Goal: Task Accomplishment & Management: Complete application form

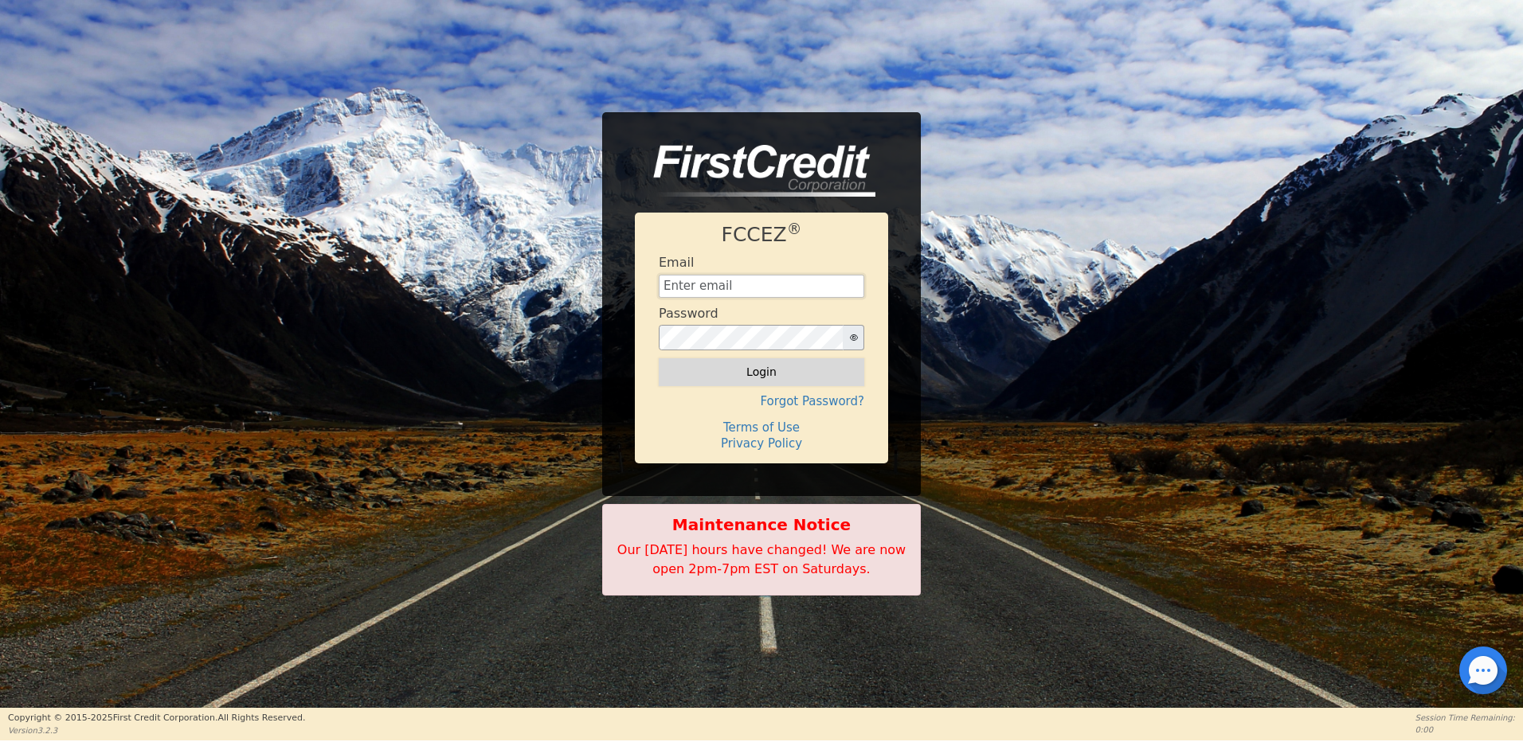
type input "[EMAIL_ADDRESS][DOMAIN_NAME]"
click at [777, 372] on button "Login" at bounding box center [762, 371] width 206 height 27
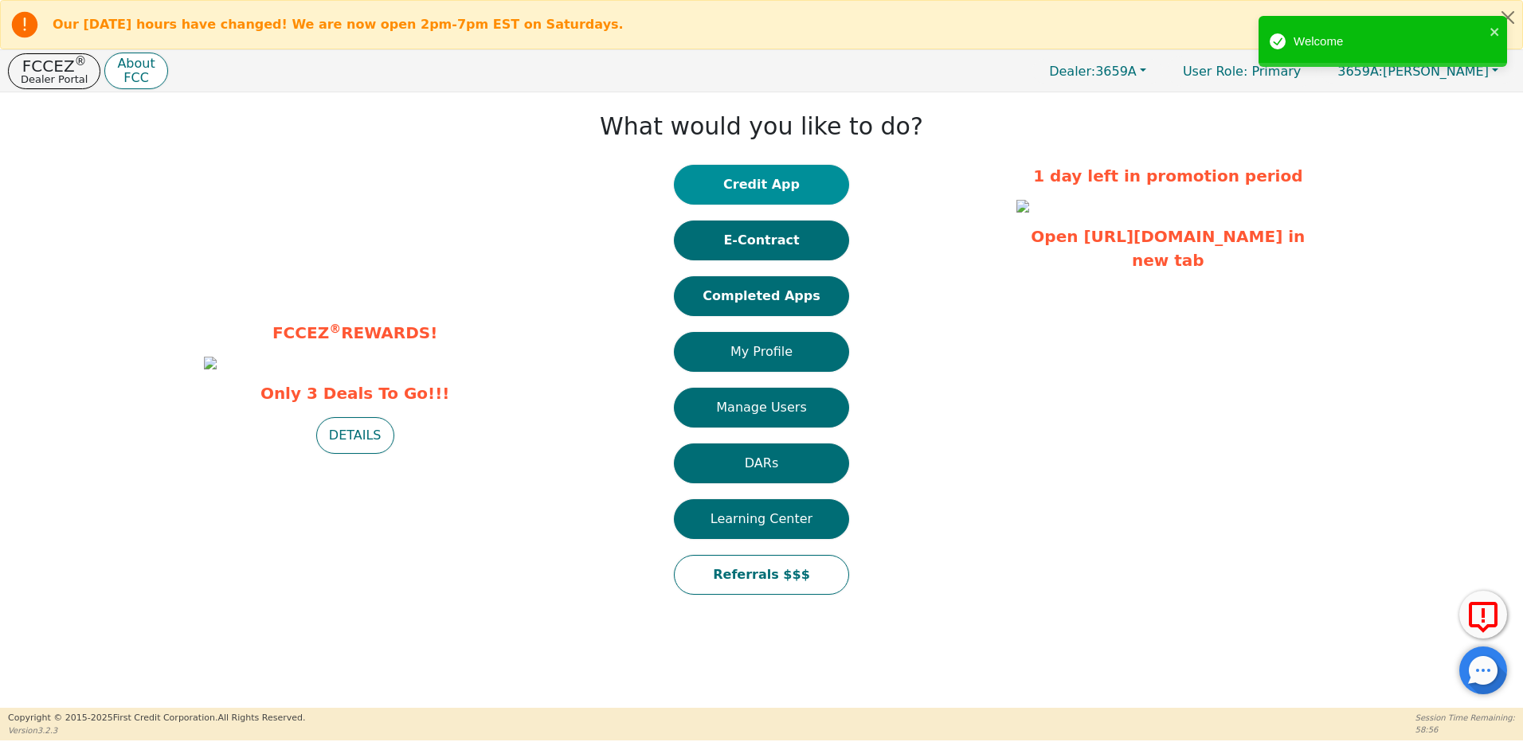
click at [778, 189] on button "Credit App" at bounding box center [761, 185] width 175 height 40
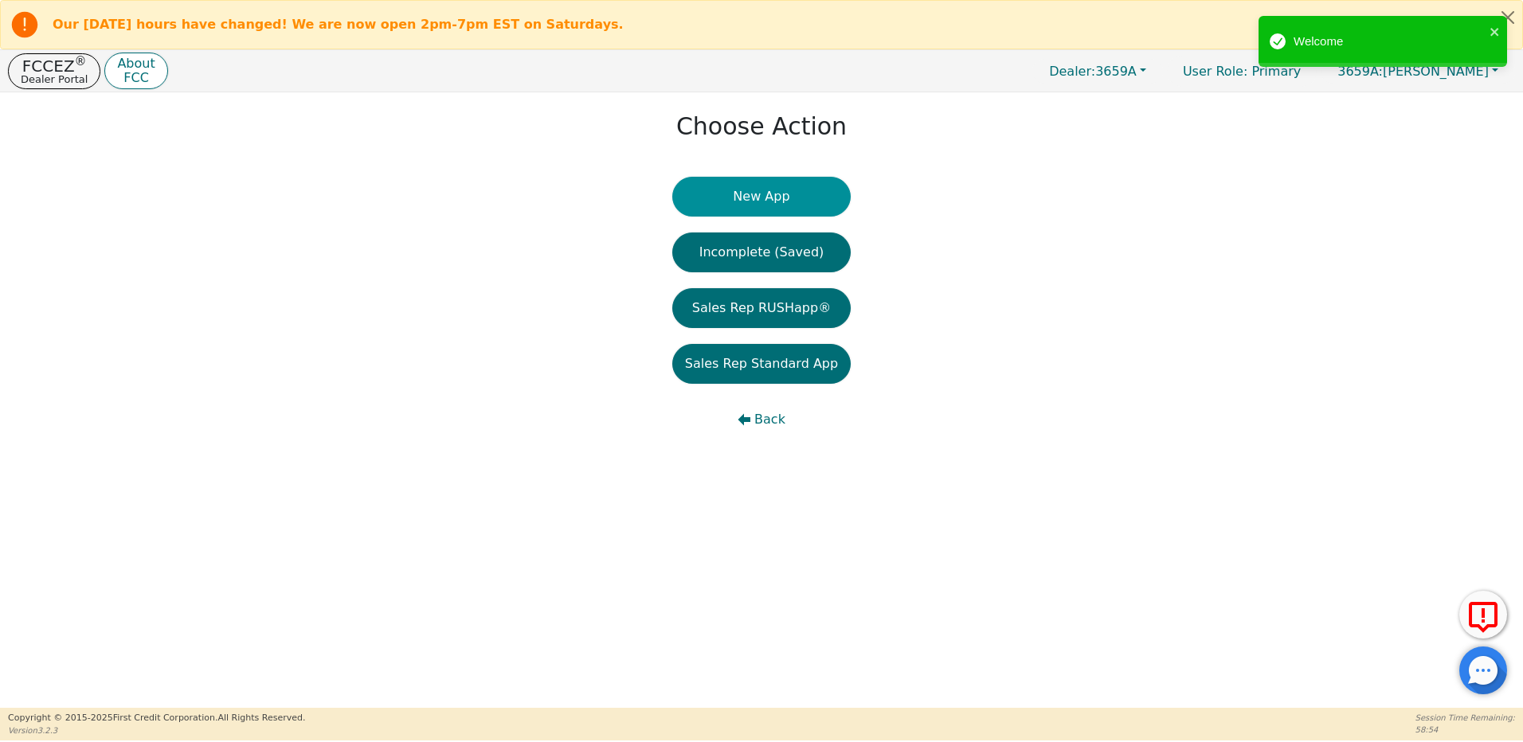
click at [767, 194] on button "New App" at bounding box center [761, 197] width 178 height 40
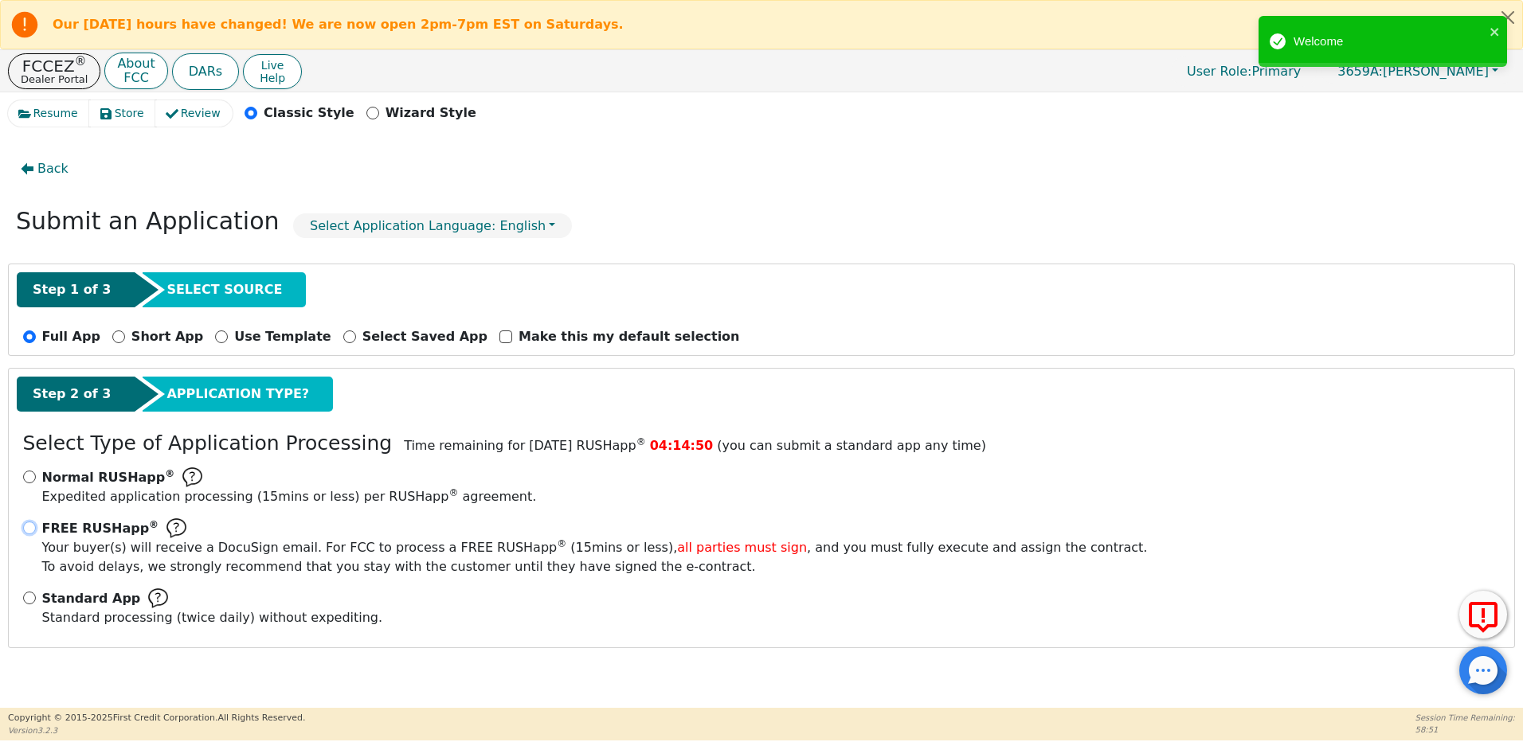
click at [26, 524] on input "FREE RUSHapp ® Your buyer(s) will receive a DocuSign email. For FCC to process …" at bounding box center [29, 528] width 13 height 13
radio input "true"
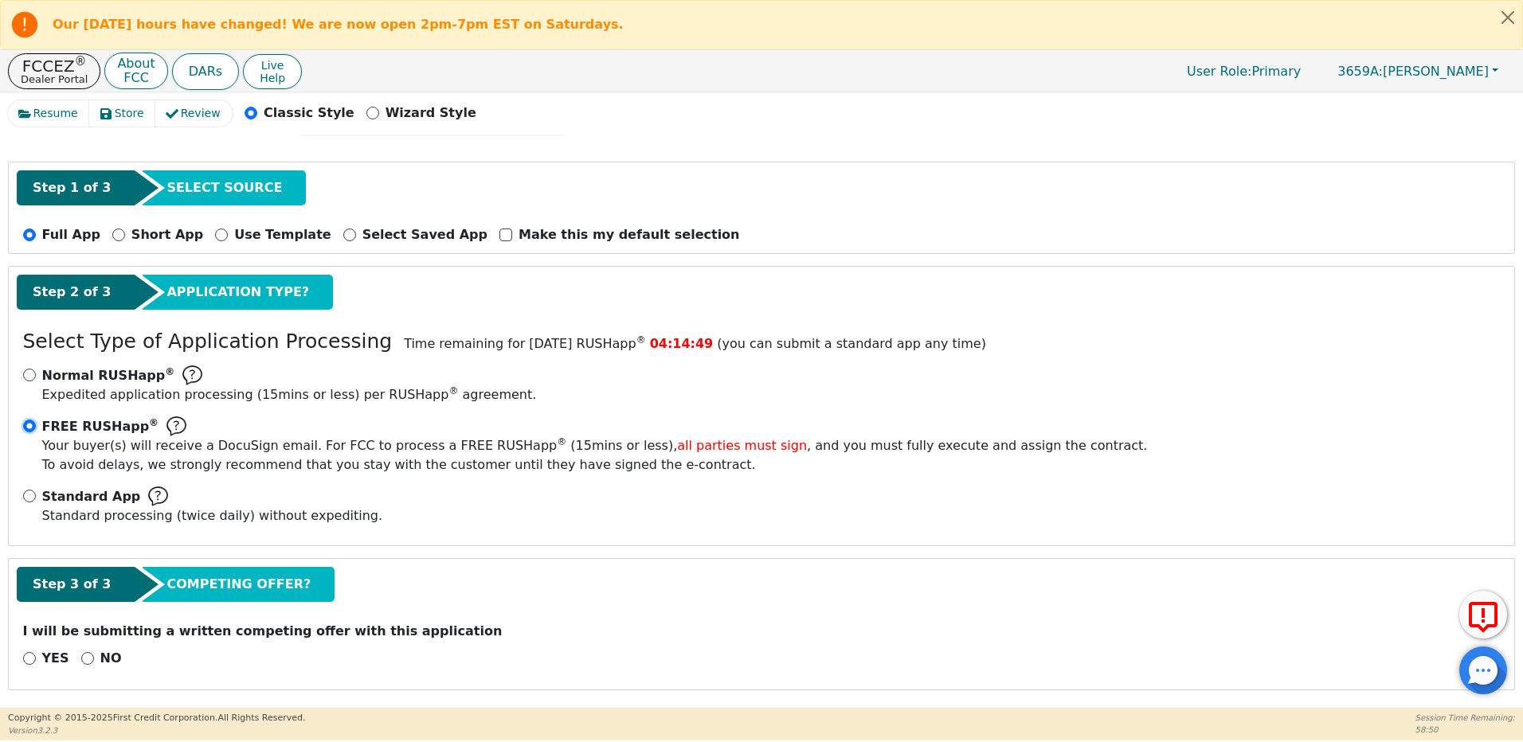
scroll to position [104, 0]
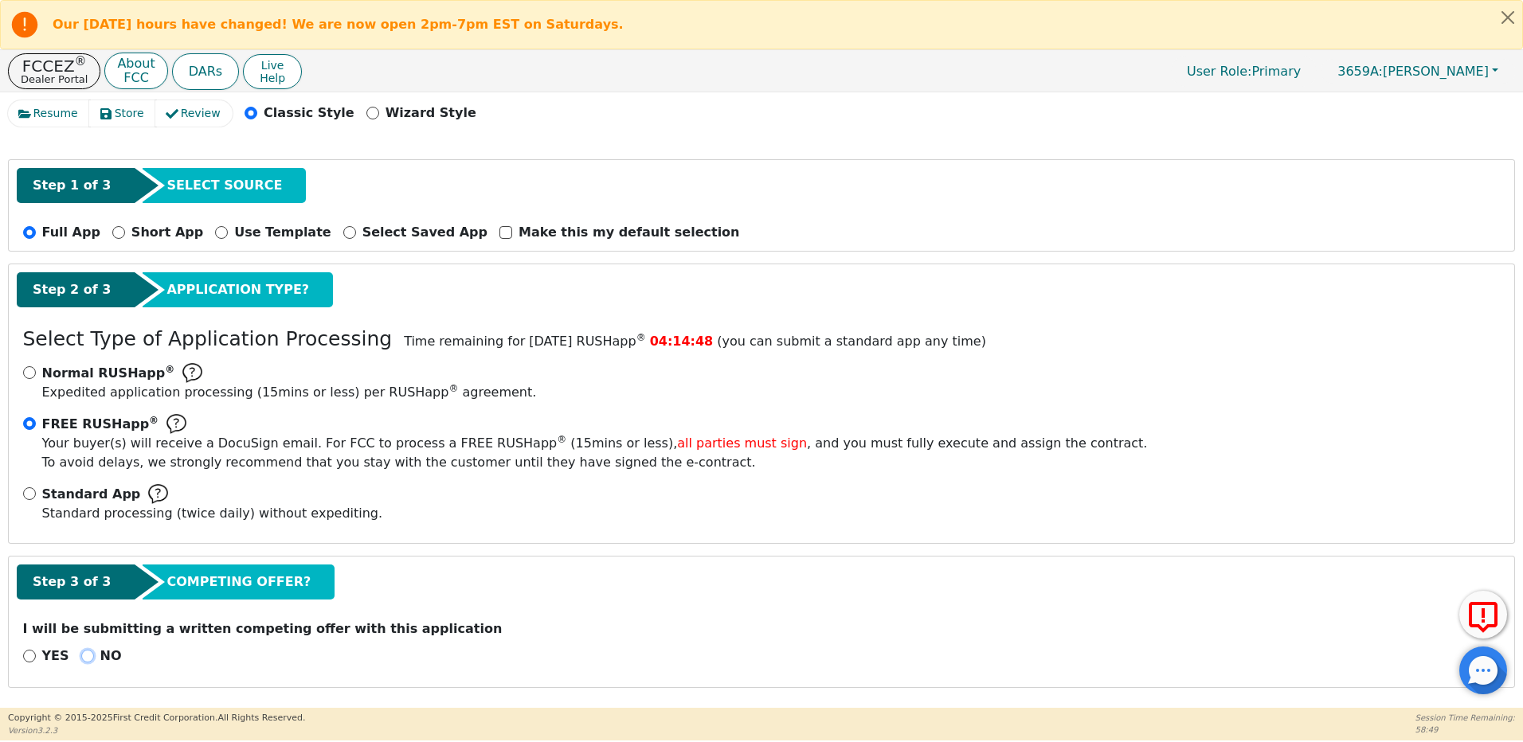
click at [83, 659] on input "NO" at bounding box center [87, 656] width 13 height 13
radio input "true"
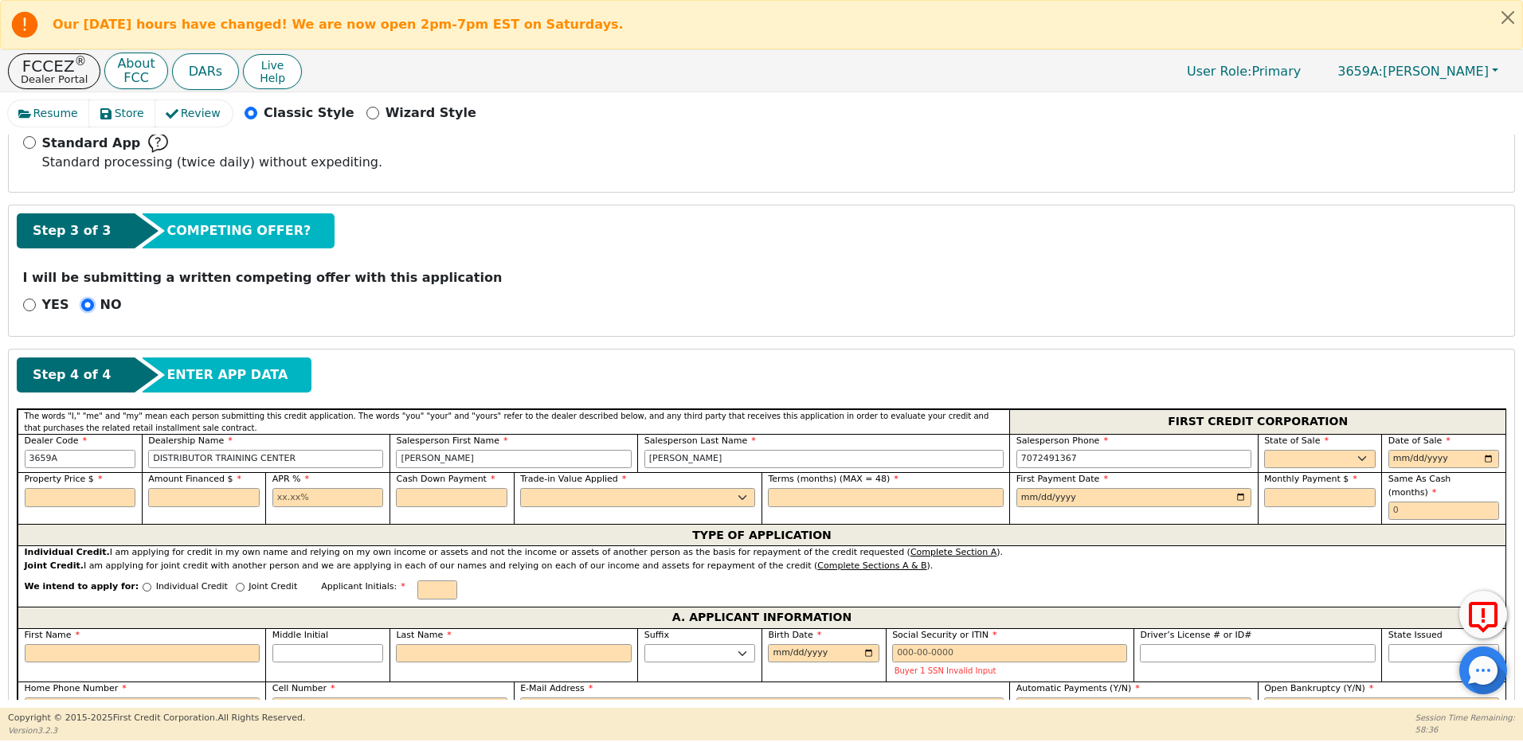
scroll to position [503, 0]
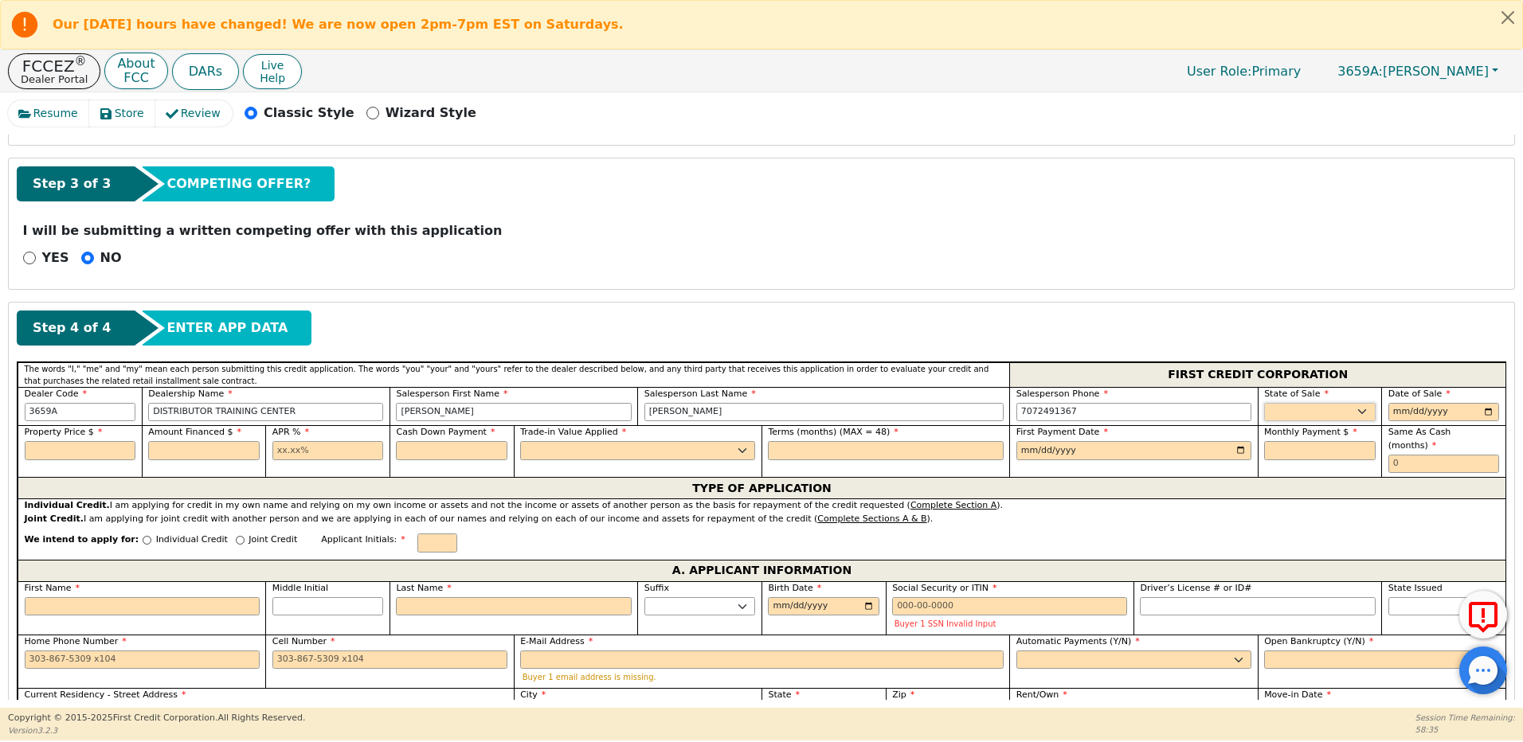
click at [1292, 411] on select "AK AL AR AZ CA CO CT DC DE FL GA HI IA ID IL IN KS KY LA MA MD ME MI MN MO MS M…" at bounding box center [1320, 412] width 112 height 19
select select "CA"
click at [1264, 403] on select "AK AL AR AZ CA CO CT DC DE FL GA HI IA ID IL IN KS KY LA MA MD ME MI MN MO MS M…" at bounding box center [1320, 412] width 112 height 19
click at [1397, 408] on input "date" at bounding box center [1444, 412] width 112 height 19
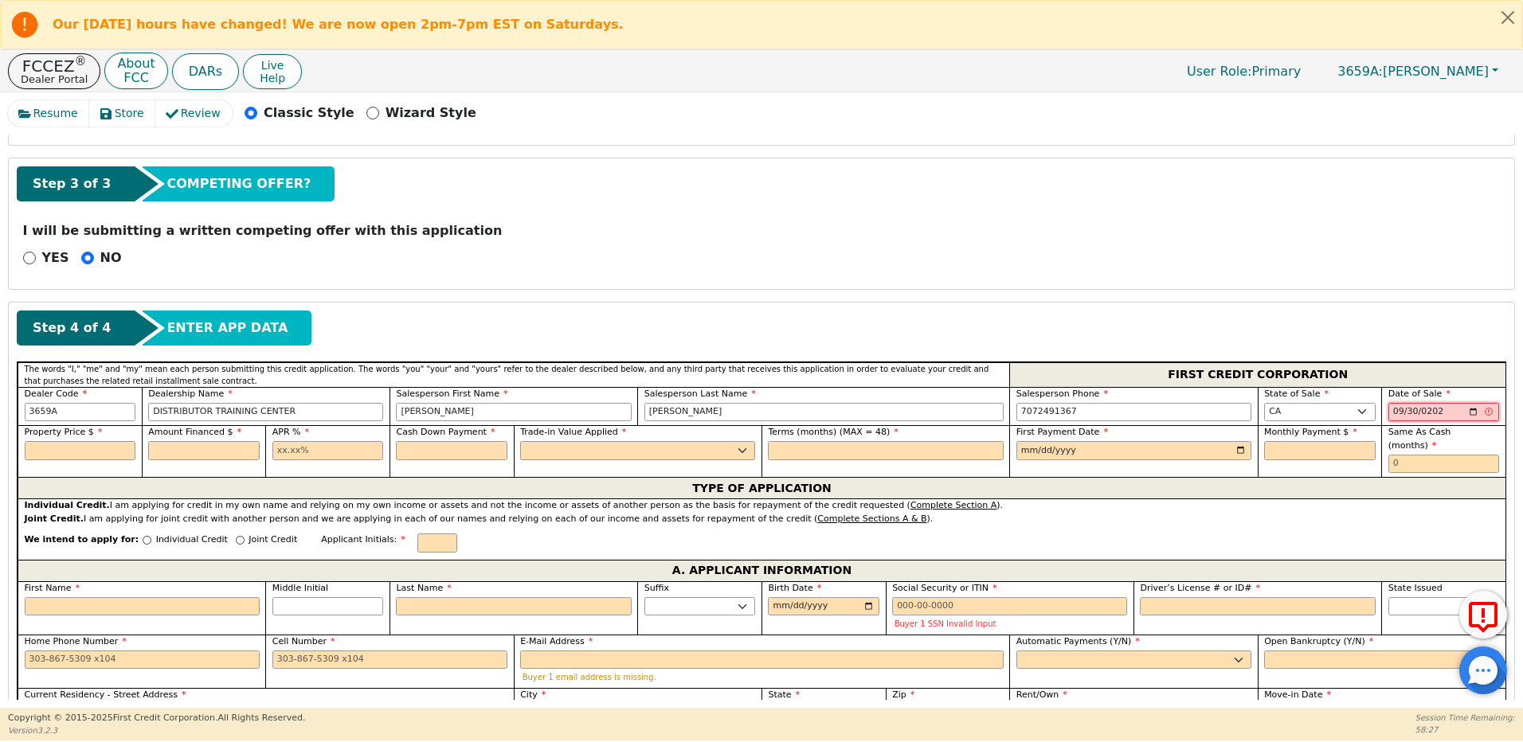
type input "[DATE]"
click at [60, 448] on input "text" at bounding box center [81, 450] width 112 height 19
type input "2500.00"
type input "2400.00"
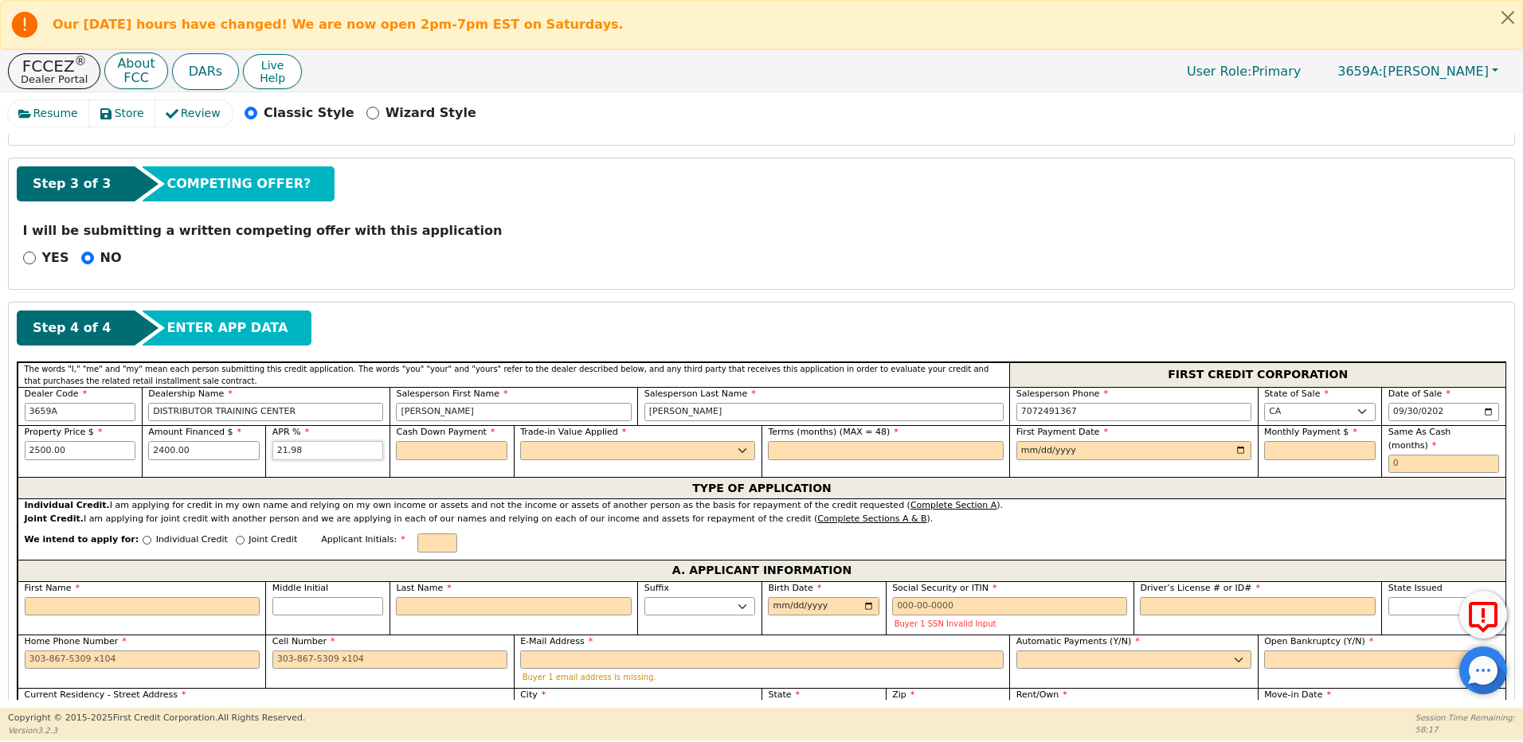
type input "21.98"
type input "100.00"
select select "y"
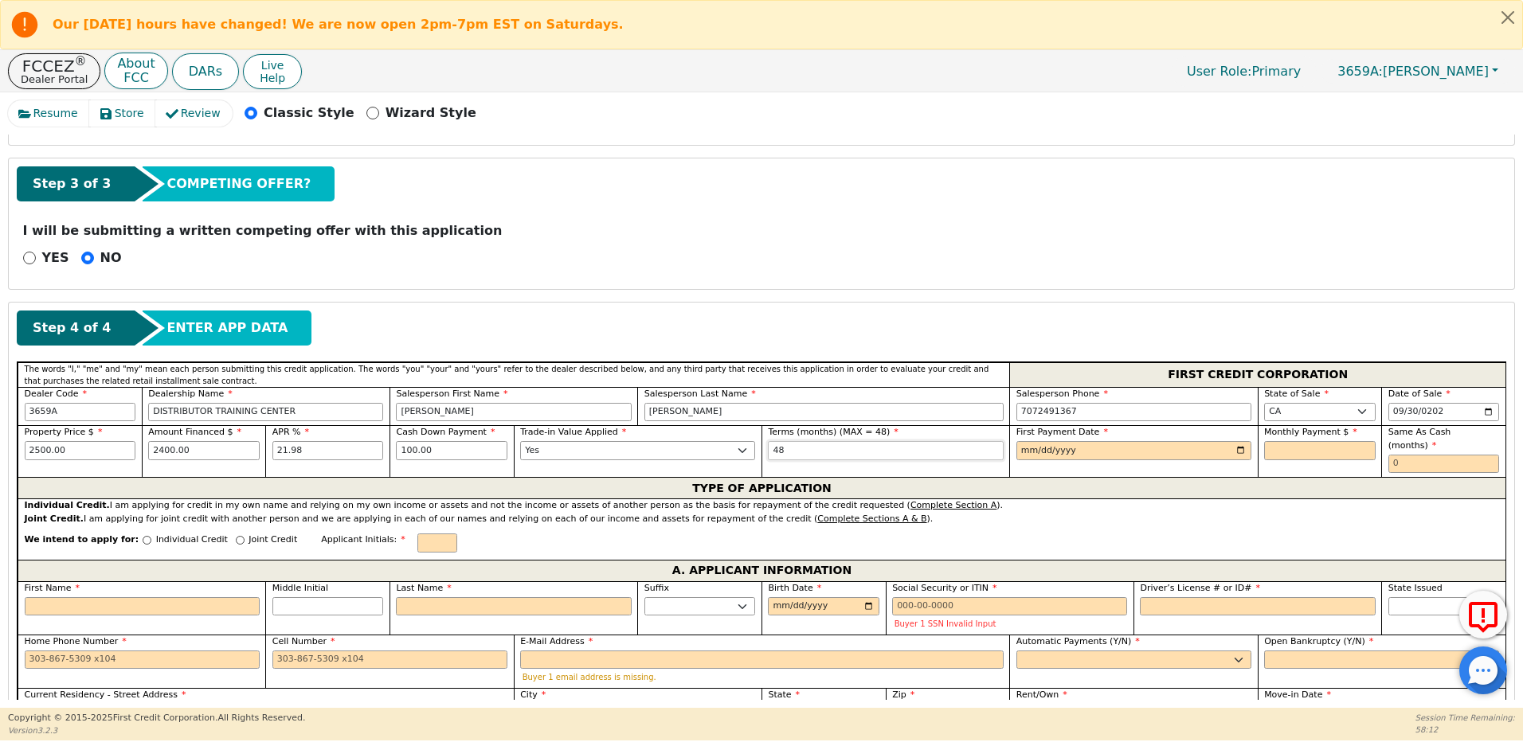
type input "48"
click at [1243, 448] on input "date" at bounding box center [1133, 450] width 235 height 19
click at [1239, 448] on input "date" at bounding box center [1133, 450] width 235 height 19
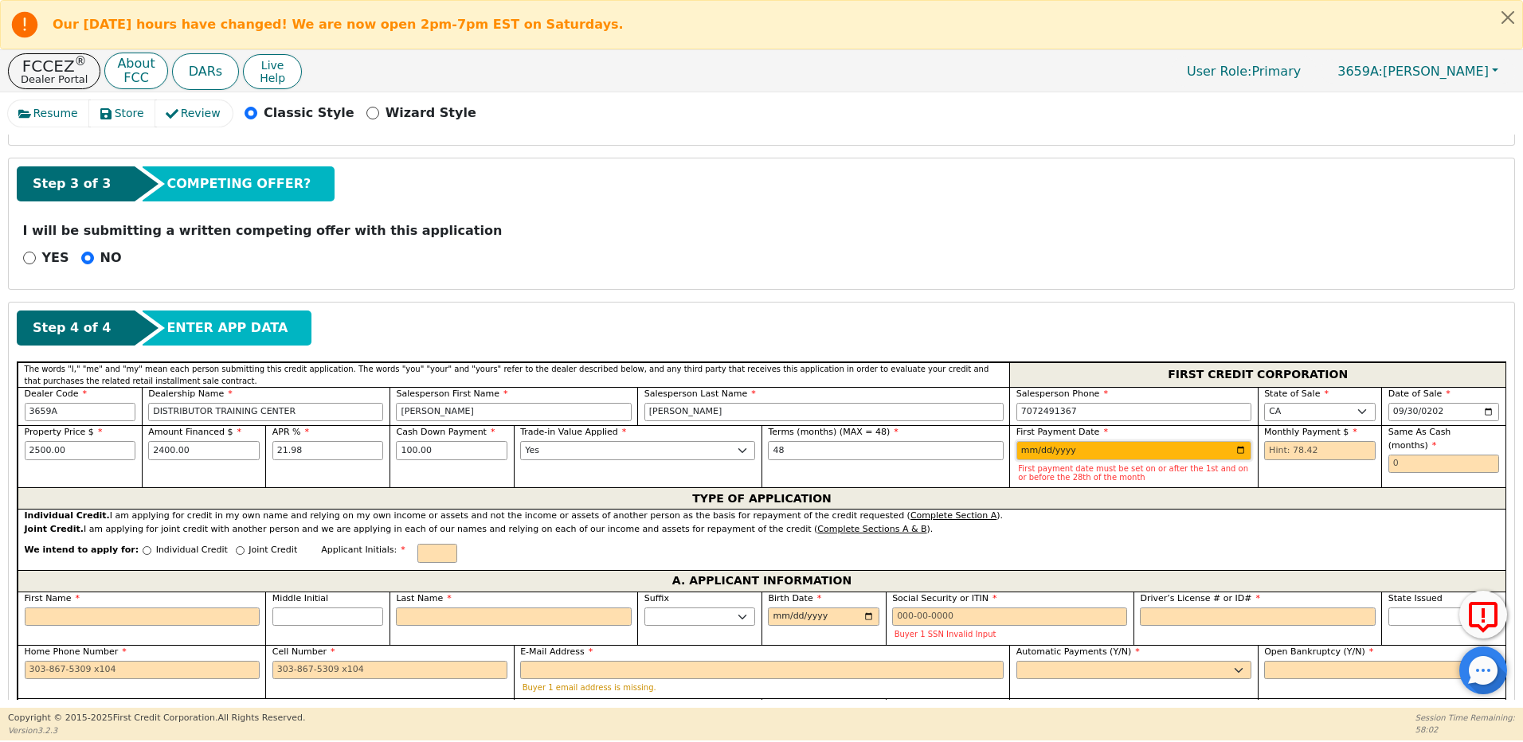
type input "2026-01-01"
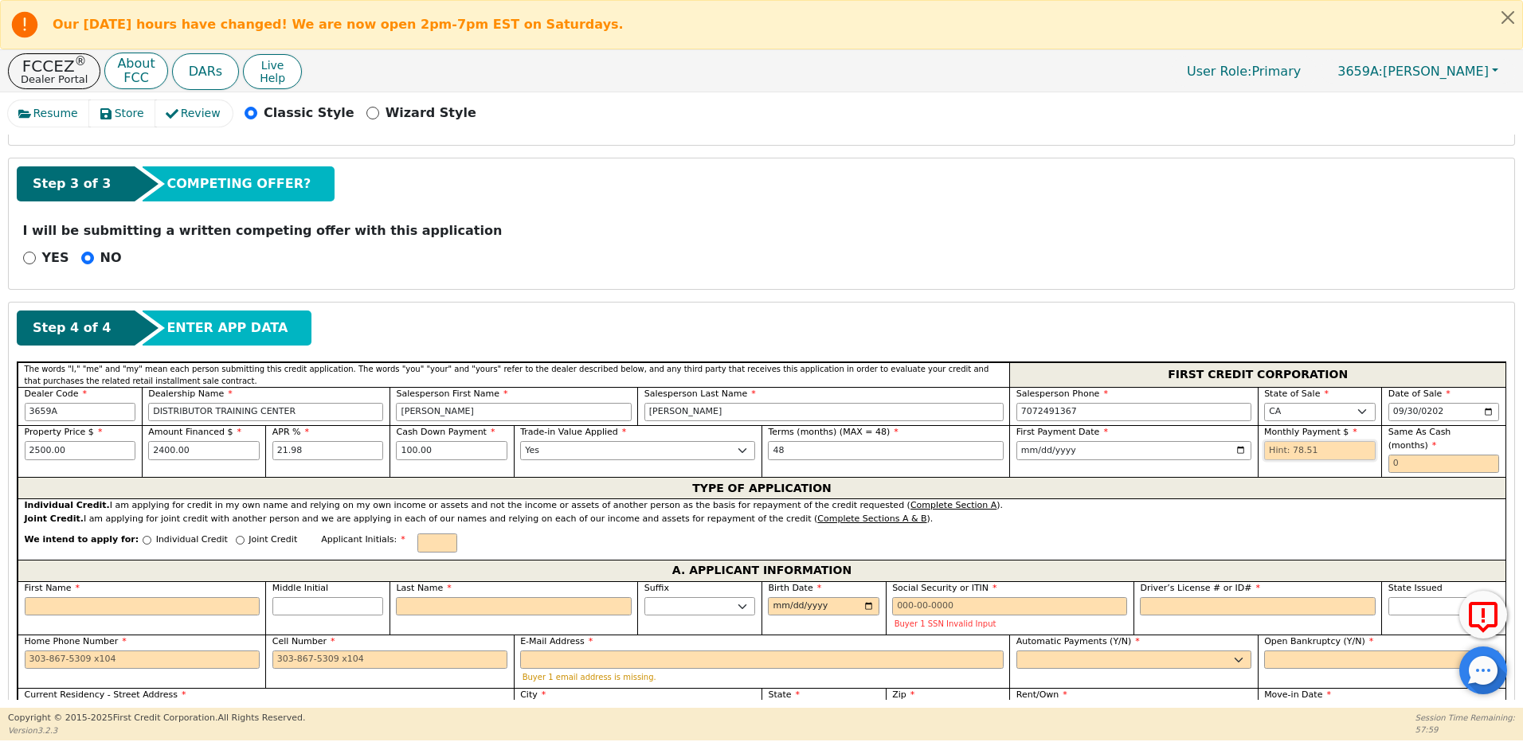
click at [1276, 454] on input "text" at bounding box center [1320, 450] width 112 height 19
type input "78.51"
click at [1396, 455] on input "text" at bounding box center [1444, 464] width 112 height 19
type input "0"
click at [143, 536] on input "Individual Credit" at bounding box center [147, 540] width 9 height 9
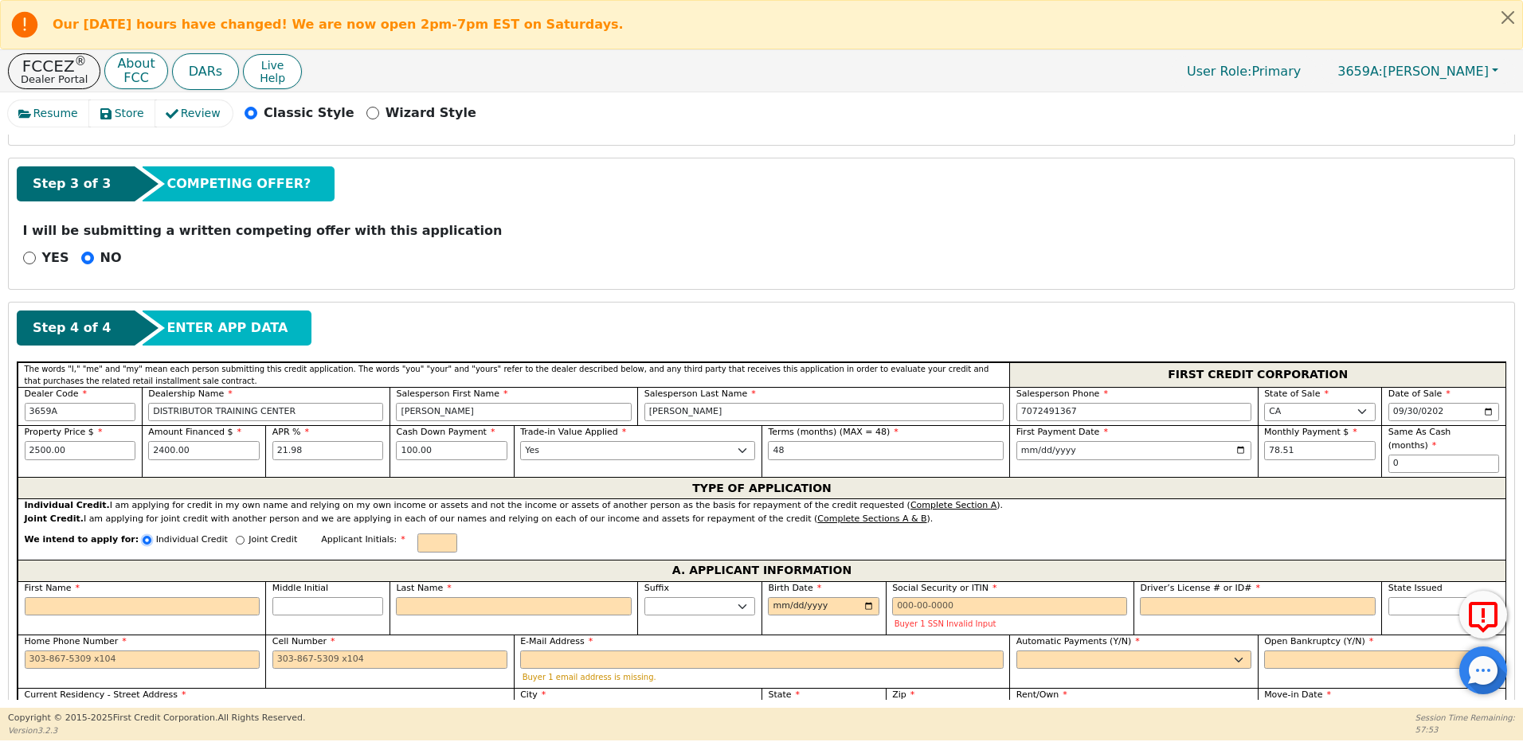
radio input "true"
click at [98, 599] on input "First Name" at bounding box center [142, 606] width 235 height 19
type input "A"
type input "a"
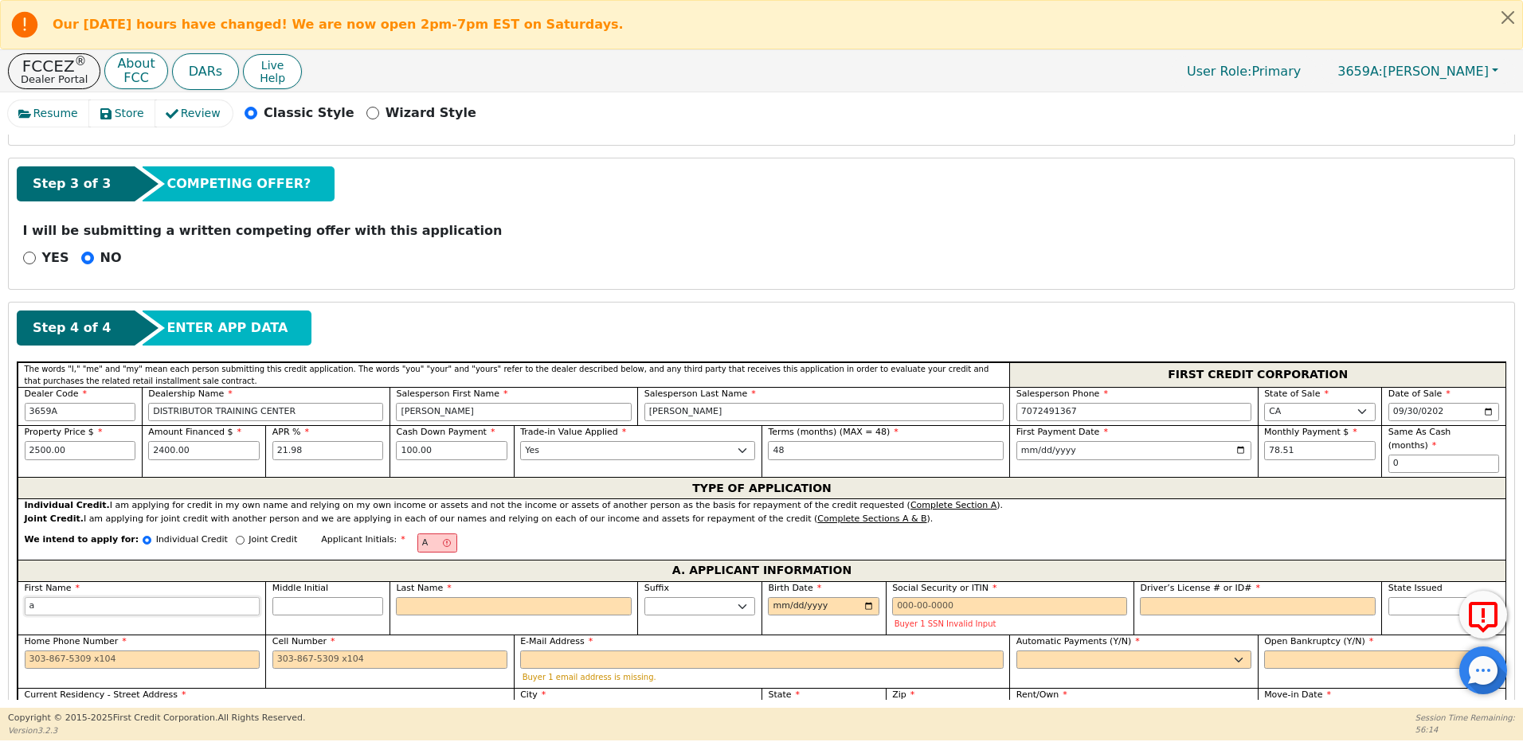
type input "aS"
type input "aSH"
type input "aSHA"
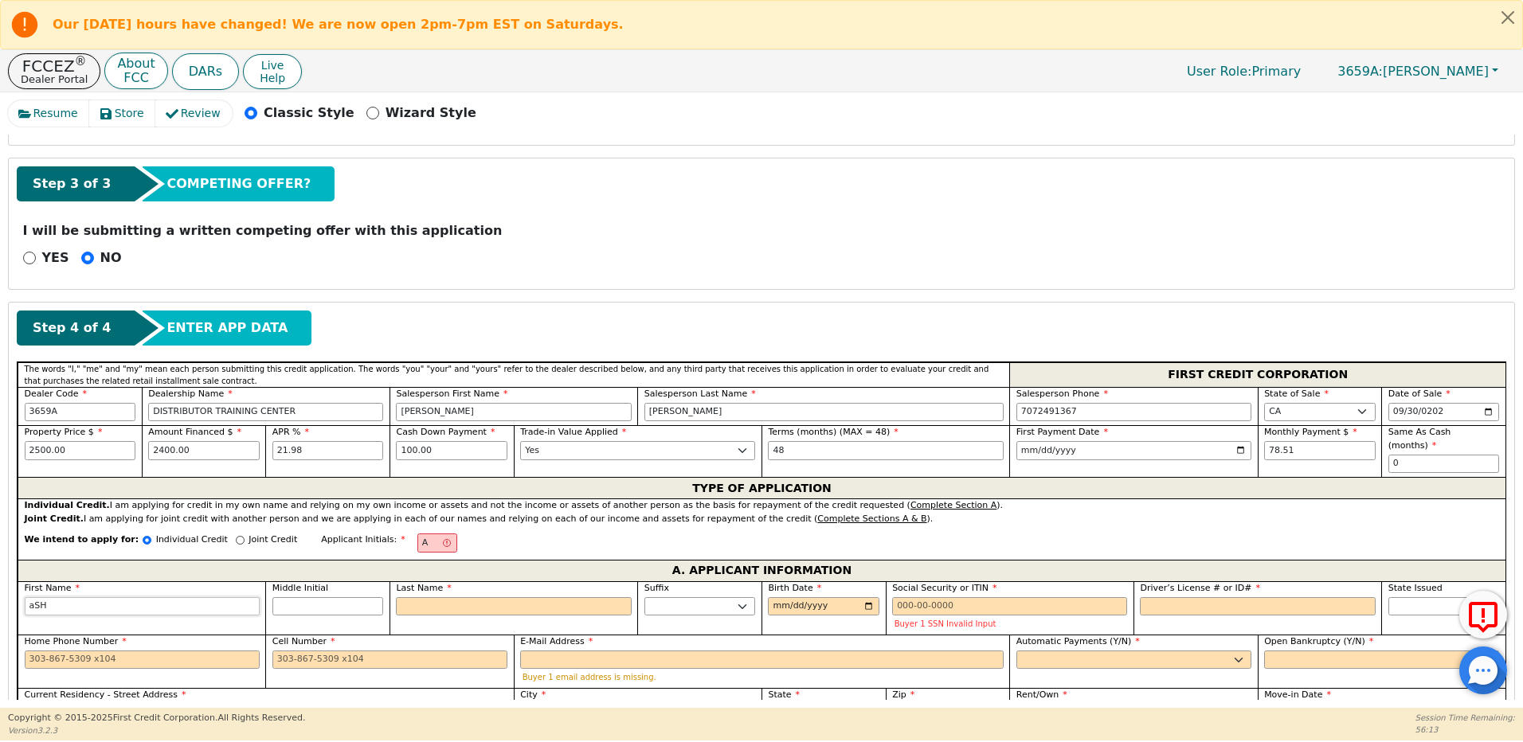
type input "aSHA"
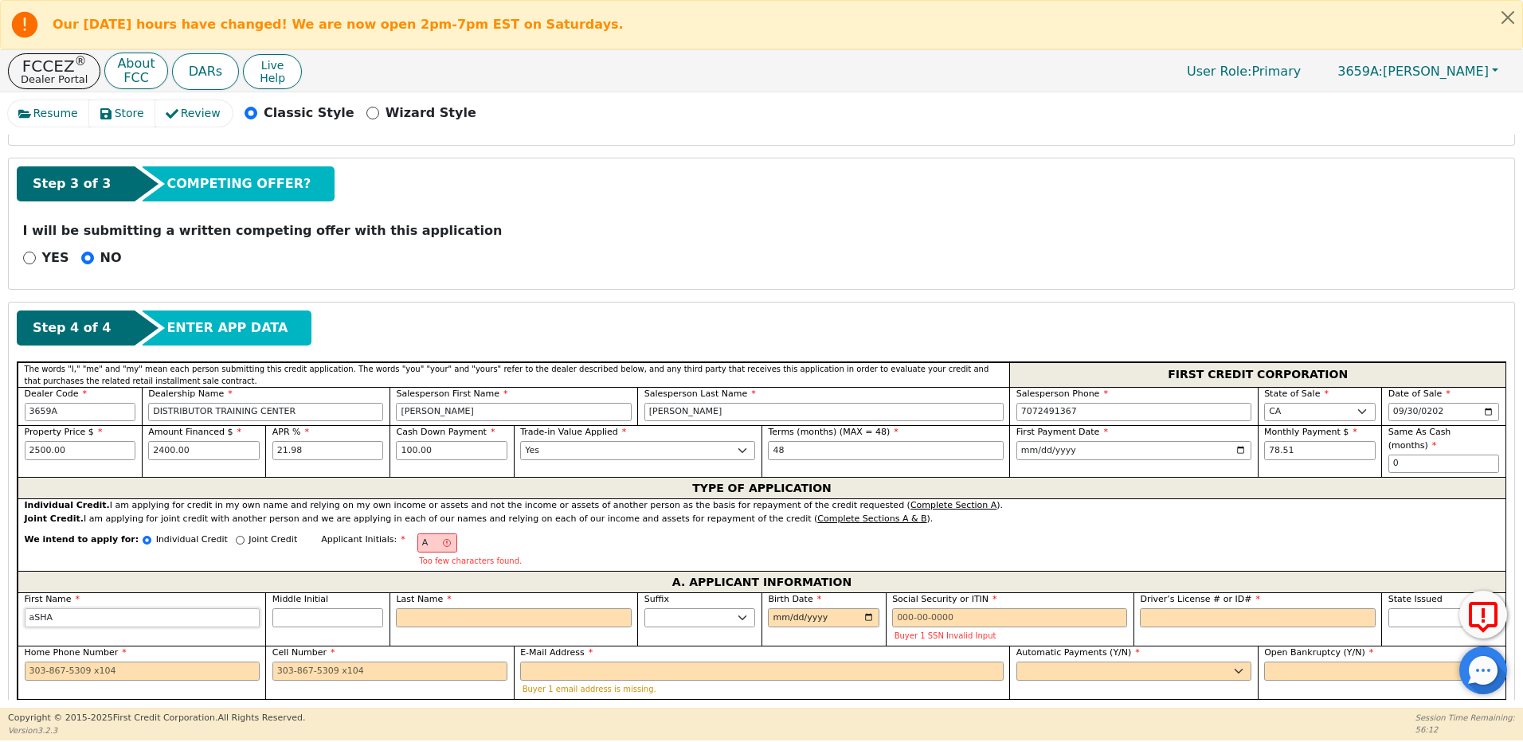
type input "aSH"
type input "aS"
type input "a"
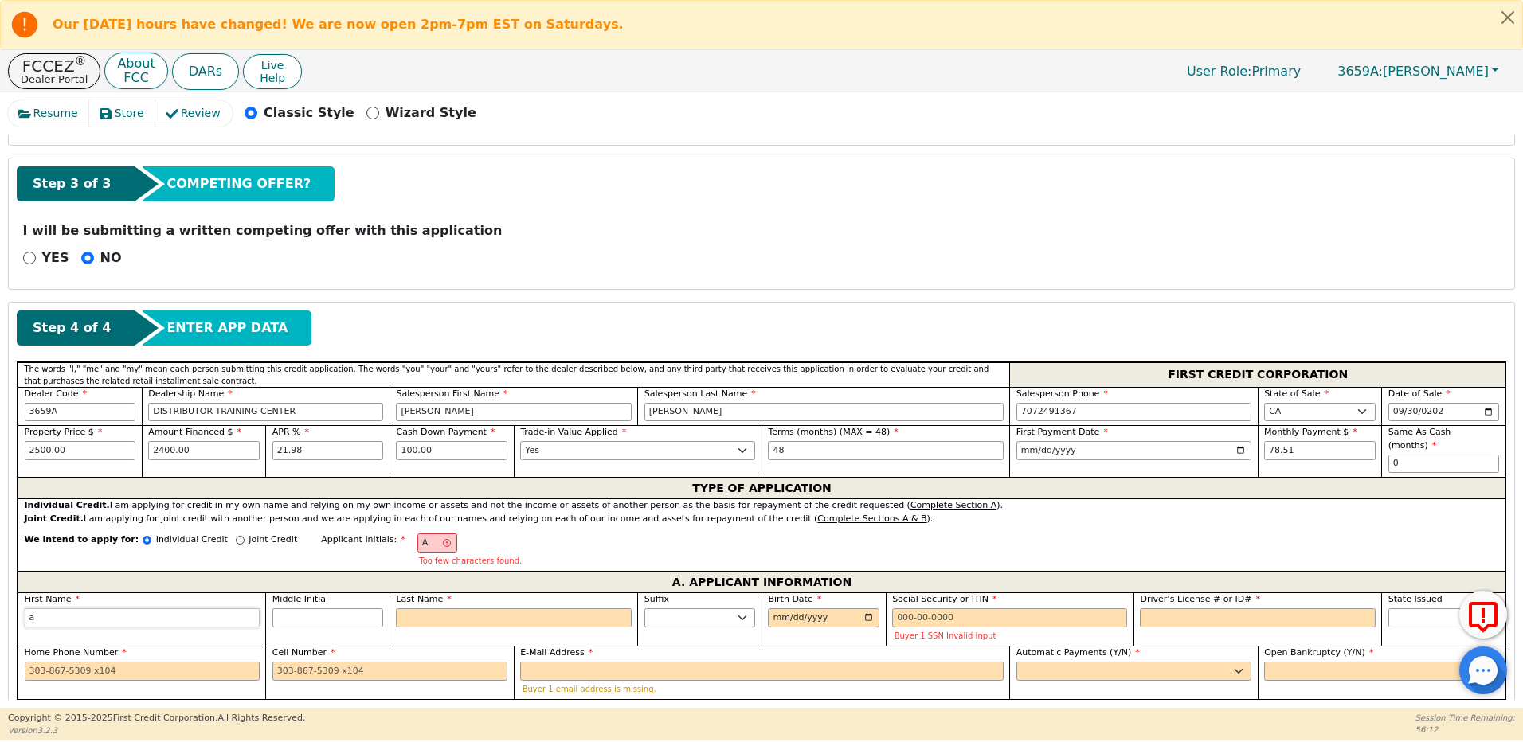
type input "a"
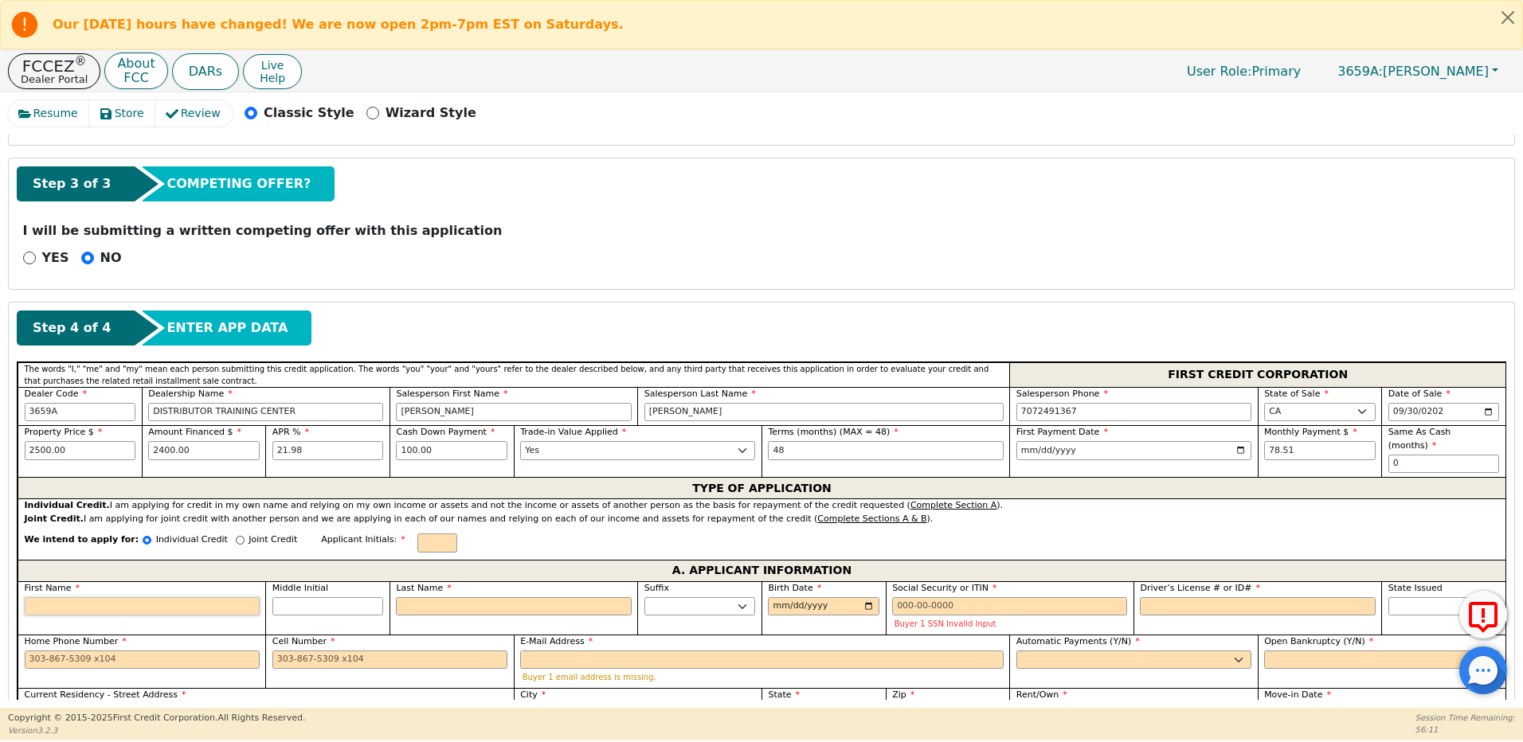
type input "A"
type input "As"
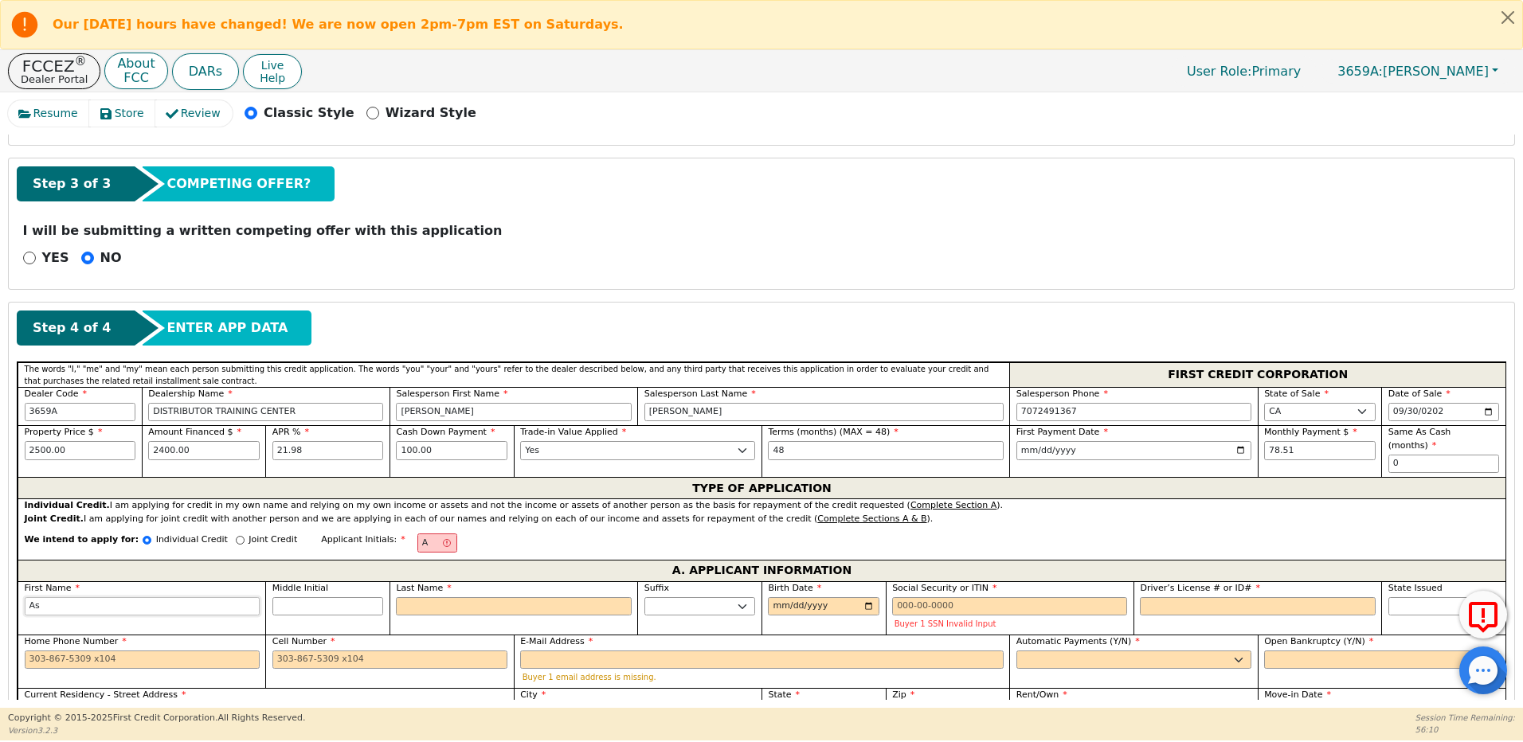
type input "Ash"
type input "Asha"
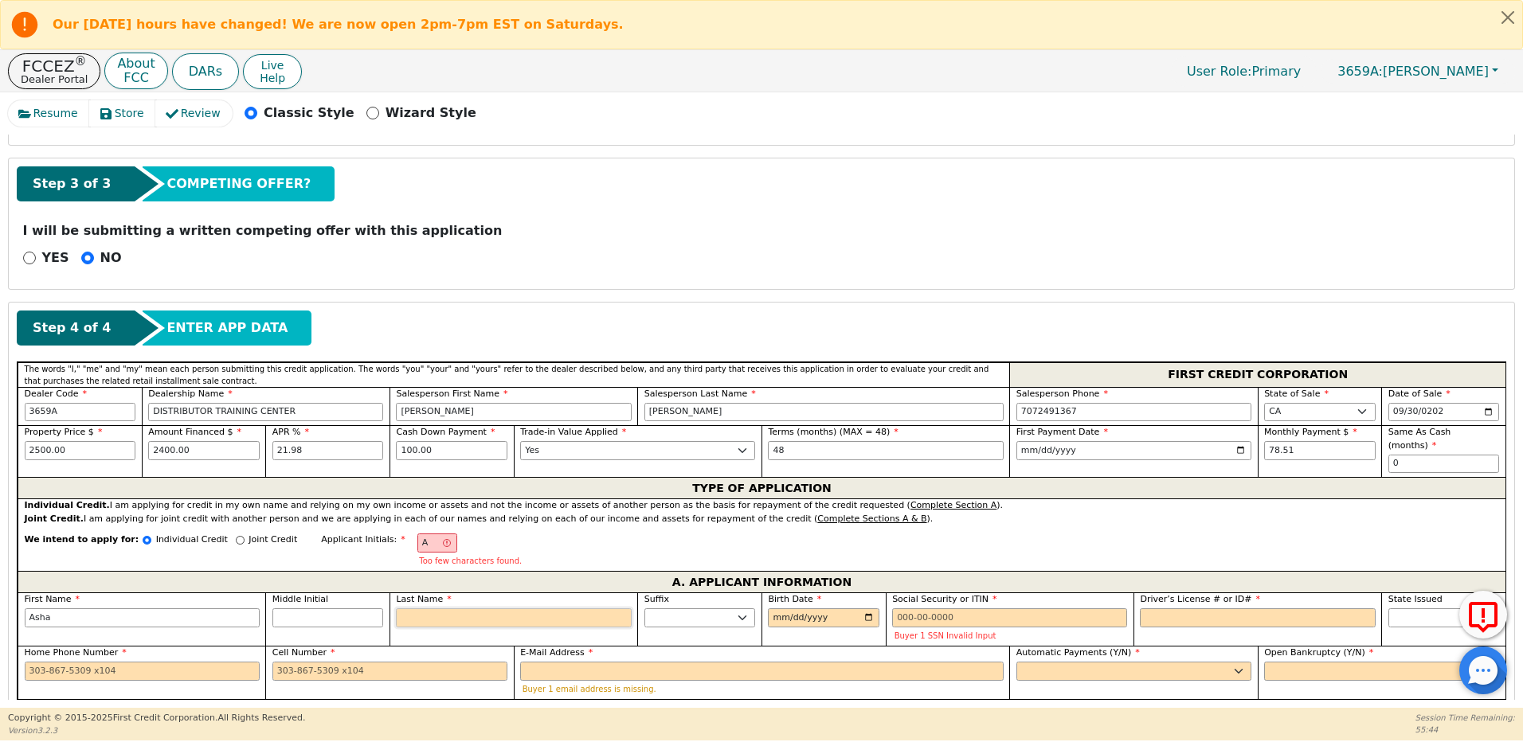
type input "AC"
type input "C"
type input "Asha C"
type input "Cha"
type input "Asha Cha"
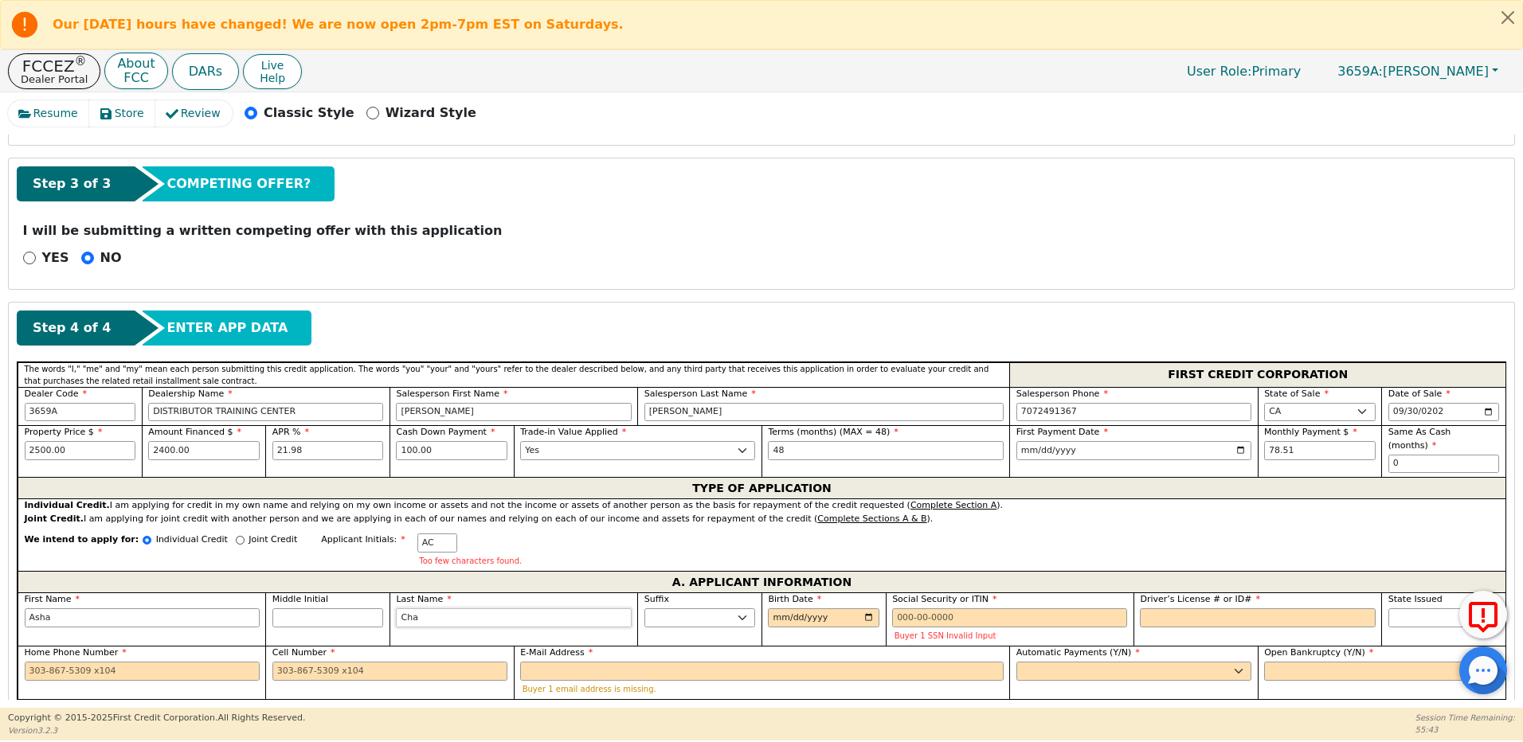
type input "Char"
type input "Asha Char"
type input "Chara"
type input "Asha Chara"
type input "Charan"
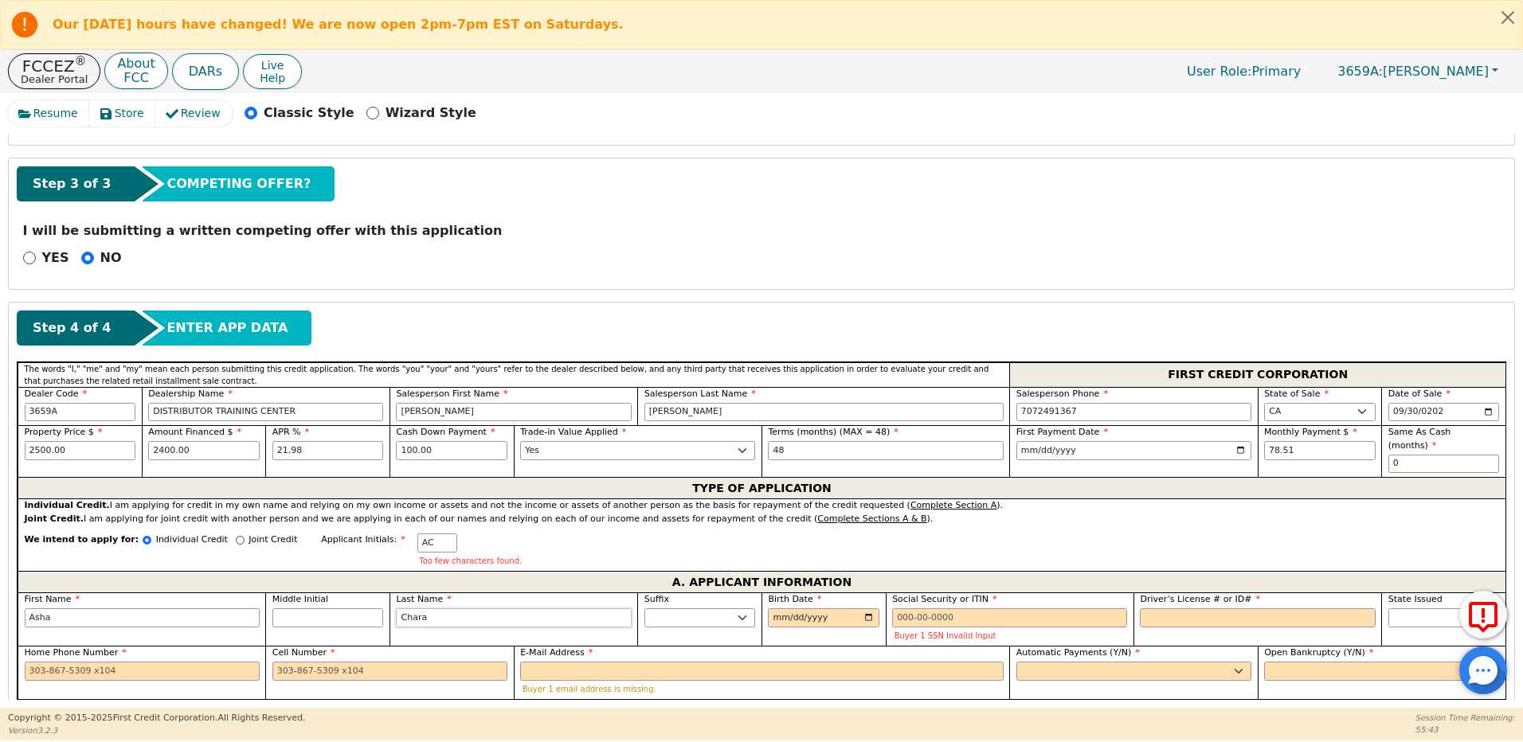
type input "Asha Charan"
type input "Charan"
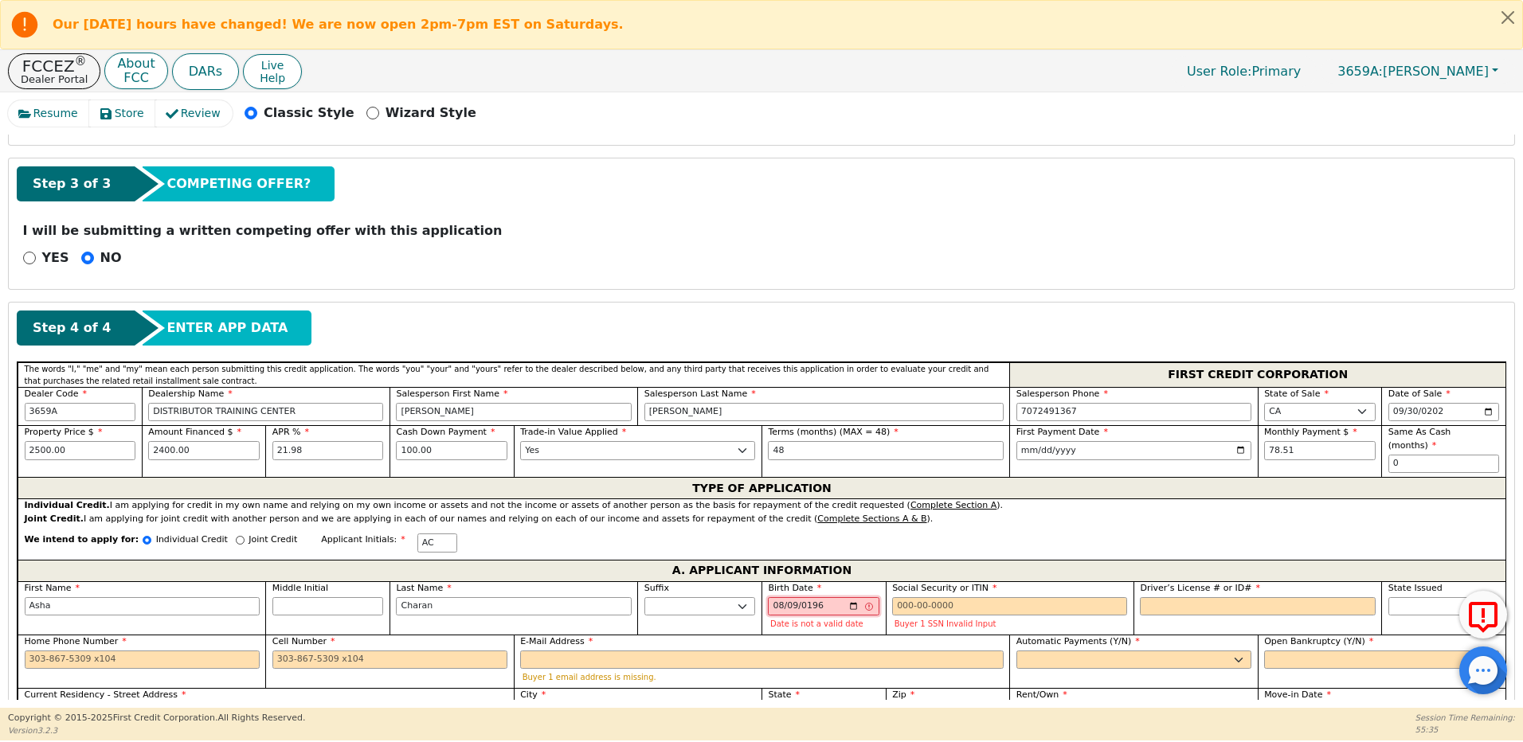
type input "1962-08-09"
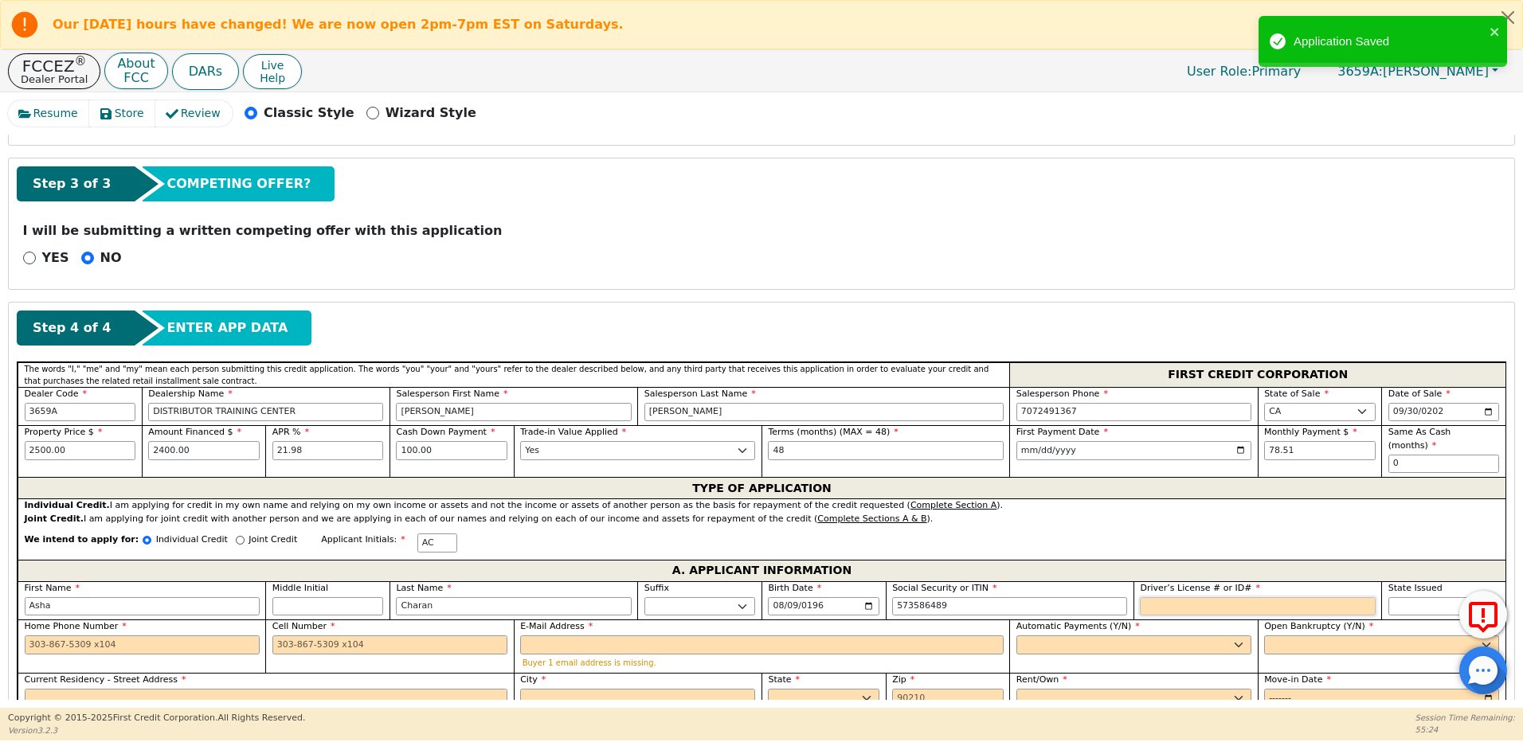
type input "***-**-6489"
click at [1167, 597] on input "Driver’s License # or ID#" at bounding box center [1257, 606] width 235 height 19
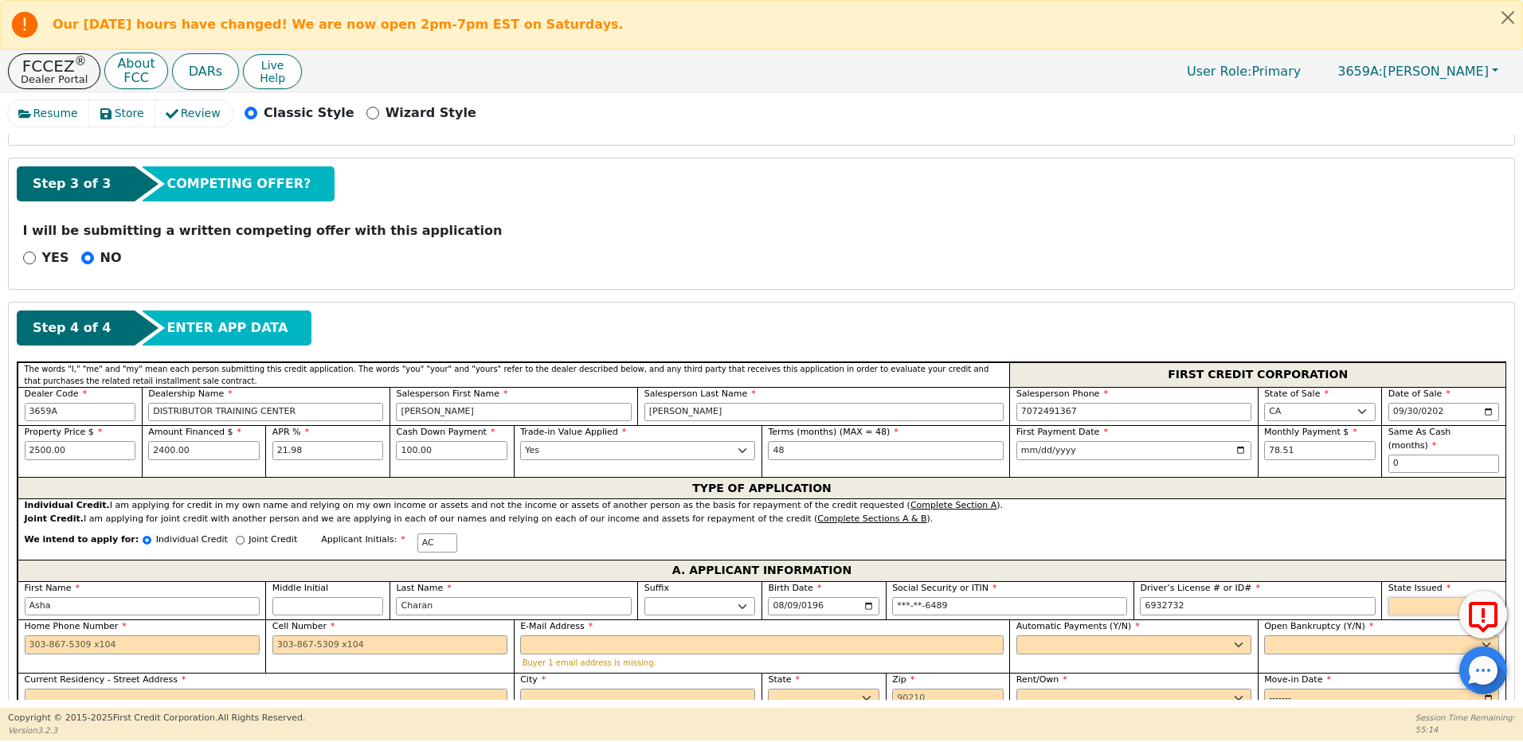
type input "*******"
click at [1405, 597] on select "AK AL AR AZ CA CO CT DC DE FL GA HI IA ID IL IN KS KY LA MA MD ME MI MN MO MS M…" at bounding box center [1444, 606] width 112 height 19
select select "CA"
click at [1388, 597] on select "AK AL AR AZ CA CO CT DC DE FL GA HI IA ID IL IN KS KY LA MA MD ME MI MN MO MS M…" at bounding box center [1444, 606] width 112 height 19
click at [166, 636] on input "Home Phone Number" at bounding box center [142, 645] width 235 height 19
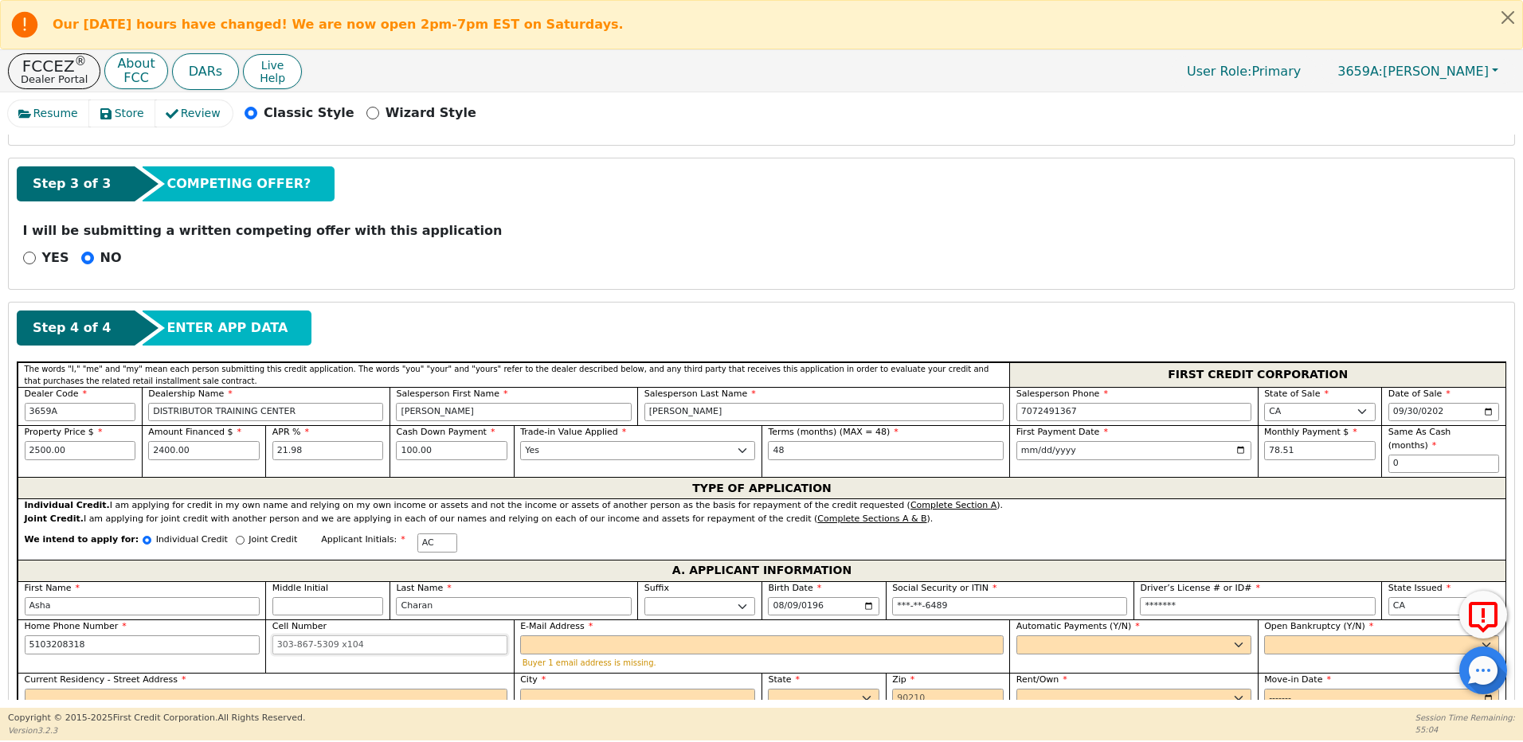
type input "510-320-8318"
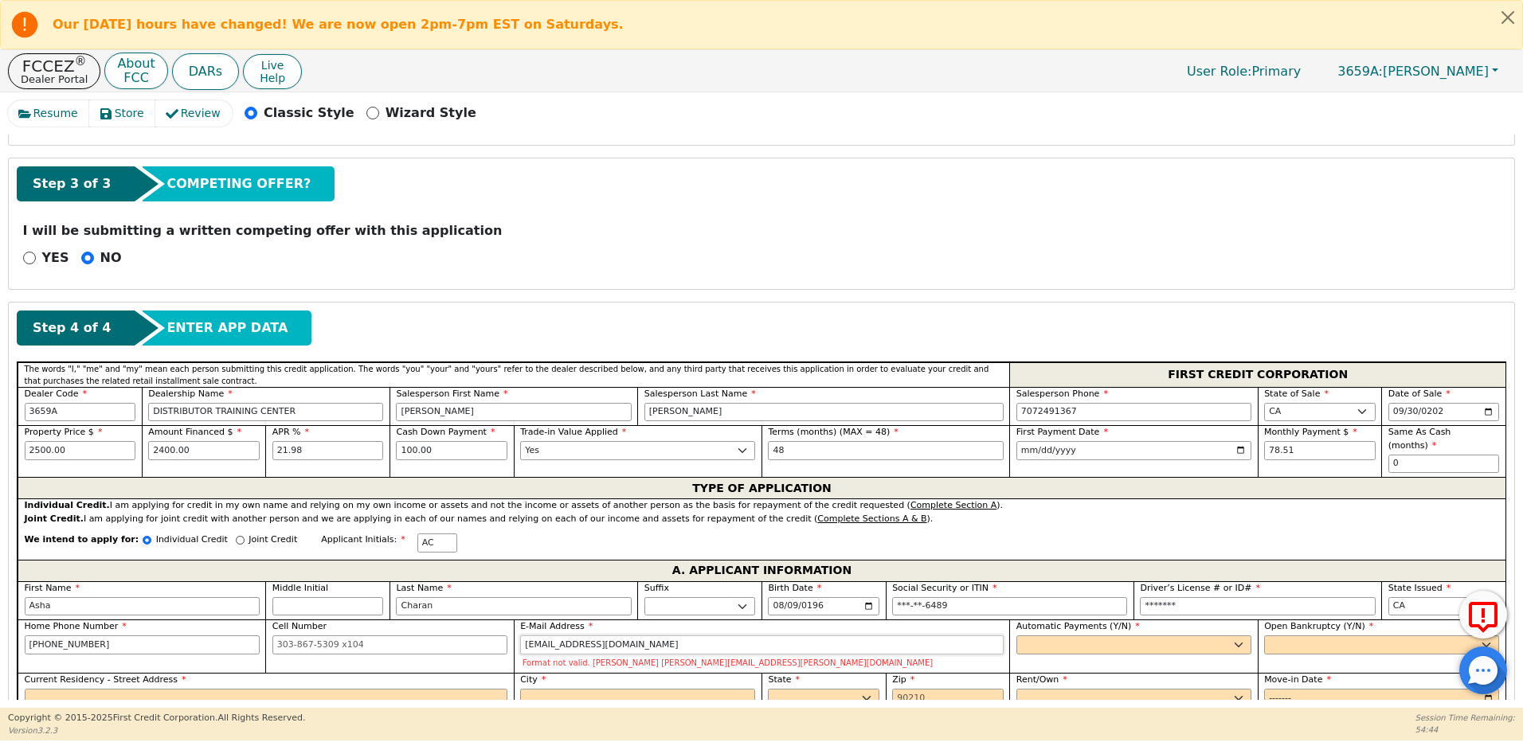
type input "ashacharam@gmail.com"
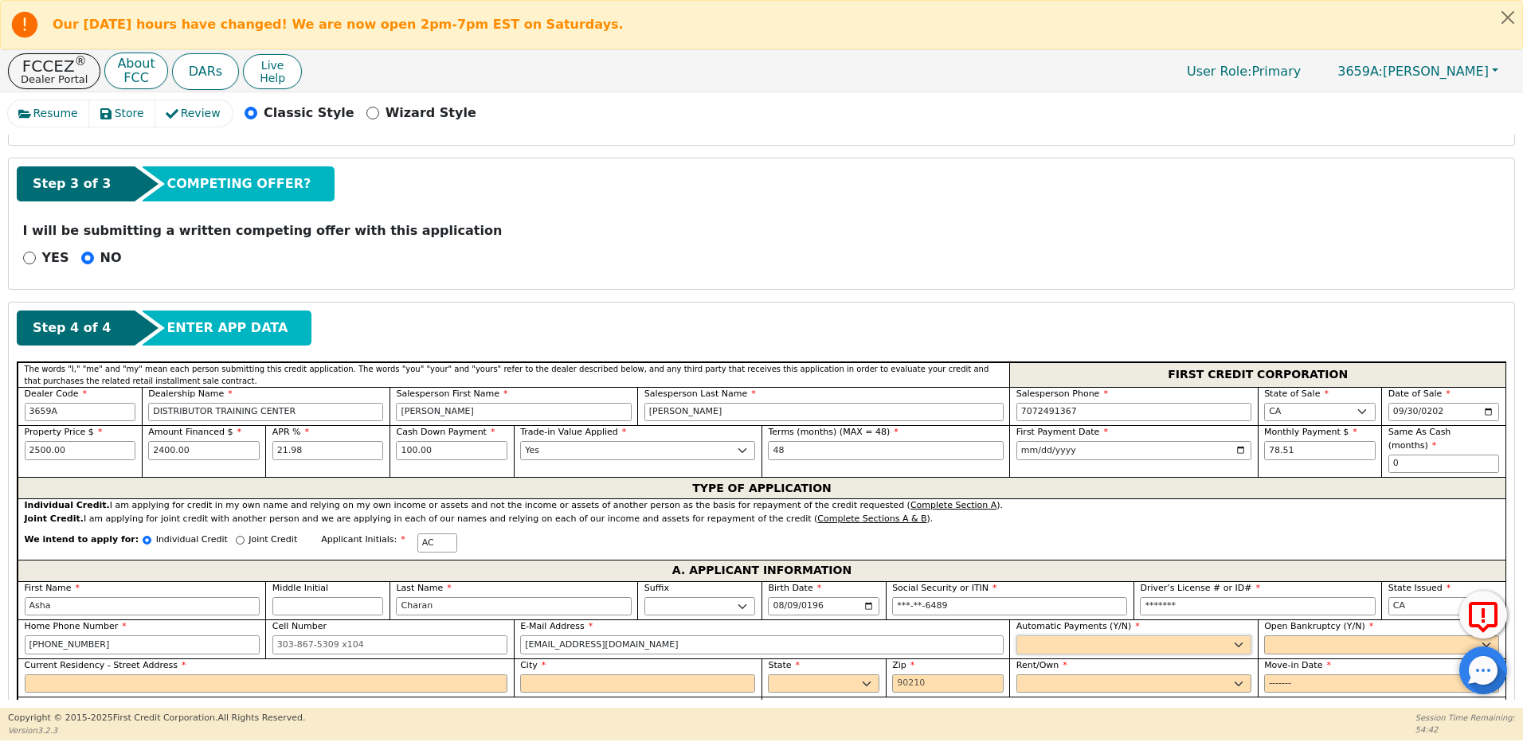
click at [1033, 636] on select "Yes No" at bounding box center [1133, 645] width 235 height 19
select select "y"
click at [1016, 636] on select "Yes No" at bounding box center [1133, 645] width 235 height 19
type input "Asha Charan"
click at [1282, 636] on select "Yes No" at bounding box center [1381, 645] width 235 height 19
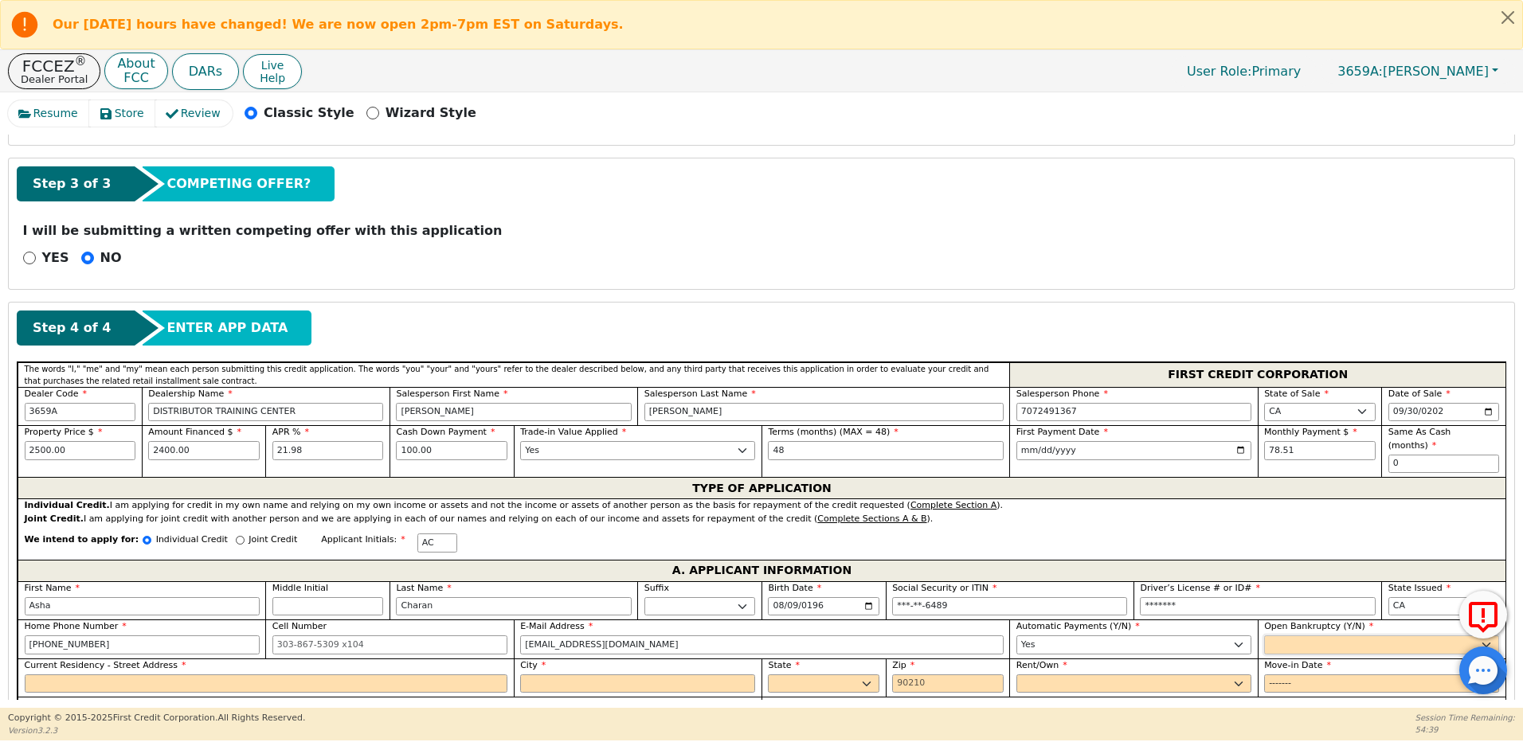
select select "n"
click at [1264, 636] on select "Yes No" at bounding box center [1381, 645] width 235 height 19
click at [110, 675] on input "Current Residency - Street Address" at bounding box center [267, 684] width 484 height 19
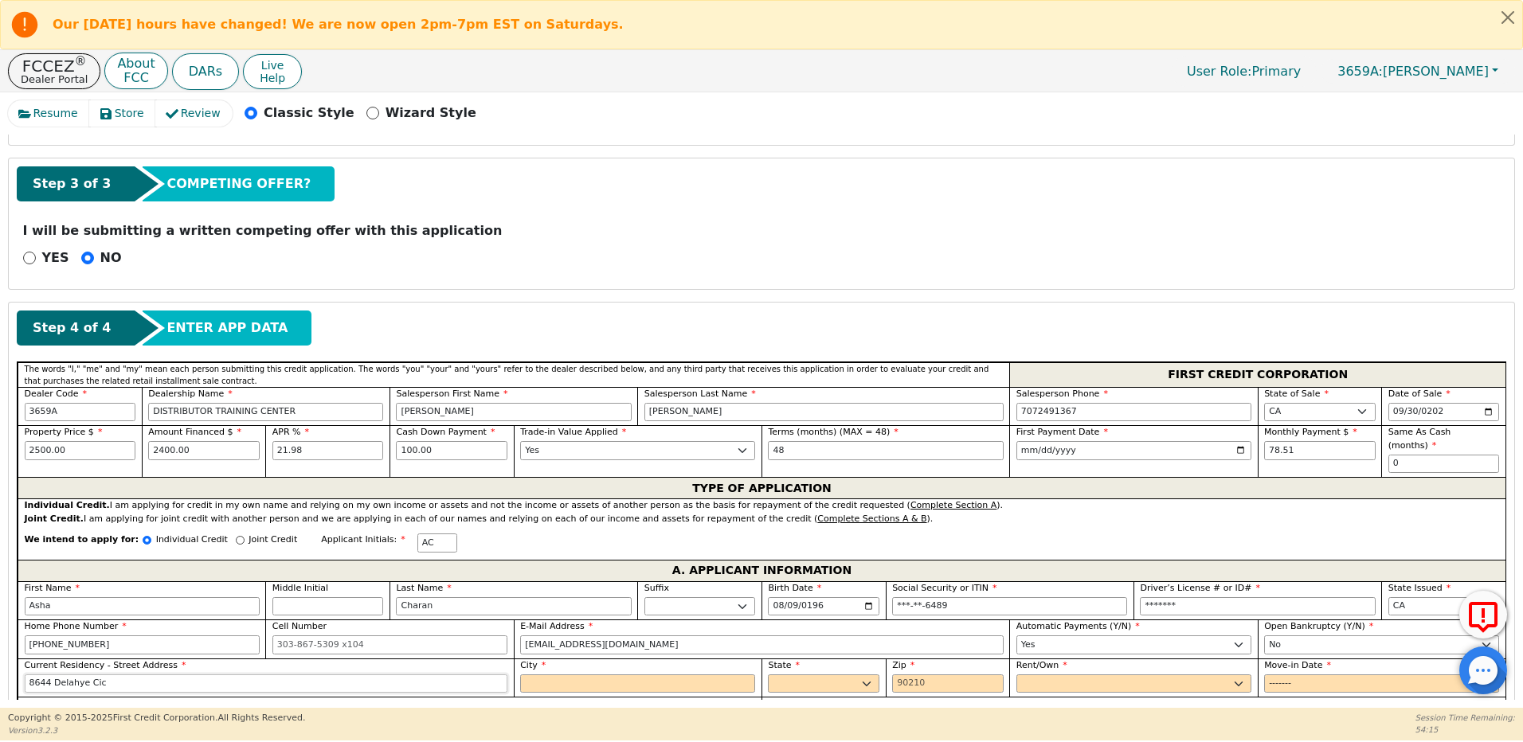
click at [120, 675] on input "8644 Delahye Cic" at bounding box center [267, 684] width 484 height 19
type input "8644 Delahye Cir"
type input "Sacramento"
select select "CA"
type input "95828"
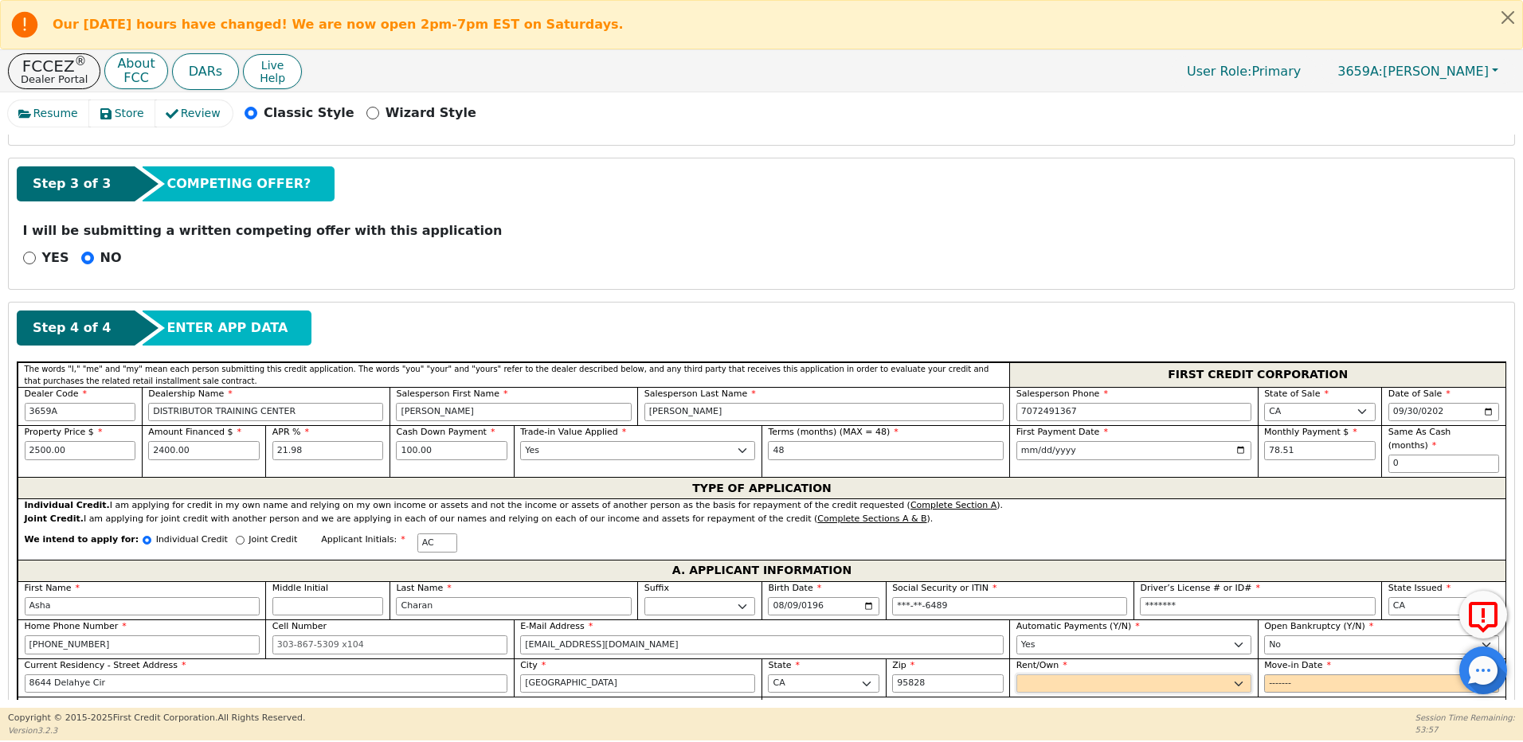
select select "Own"
click at [1016, 675] on select "Rent Own" at bounding box center [1133, 684] width 235 height 19
click at [1282, 675] on input "Move-in Date" at bounding box center [1381, 684] width 235 height 19
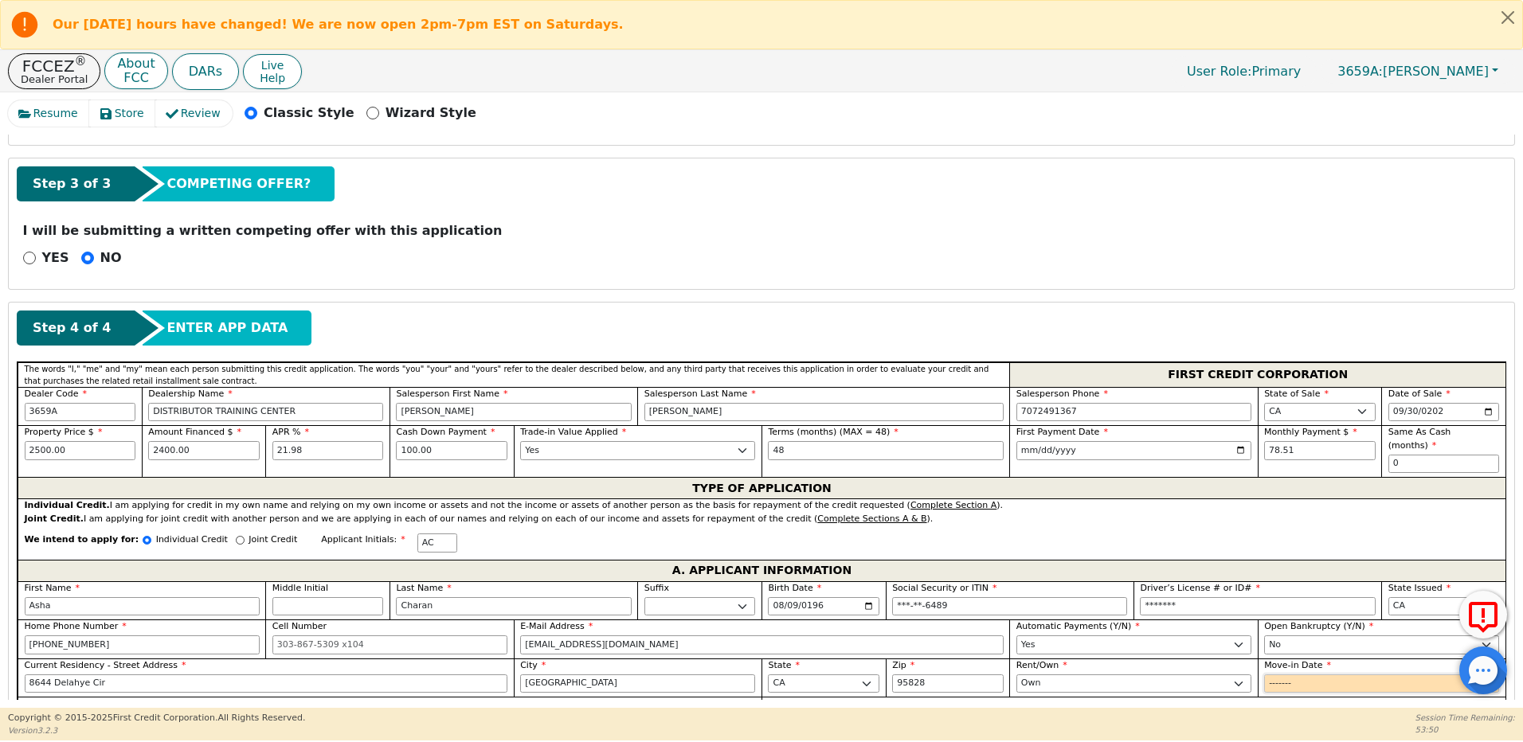
click at [1314, 675] on input "Move-in Date" at bounding box center [1381, 684] width 235 height 19
type input "2021-09"
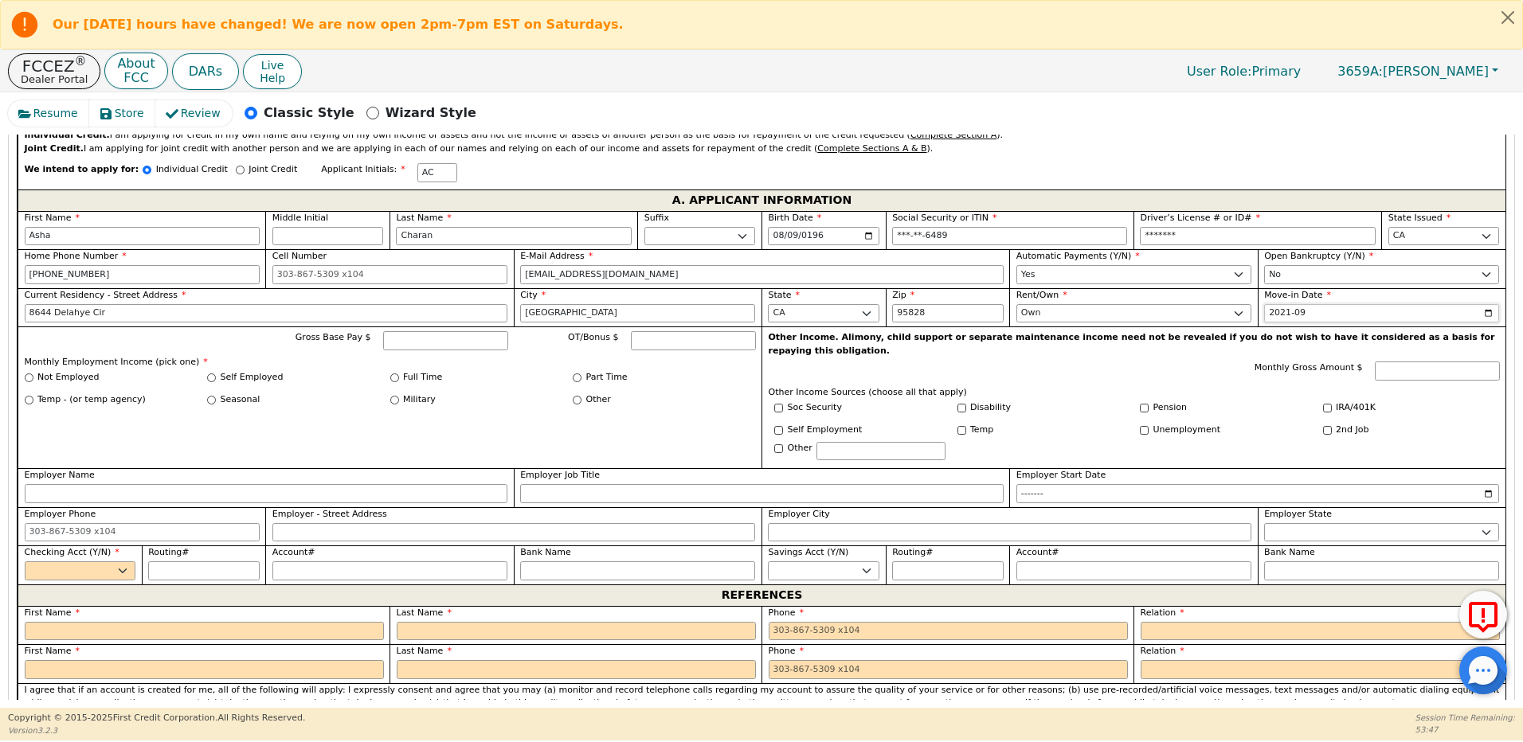
scroll to position [901, 0]
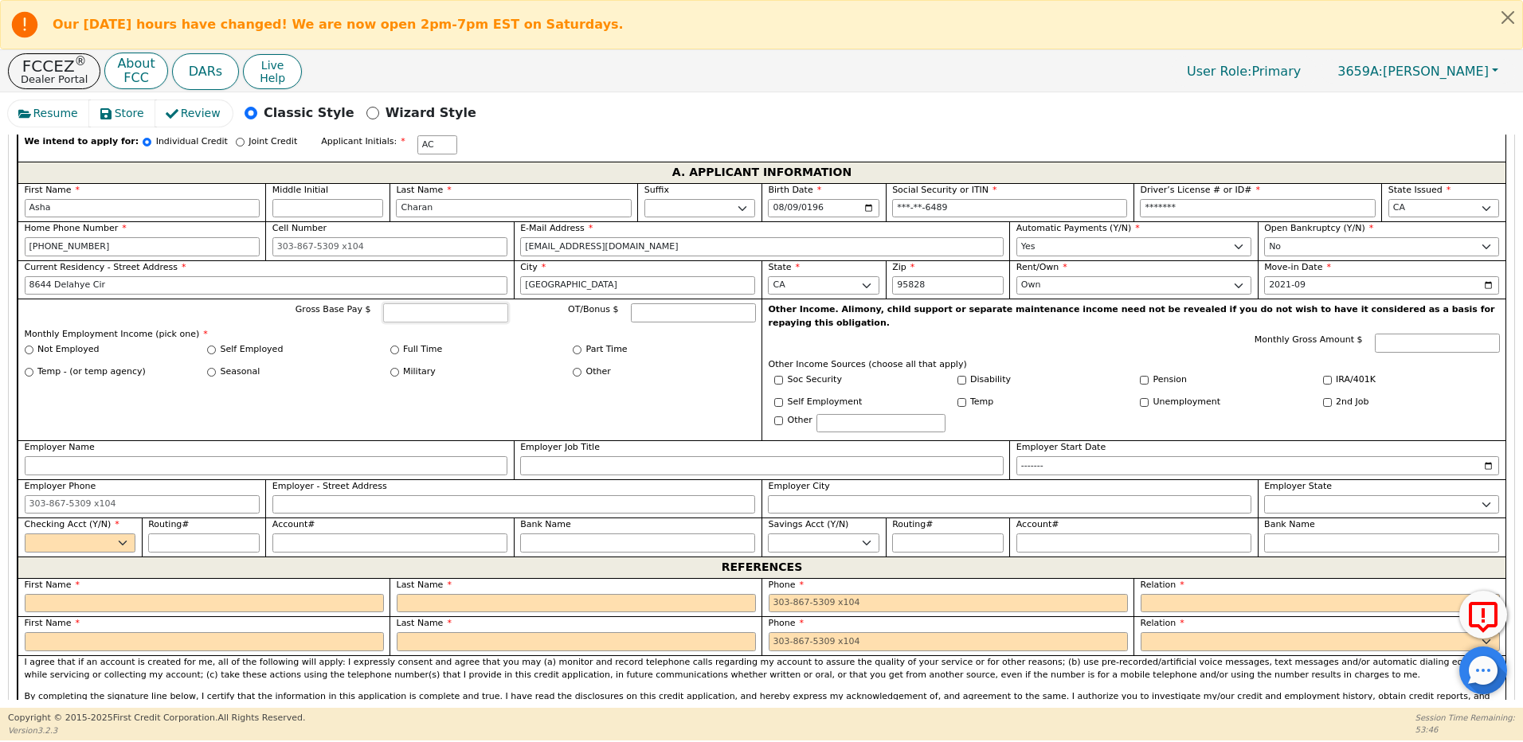
click at [418, 303] on input "Gross Base Pay $" at bounding box center [445, 312] width 125 height 19
drag, startPoint x: 32, startPoint y: 335, endPoint x: 41, endPoint y: 339, distance: 9.6
click at [31, 346] on input "Not Employed" at bounding box center [29, 350] width 9 height 9
radio input "true"
click at [1404, 334] on input "Monthly Gross Amount $" at bounding box center [1437, 343] width 125 height 19
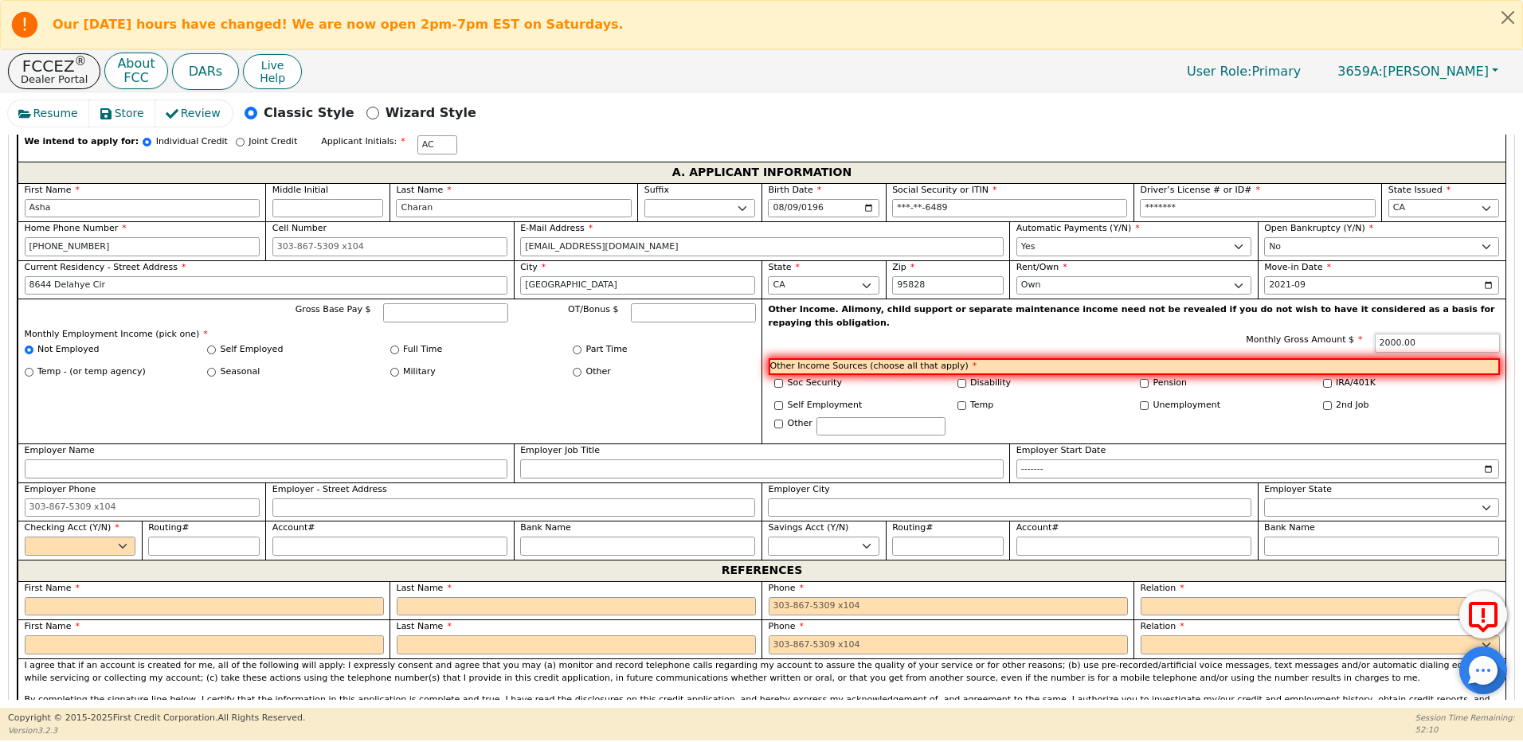
type input "2000.00"
click at [83, 537] on select "Yes No" at bounding box center [81, 546] width 112 height 19
select select "y"
click at [25, 537] on select "Yes No" at bounding box center [81, 546] width 112 height 19
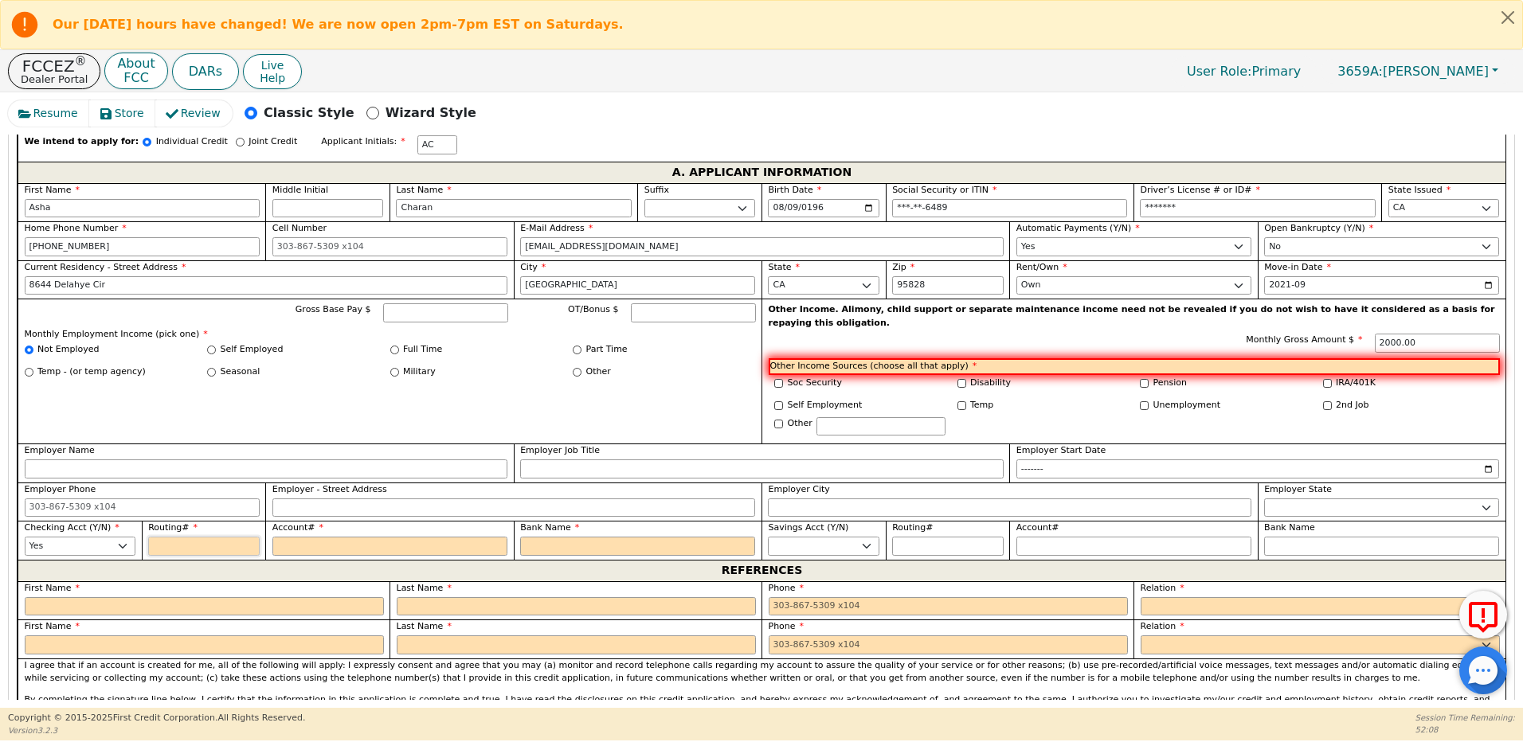
click at [184, 537] on input "Routing#" at bounding box center [204, 546] width 112 height 19
type input "1"
type input "*"
type input "12"
type input "**"
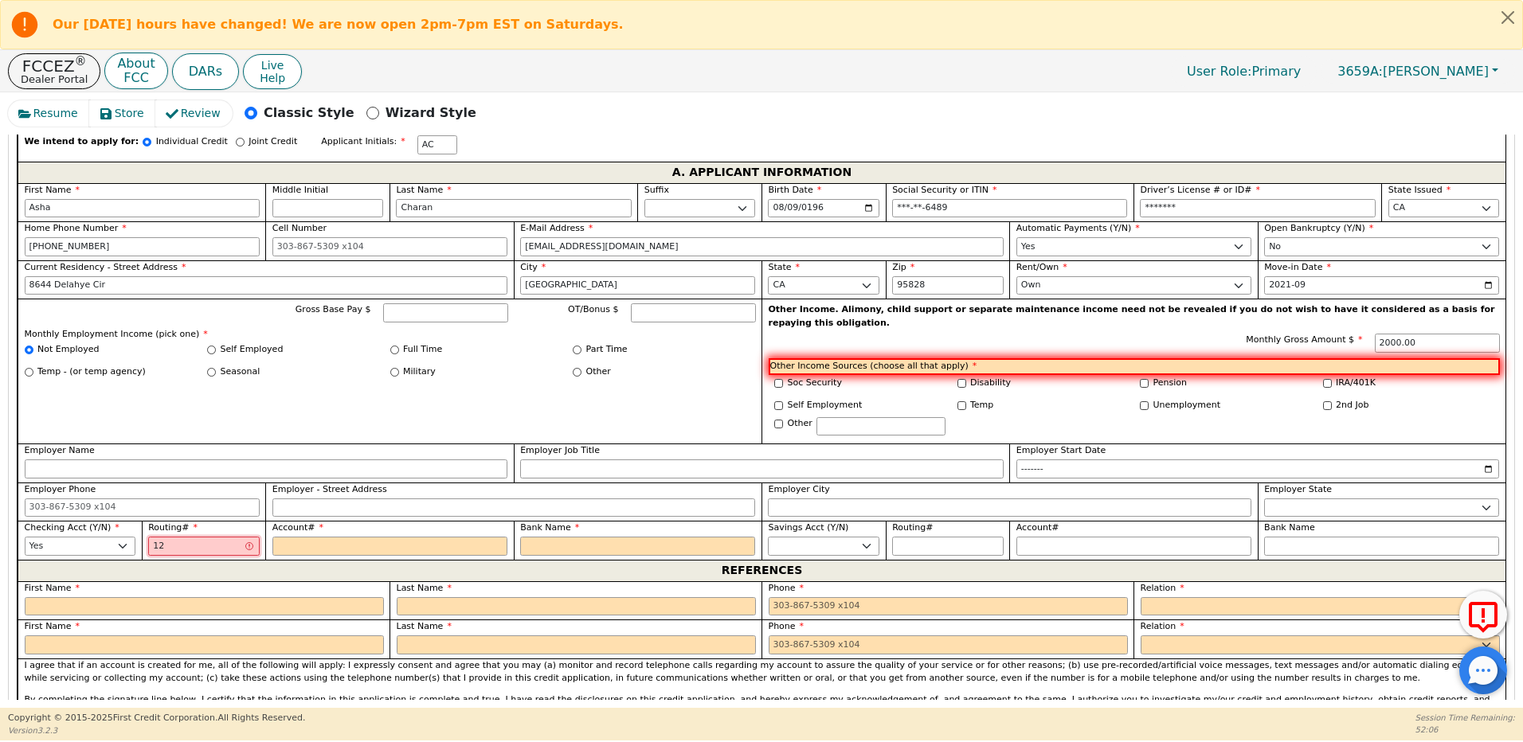
type input "121"
type input "***"
type input "1210"
type input "****"
type input "12100"
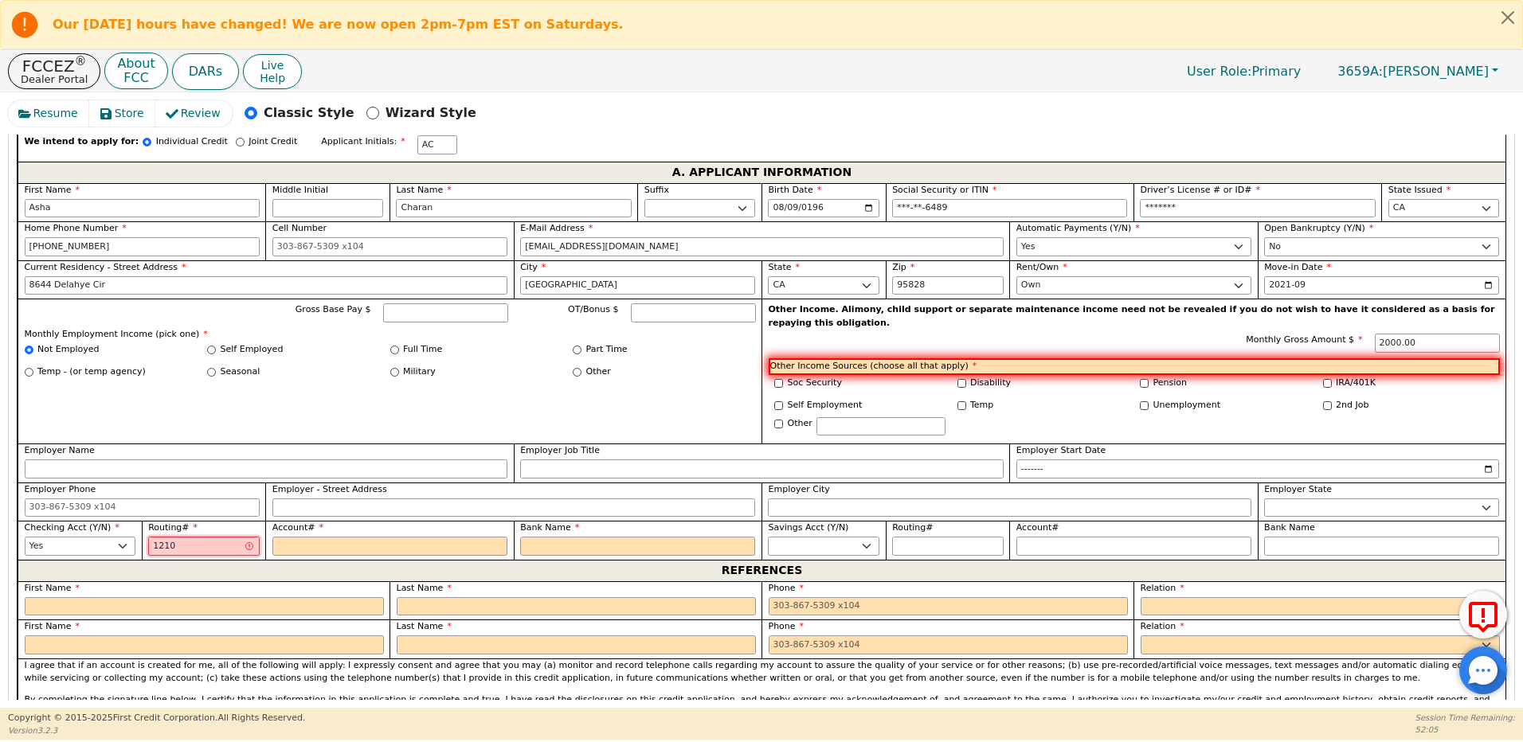
type input "*****"
type input "121000"
type input "******"
type input "1210003"
type input "*******"
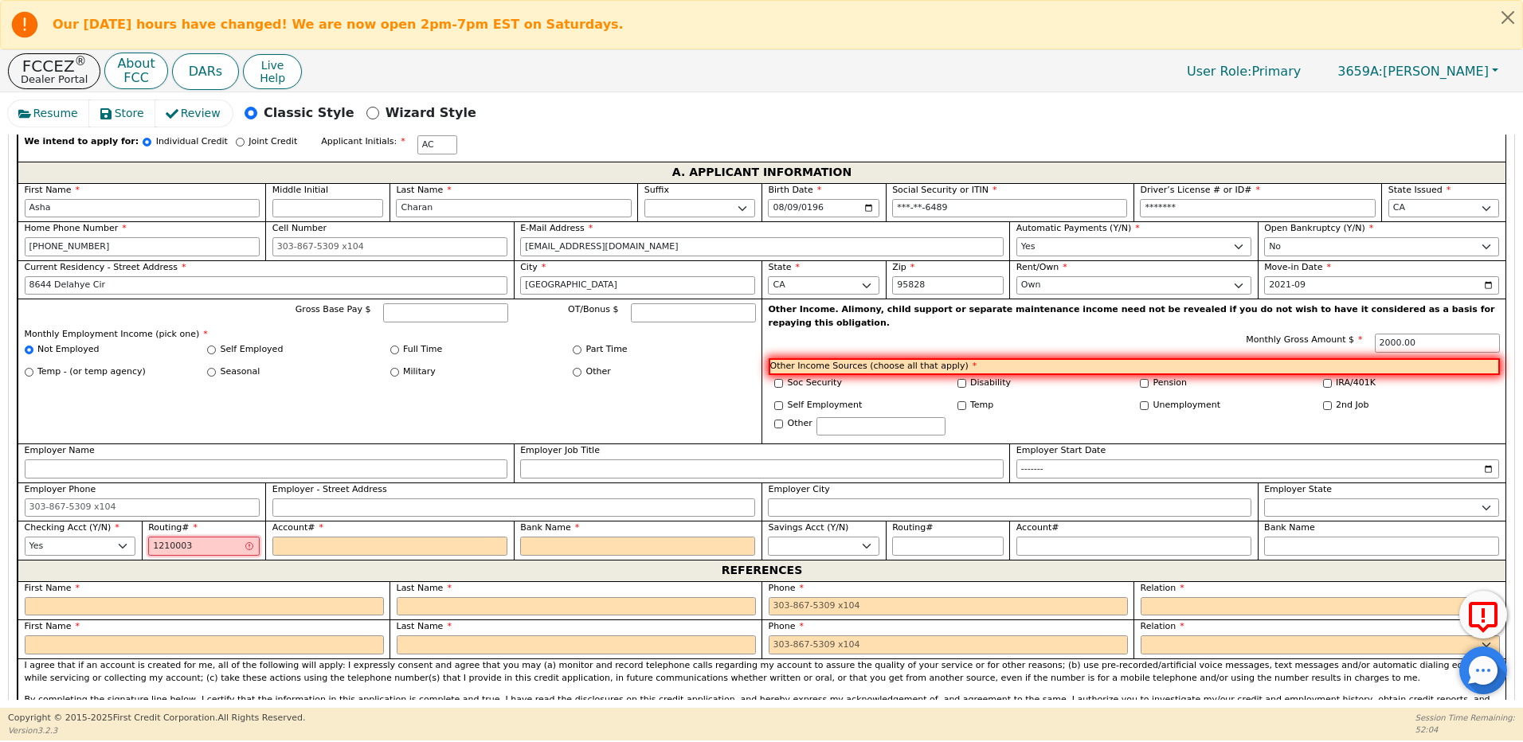
type input "12100036"
type input "********"
type input "121000368"
type input "*********"
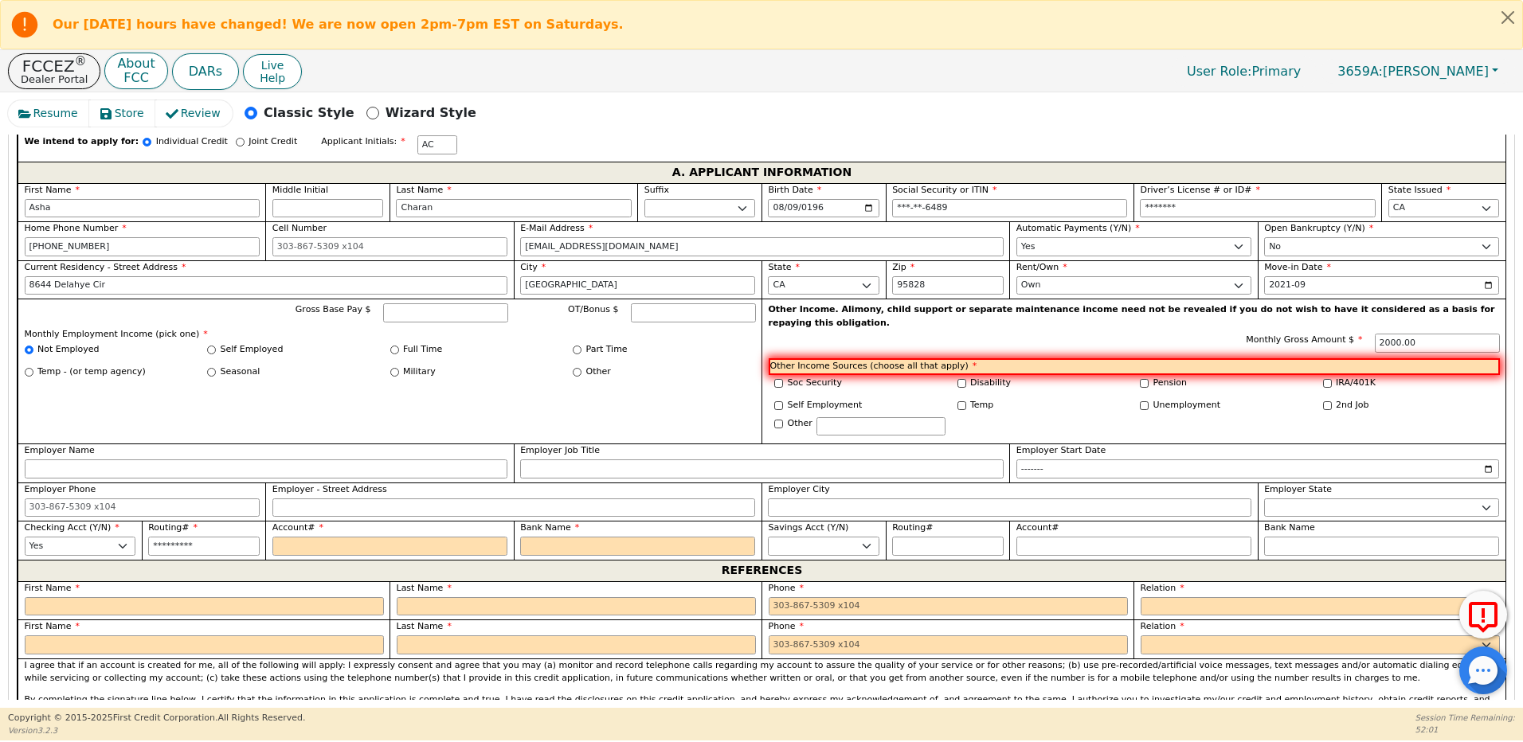
click at [292, 522] on div "Account#" at bounding box center [389, 539] width 235 height 34
click at [296, 537] on input "Account#" at bounding box center [389, 546] width 235 height 19
type input "0"
type input "*"
type input "00"
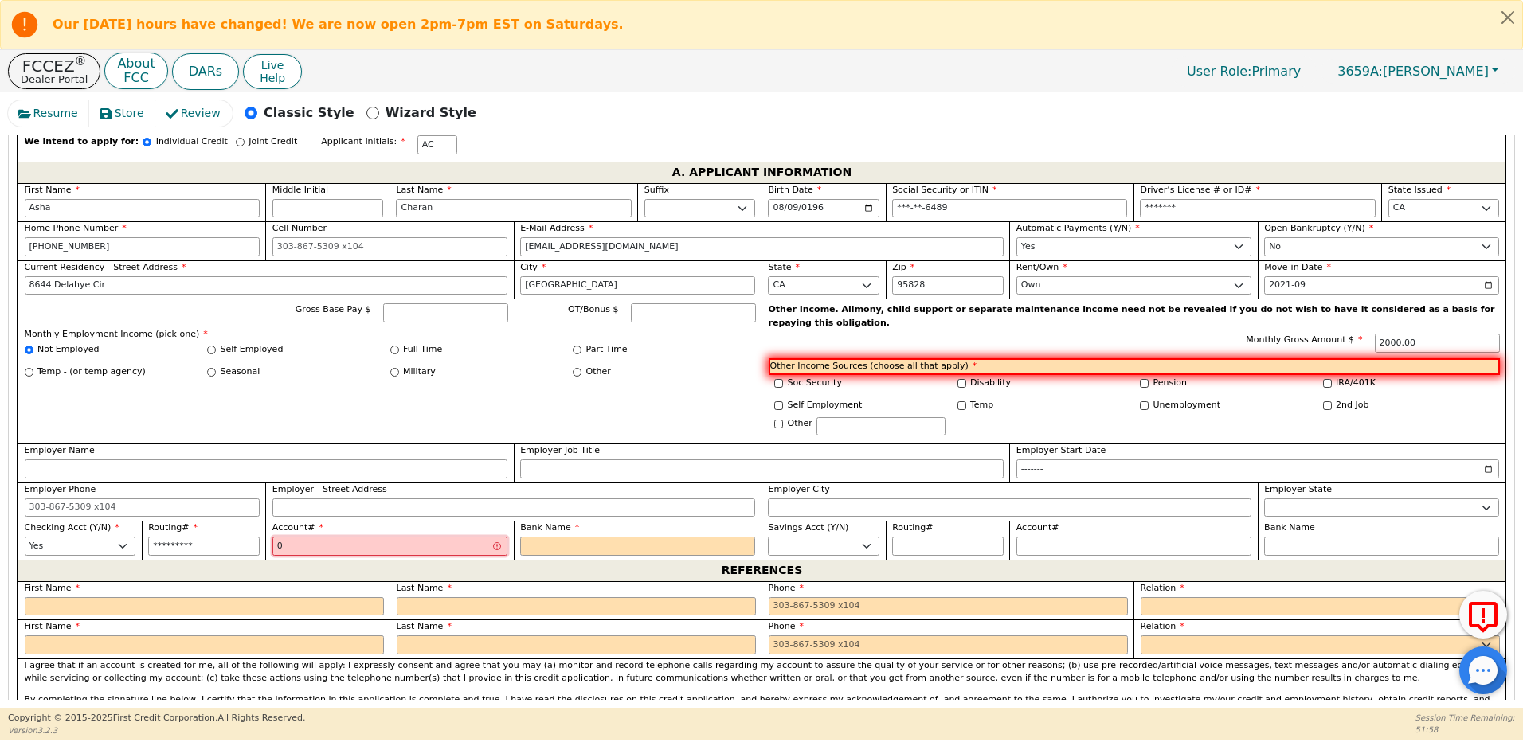
type input "**"
type input "001"
type input "***"
type input "0011"
type input "****"
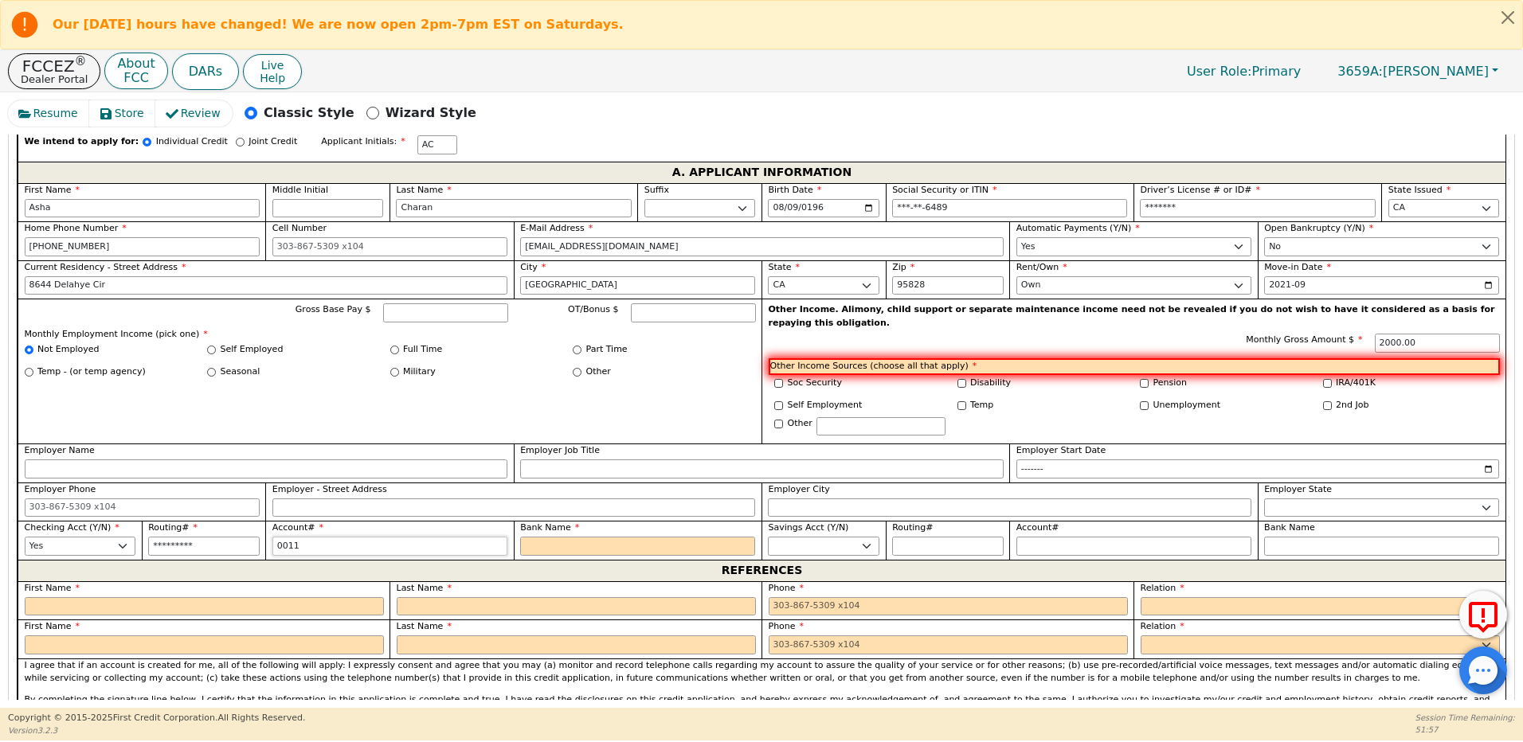
type input "00114"
type input "*****"
type input "001148"
type input "******"
type input "0011489"
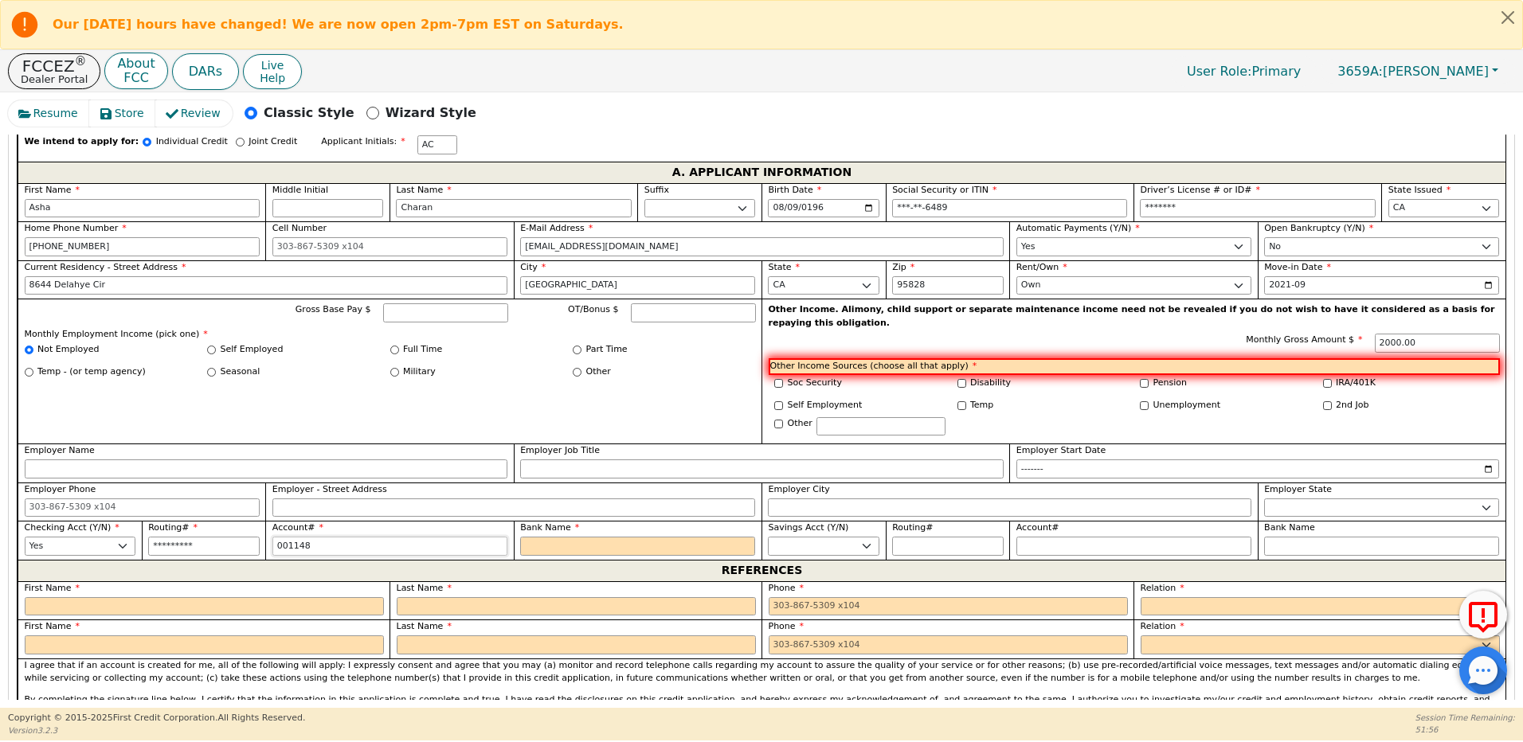
type input "*******"
type input "00114897"
type input "********"
type input "001148977"
type input "*********"
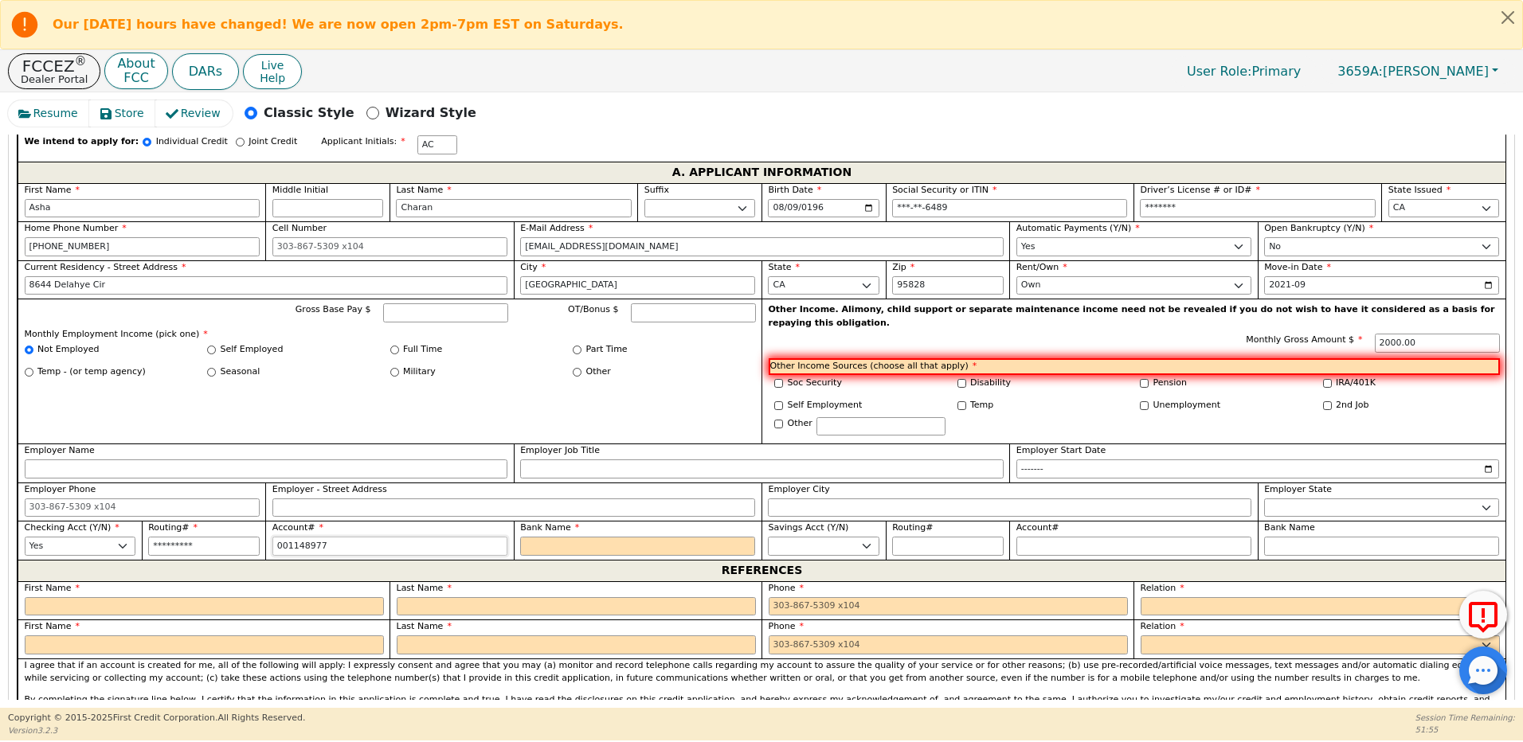
type input "0011489779"
type input "**********"
type input "00114897791"
type input "**********"
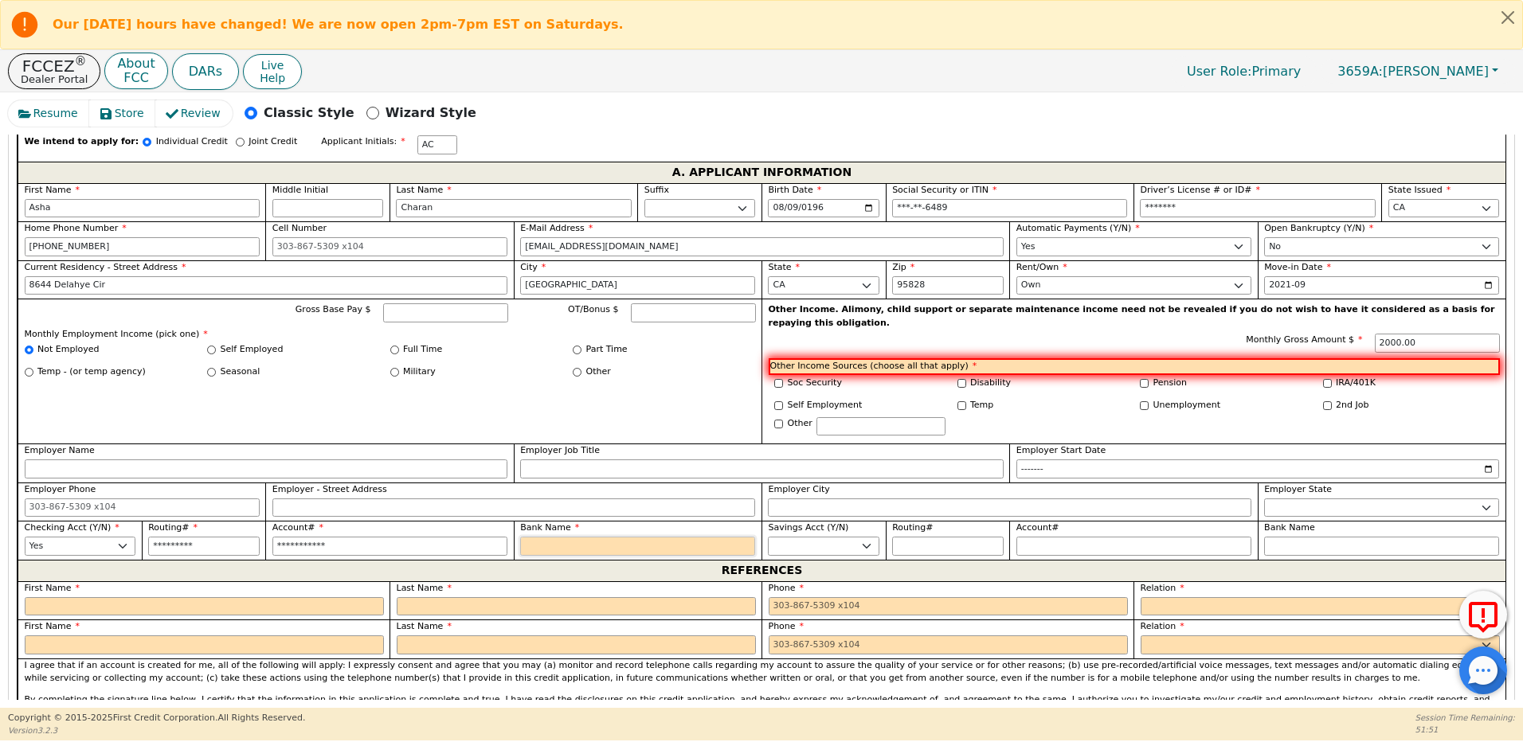
type input "B"
type input "Ba"
type input "Ban"
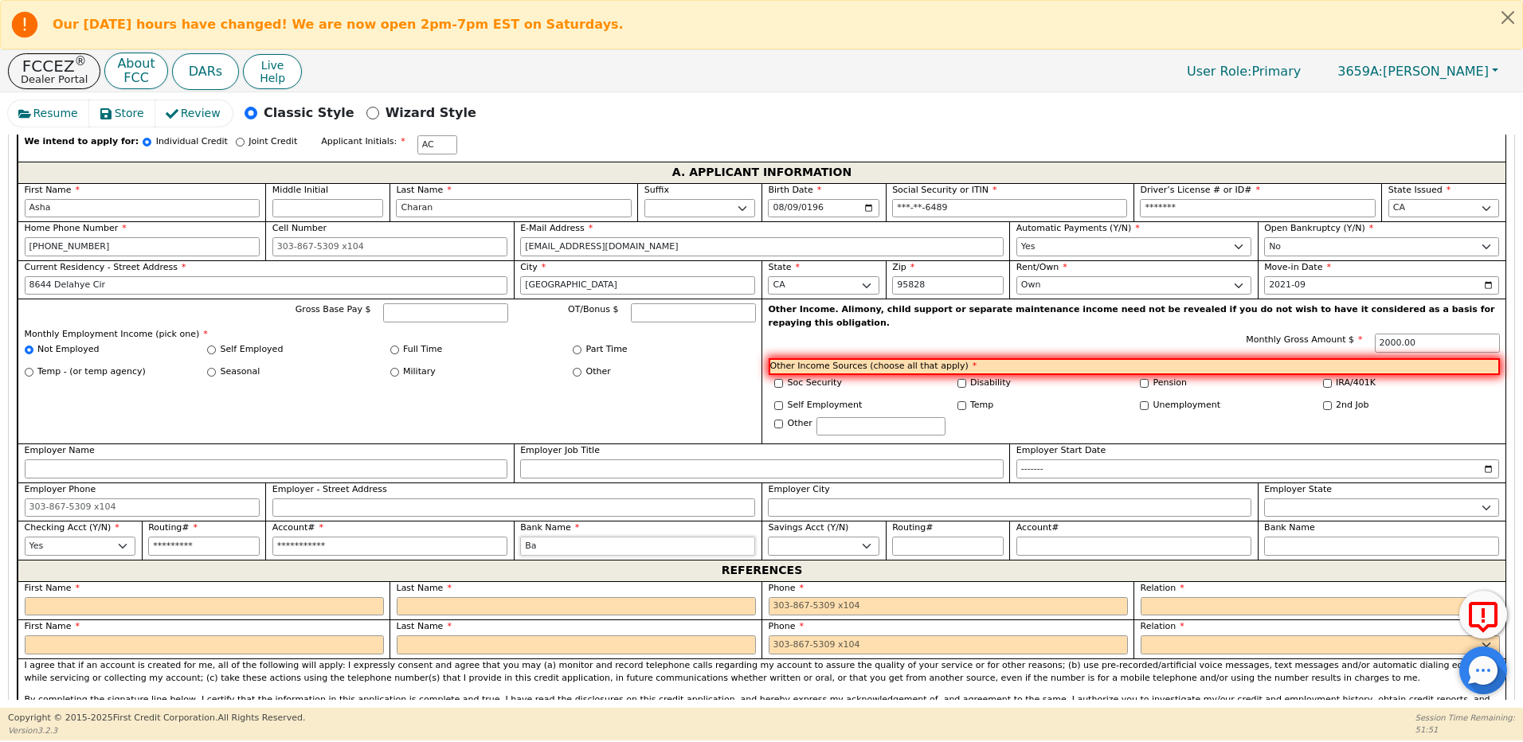
type input "Ban"
type input "Bank"
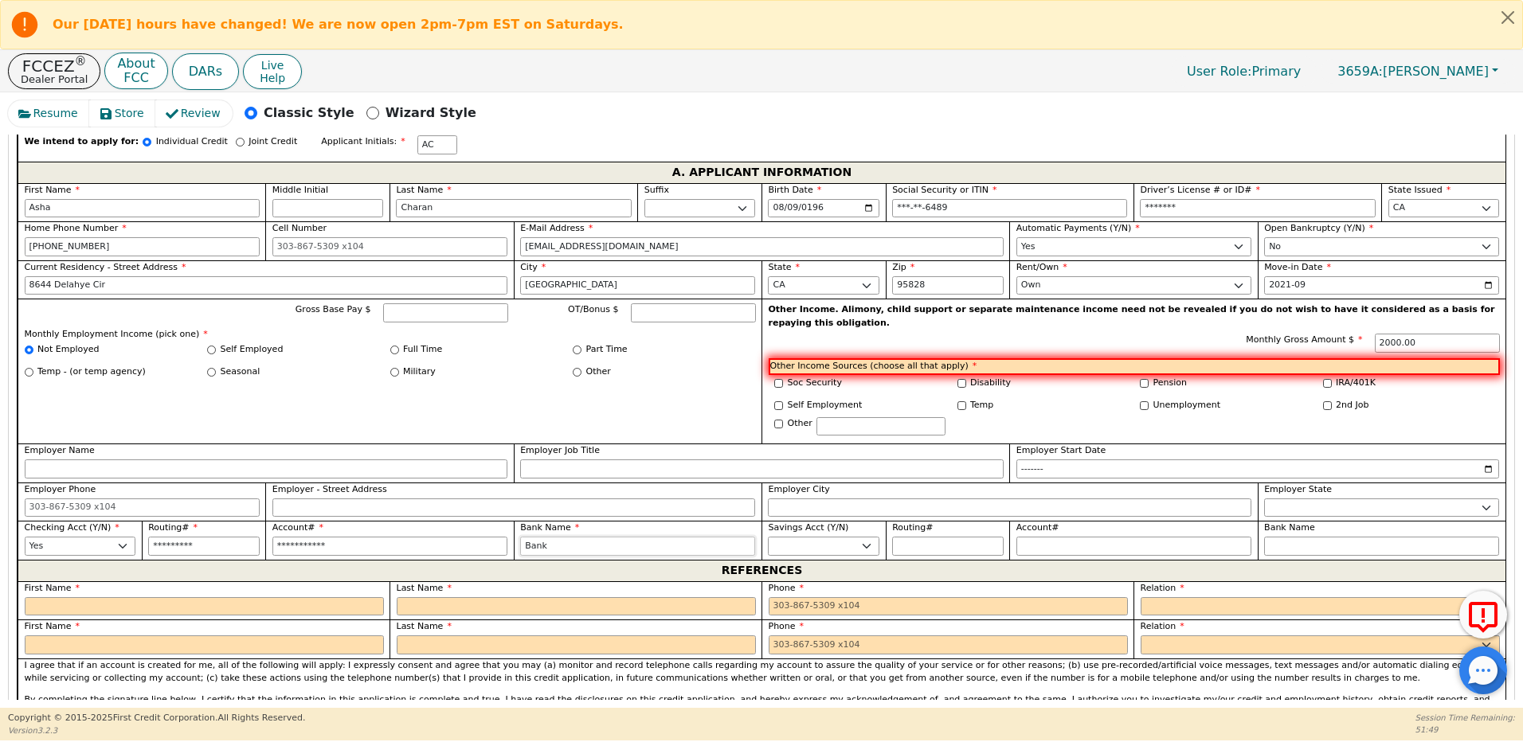
type input "Bank o"
type input "Bank of"
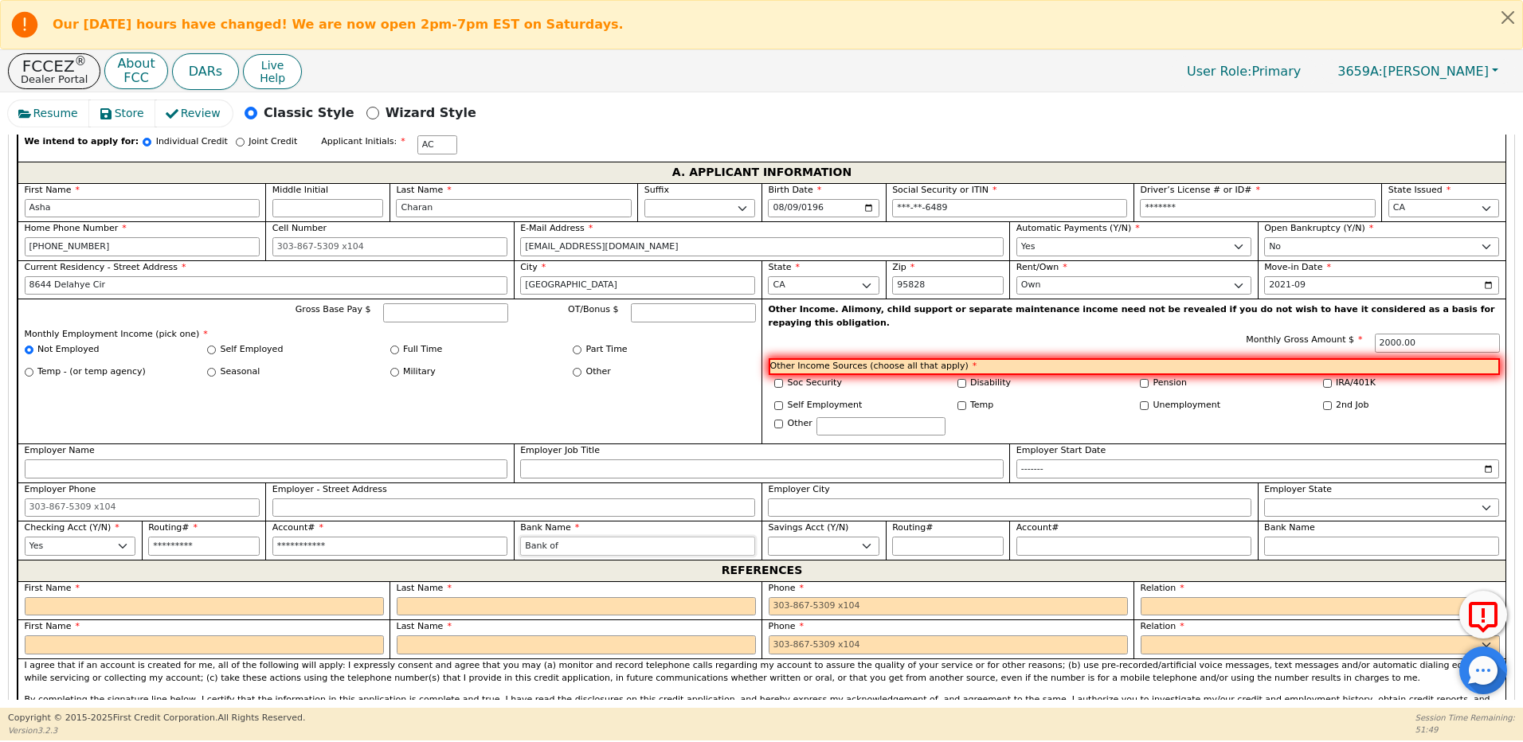
type input "Bank of"
type input "Bank of A"
type input "Bank of Am"
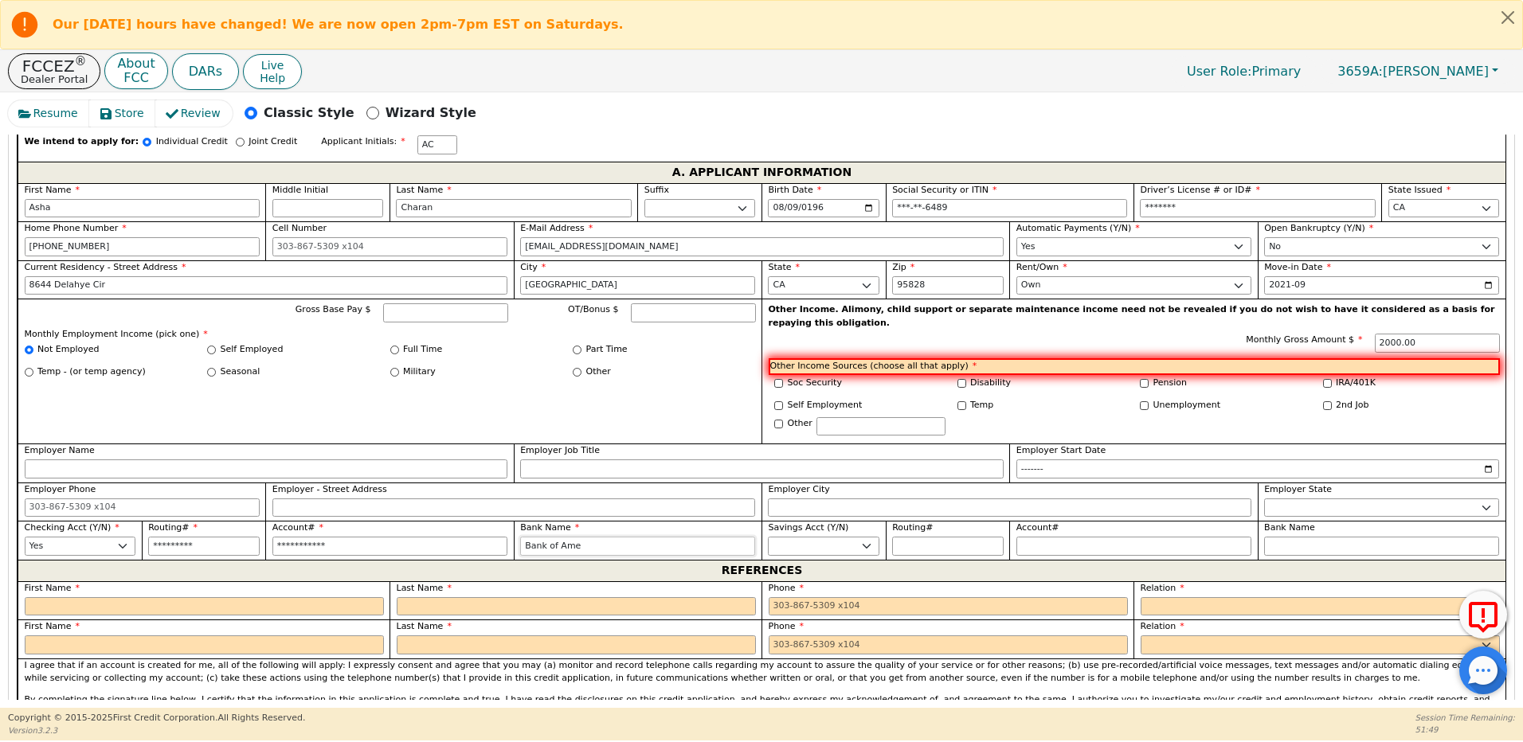
type input "Bank of Amer"
type input "Bank of Ameri"
type input "Bank of Americ"
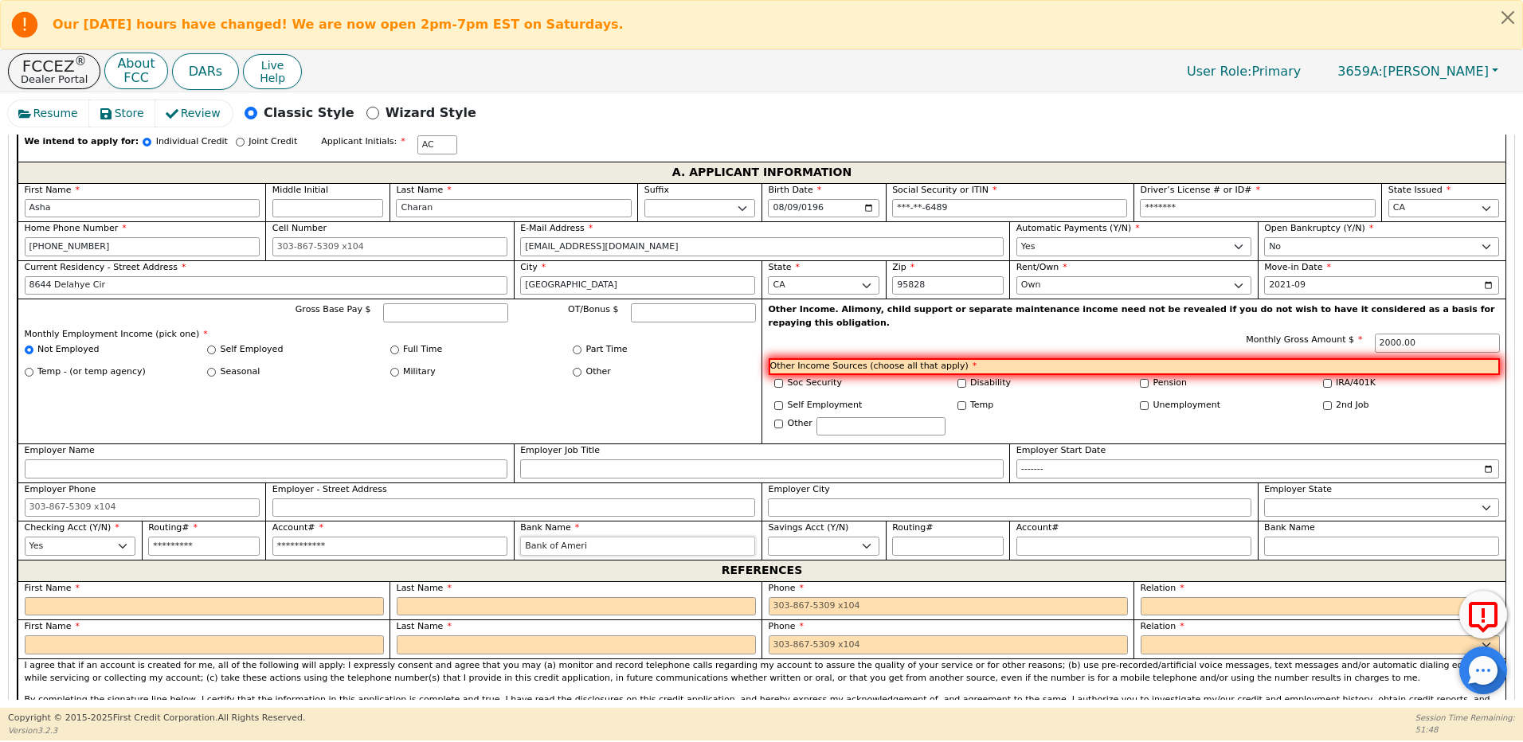
type input "Bank of Americ"
type input "Bank of America"
click at [56, 597] on input "text" at bounding box center [204, 606] width 359 height 19
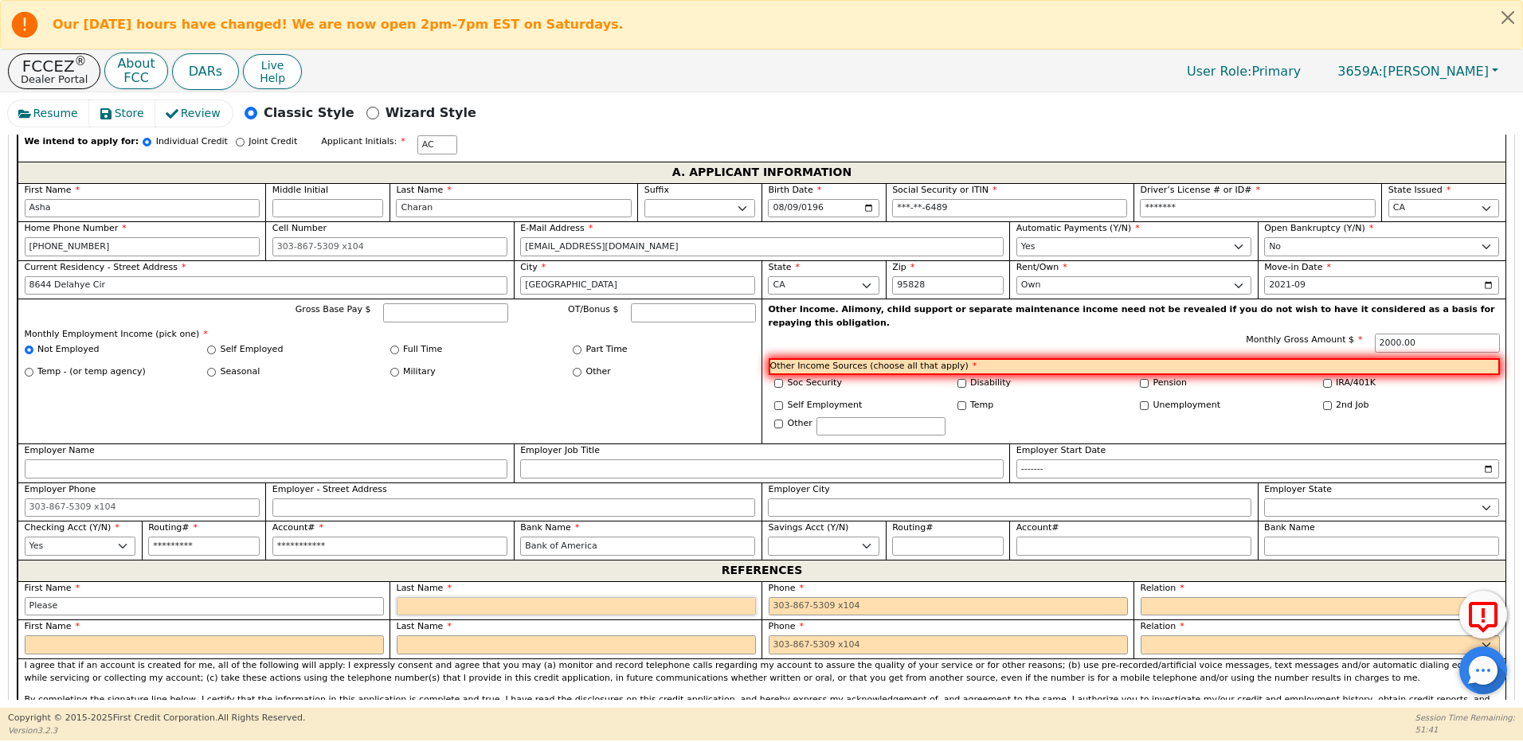
type input "Please"
type input "see customer"
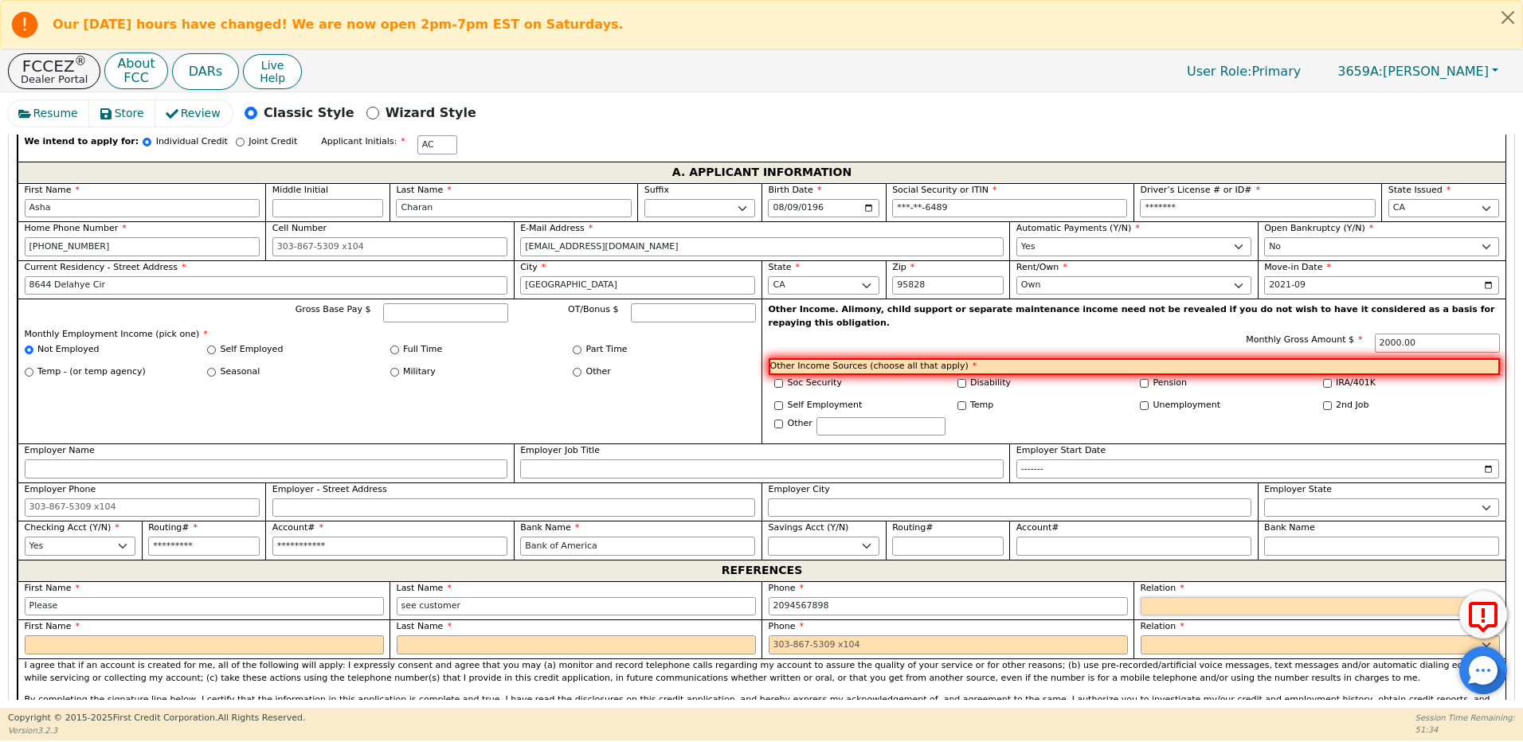
type input "209-456-7898"
click at [1145, 597] on select "FATHER MOTHER SISTER BROTHER DAUGHTER SON CO-WORKER NEIGHBOR FRIEND COUSIN G-MO…" at bounding box center [1320, 606] width 359 height 19
select select "NEICE"
click at [1141, 597] on select "FATHER MOTHER SISTER BROTHER DAUGHTER SON CO-WORKER NEIGHBOR FRIEND COUSIN G-MO…" at bounding box center [1320, 606] width 359 height 19
click at [376, 636] on input "text" at bounding box center [204, 645] width 359 height 19
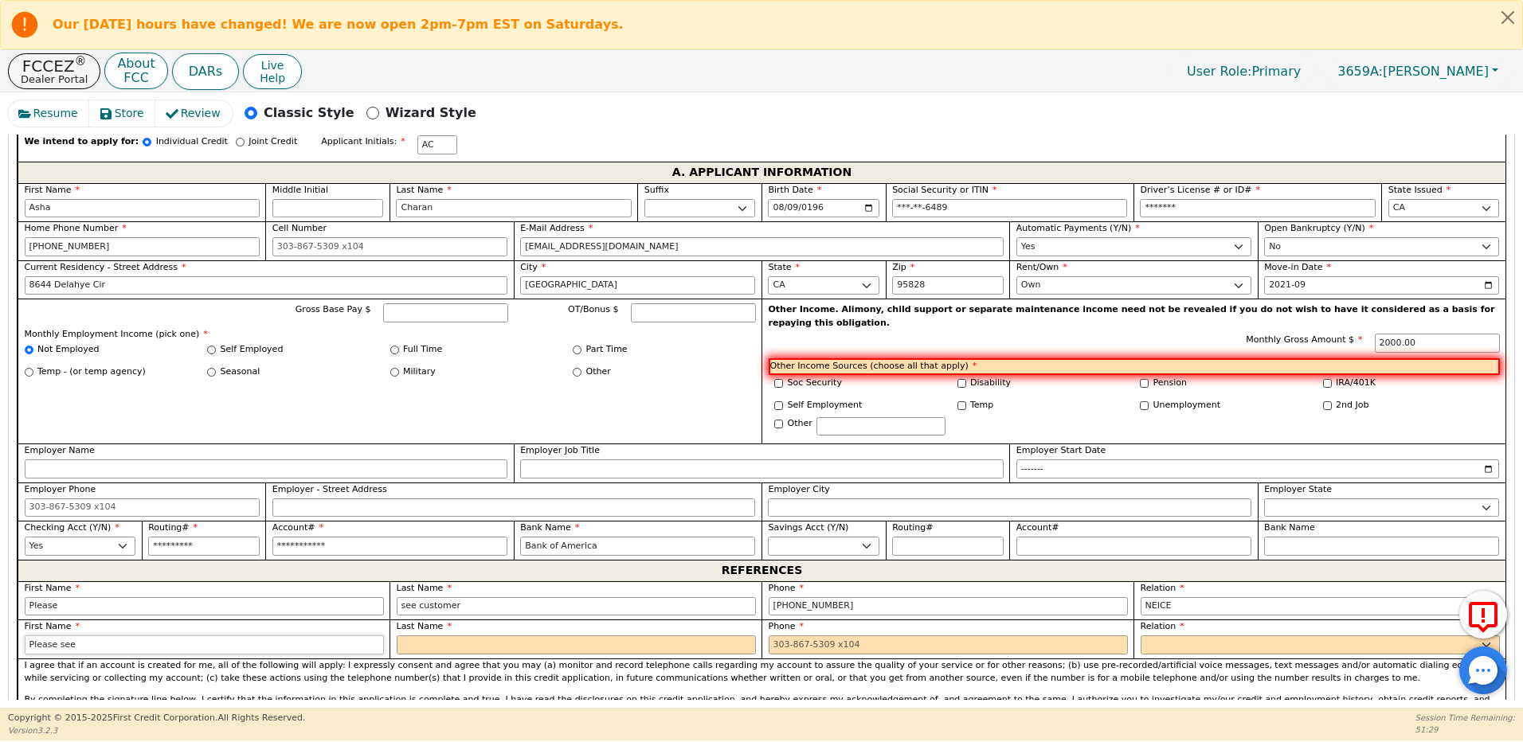
type input "Please see"
type input "customer"
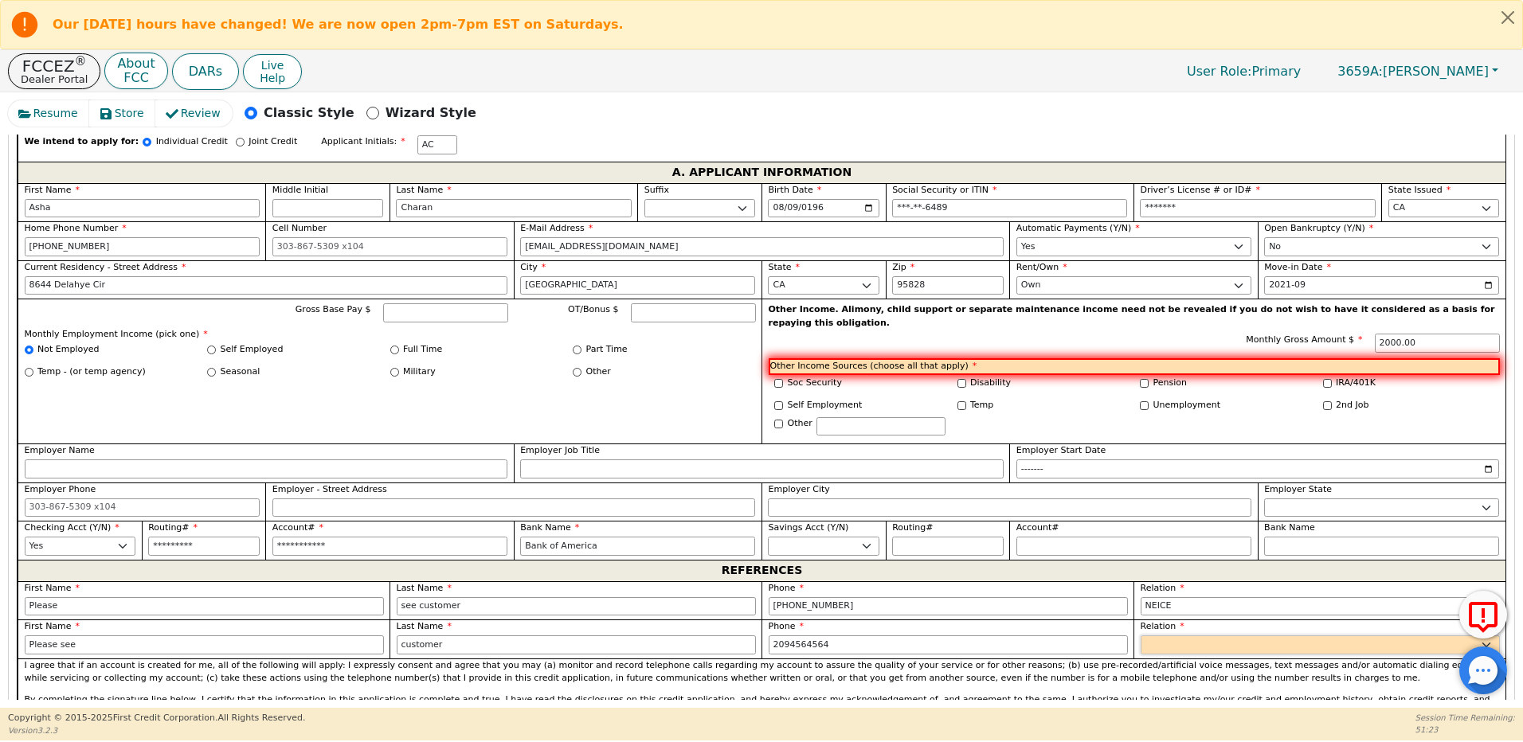
type input "209-456-4564"
click at [1159, 636] on select "FATHER MOTHER SISTER BROTHER DAUGHTER SON CO-WORKER NEIGHBOR FRIEND COUSIN G-MO…" at bounding box center [1320, 645] width 359 height 19
select select "BOSS"
click at [1141, 636] on select "FATHER MOTHER SISTER BROTHER DAUGHTER SON CO-WORKER NEIGHBOR FRIEND COUSIN G-MO…" at bounding box center [1320, 645] width 359 height 19
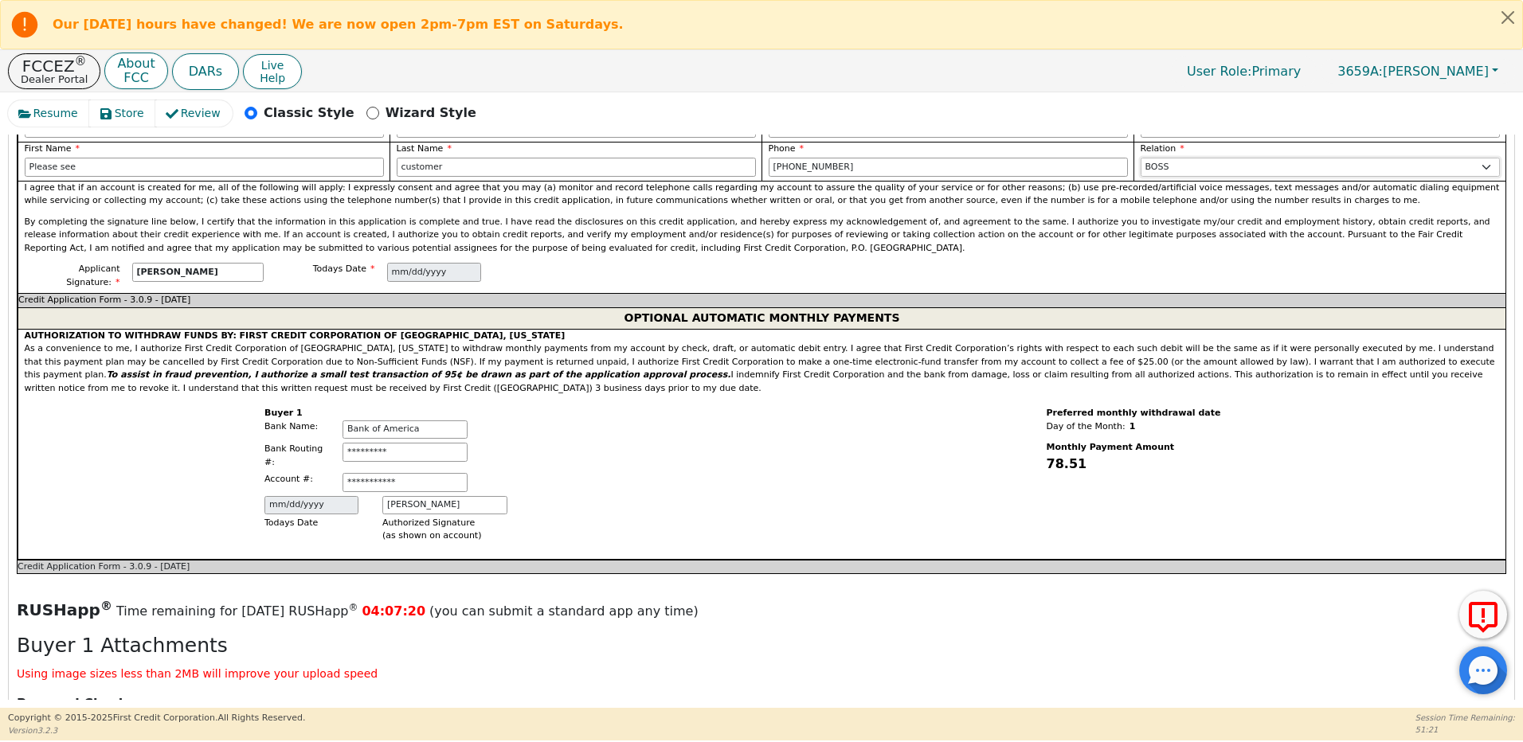
scroll to position [821, 0]
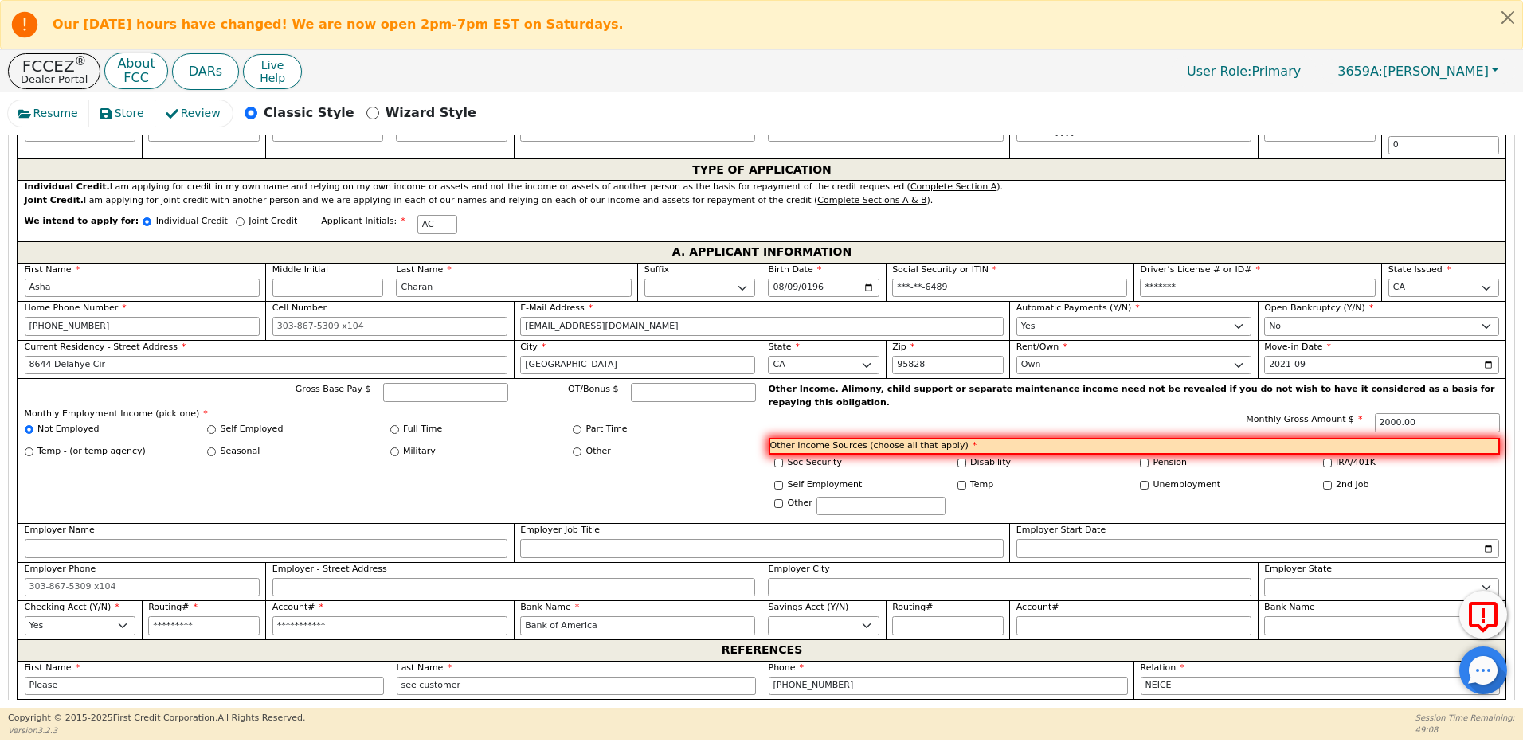
click at [769, 456] on div "Soc Security" at bounding box center [860, 465] width 183 height 18
click at [778, 459] on input "Soc Security" at bounding box center [778, 463] width 9 height 9
checkbox input "true"
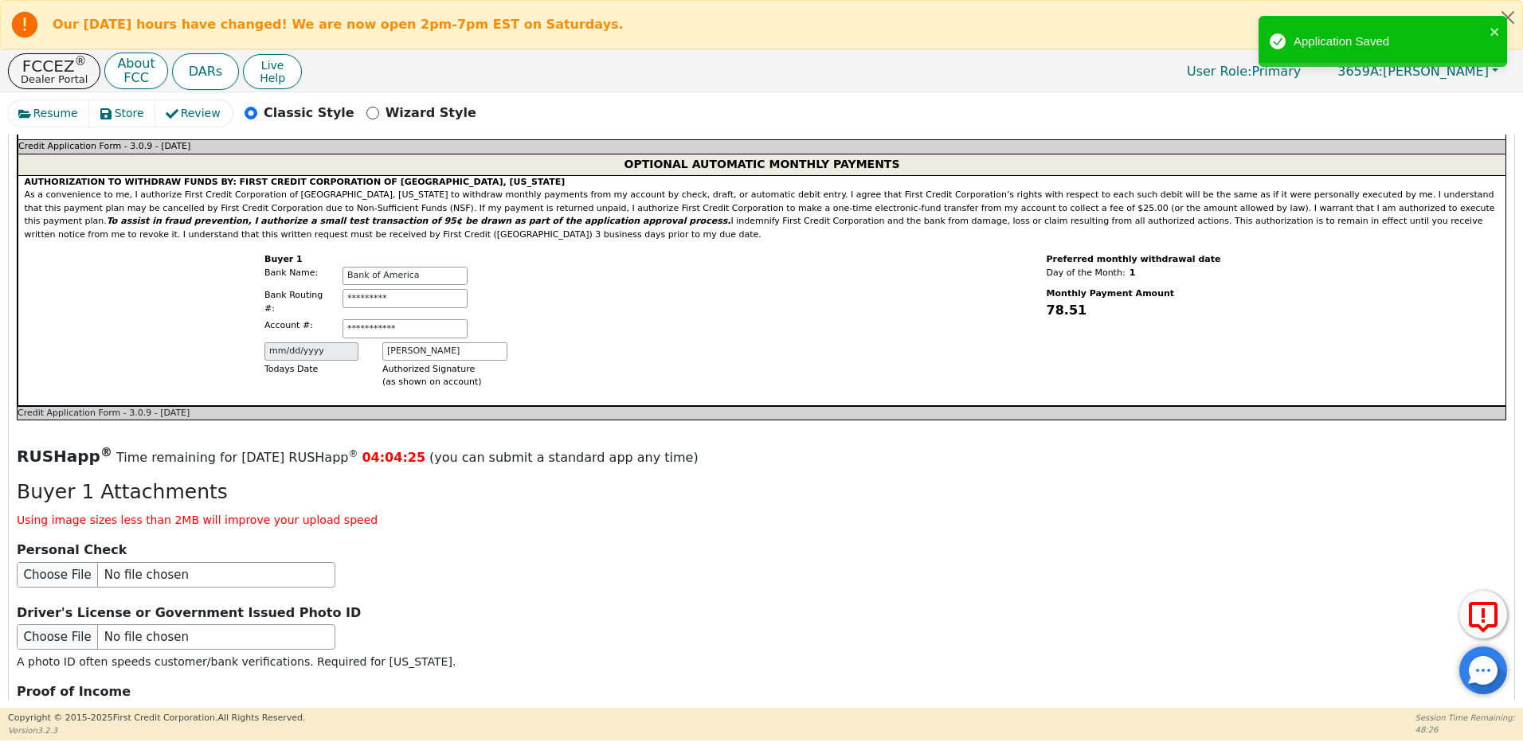
scroll to position [1689, 0]
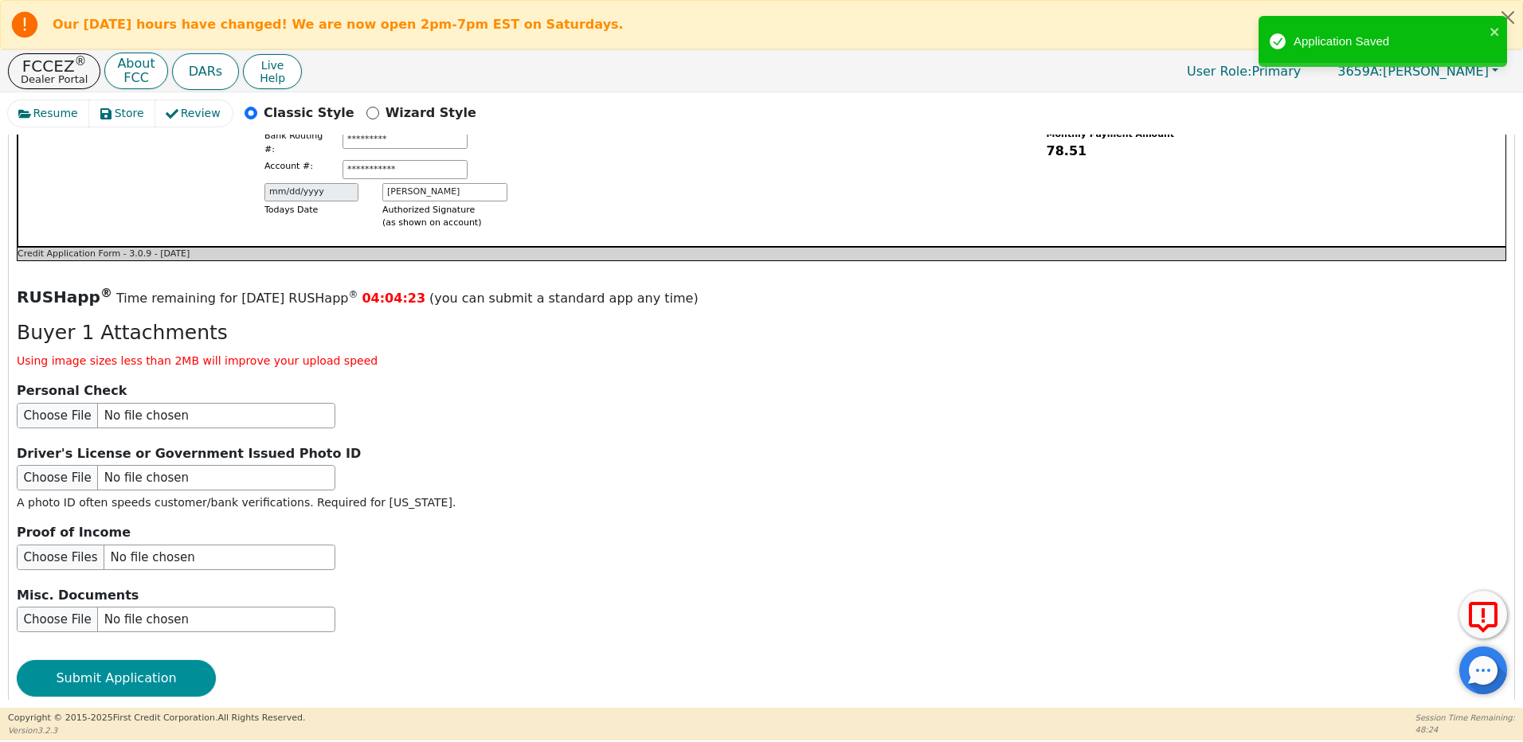
click at [105, 660] on button "Submit Application" at bounding box center [116, 678] width 199 height 37
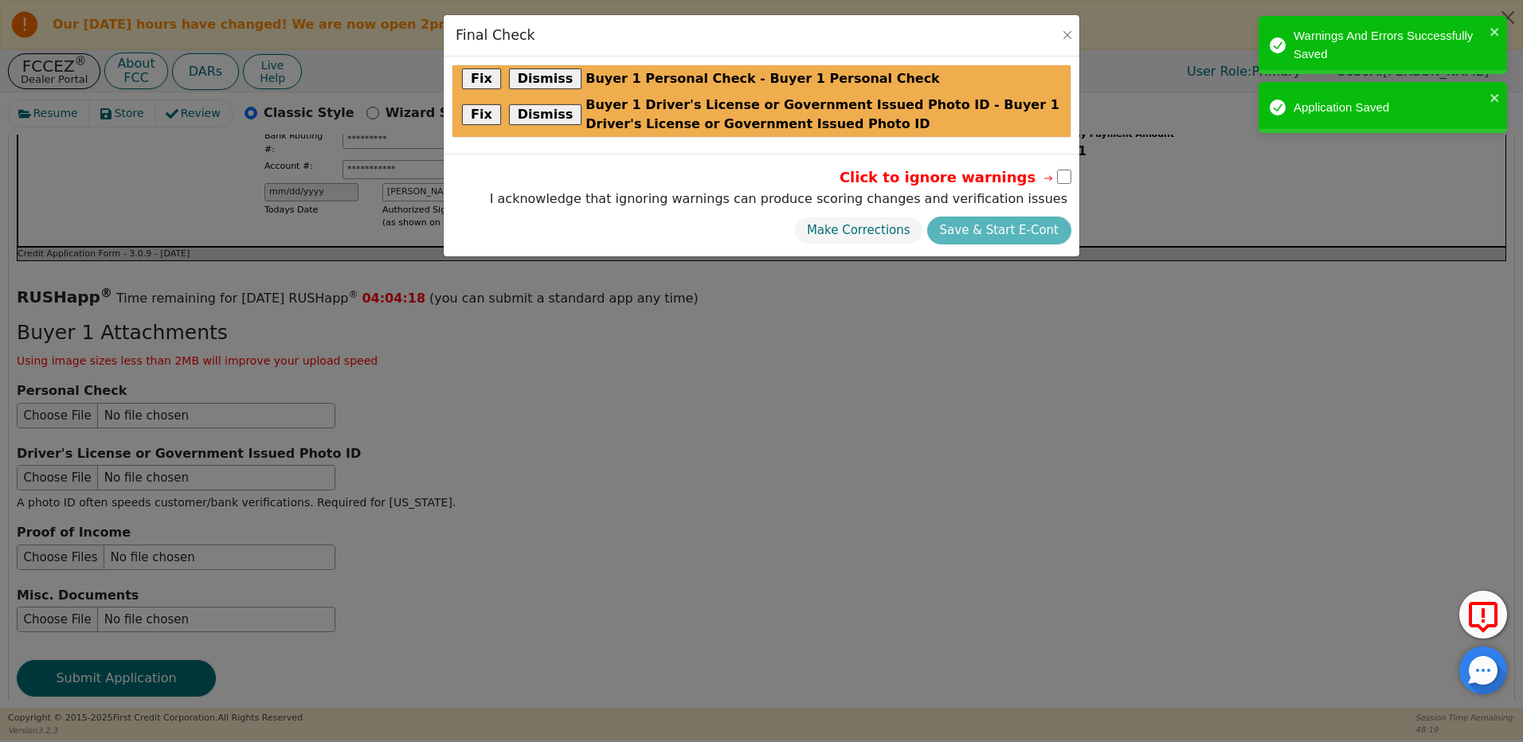
click at [1066, 175] on input "checkbox" at bounding box center [1064, 177] width 14 height 14
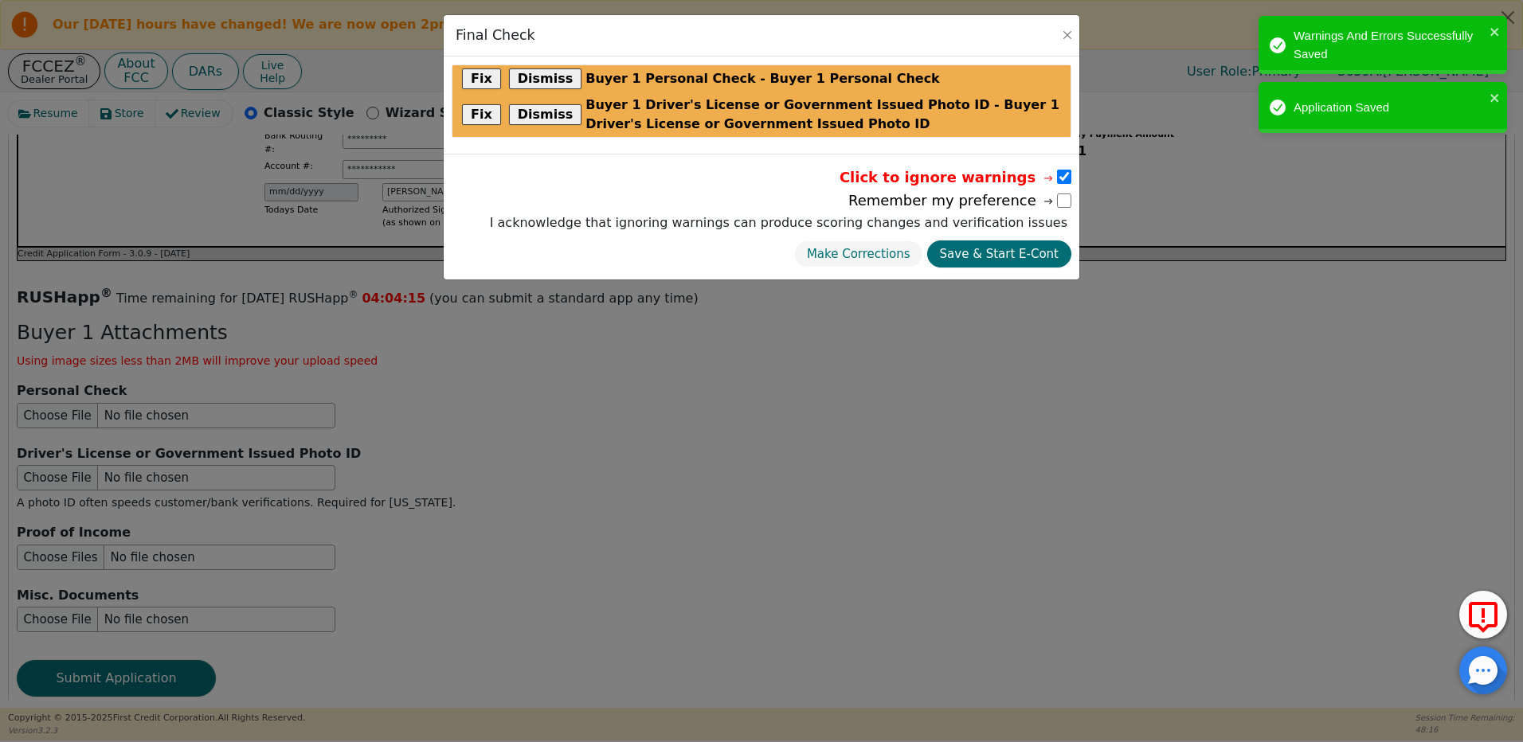
drag, startPoint x: 1069, startPoint y: 176, endPoint x: 1060, endPoint y: 170, distance: 10.4
click at [1067, 175] on input "checkbox" at bounding box center [1064, 177] width 14 height 14
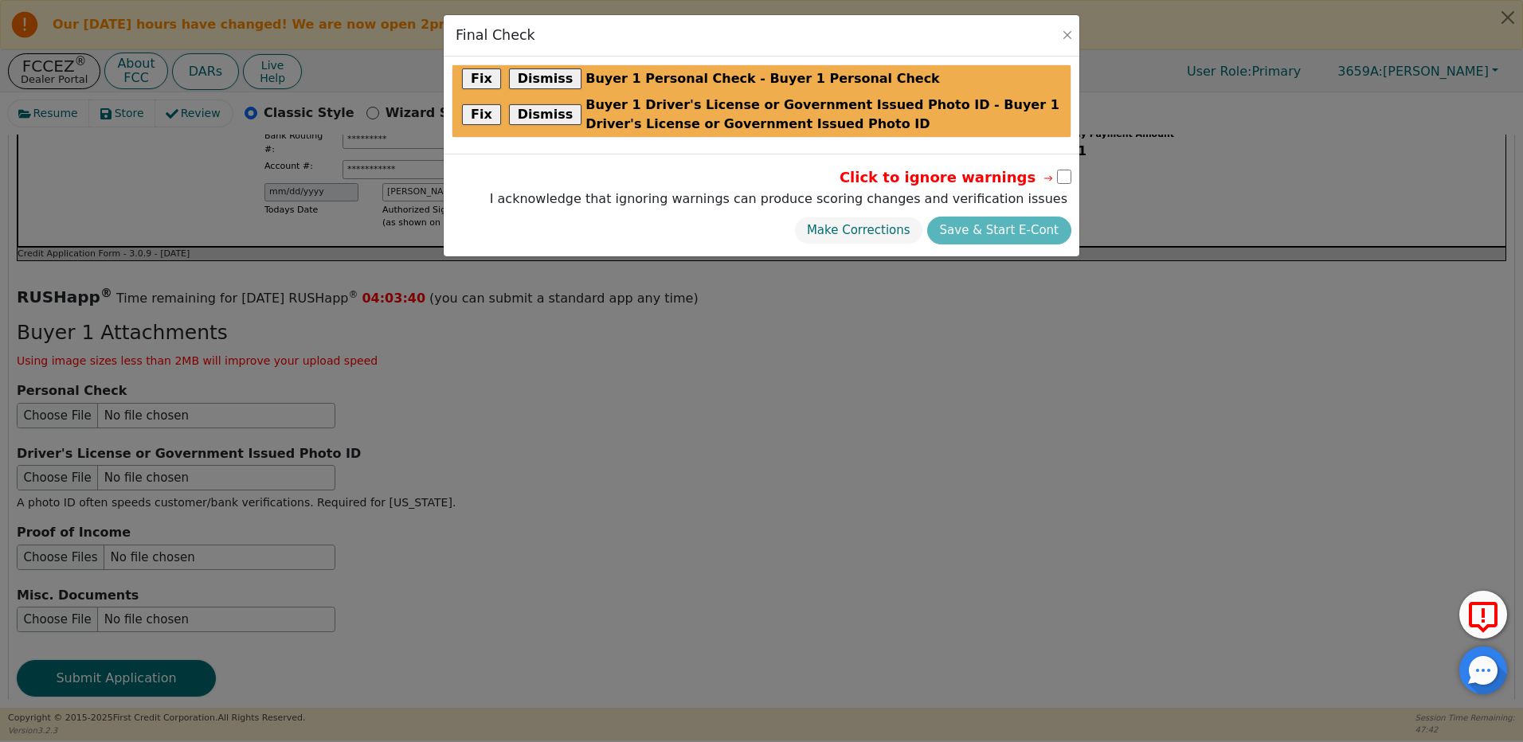
click at [1061, 179] on input "checkbox" at bounding box center [1064, 177] width 14 height 14
checkbox input "true"
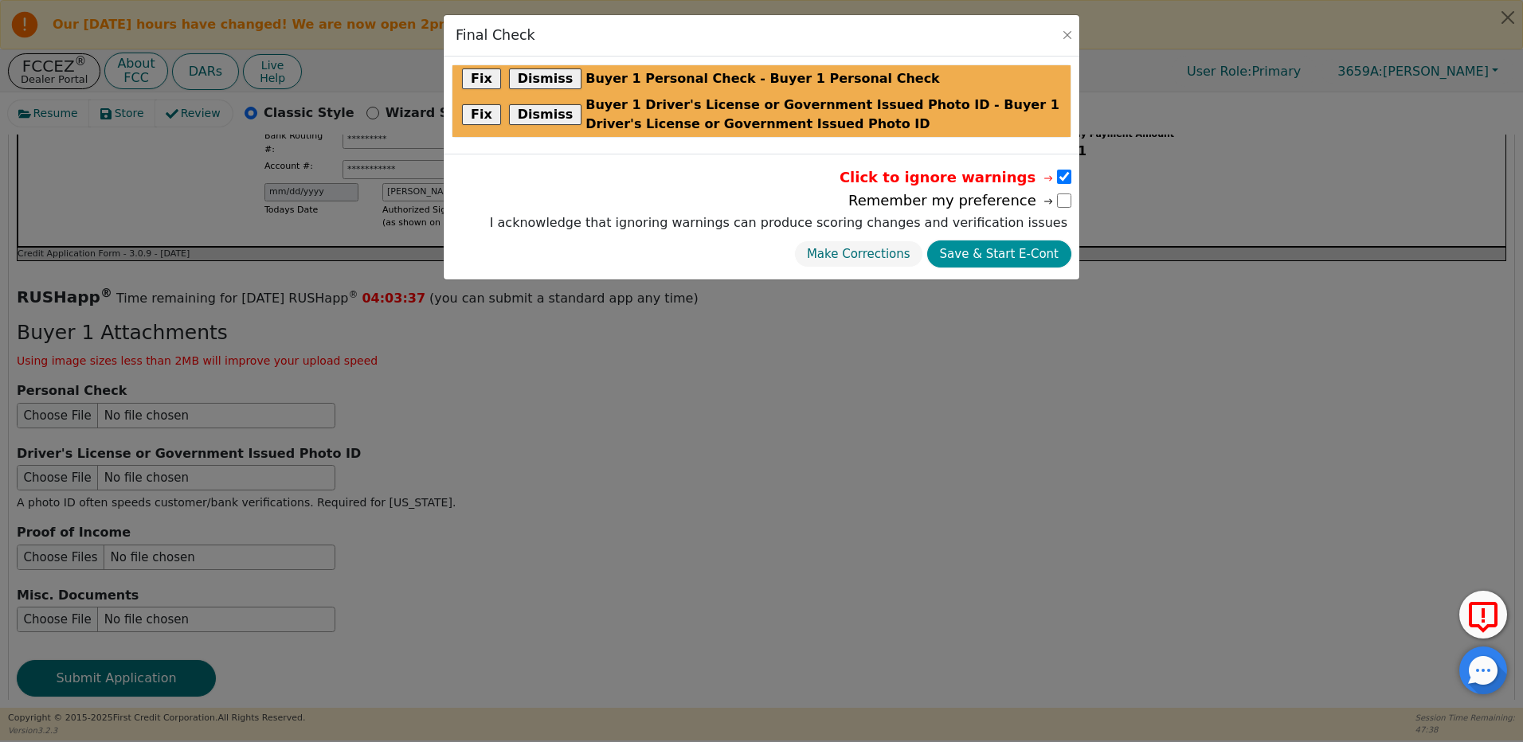
click at [1023, 256] on button "Save & Start E-Cont" at bounding box center [999, 255] width 144 height 28
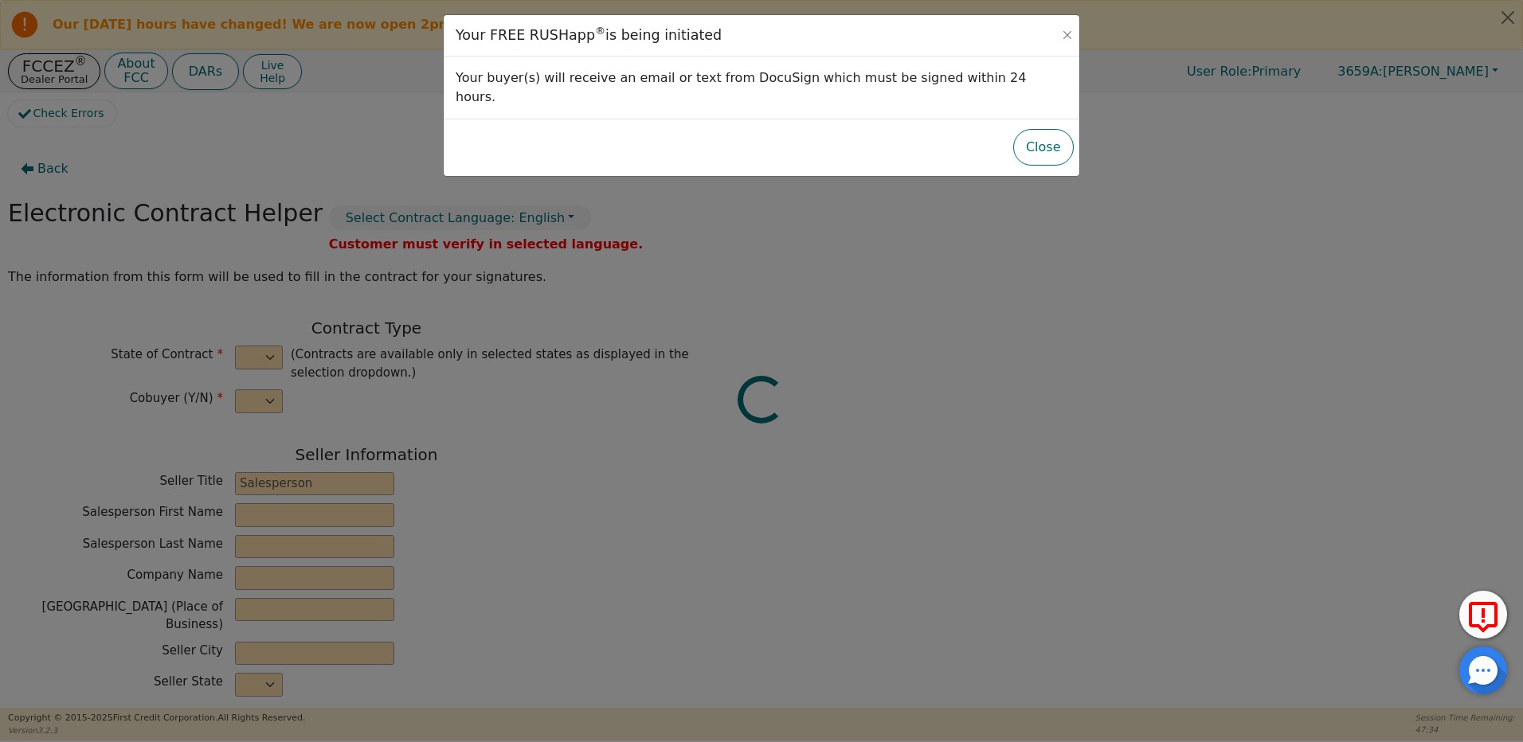
select select "n"
type input "Owner"
type input "MIGUEL"
type input "ROCHA"
type input "DISTRIBUTOR TRAINING CENTER"
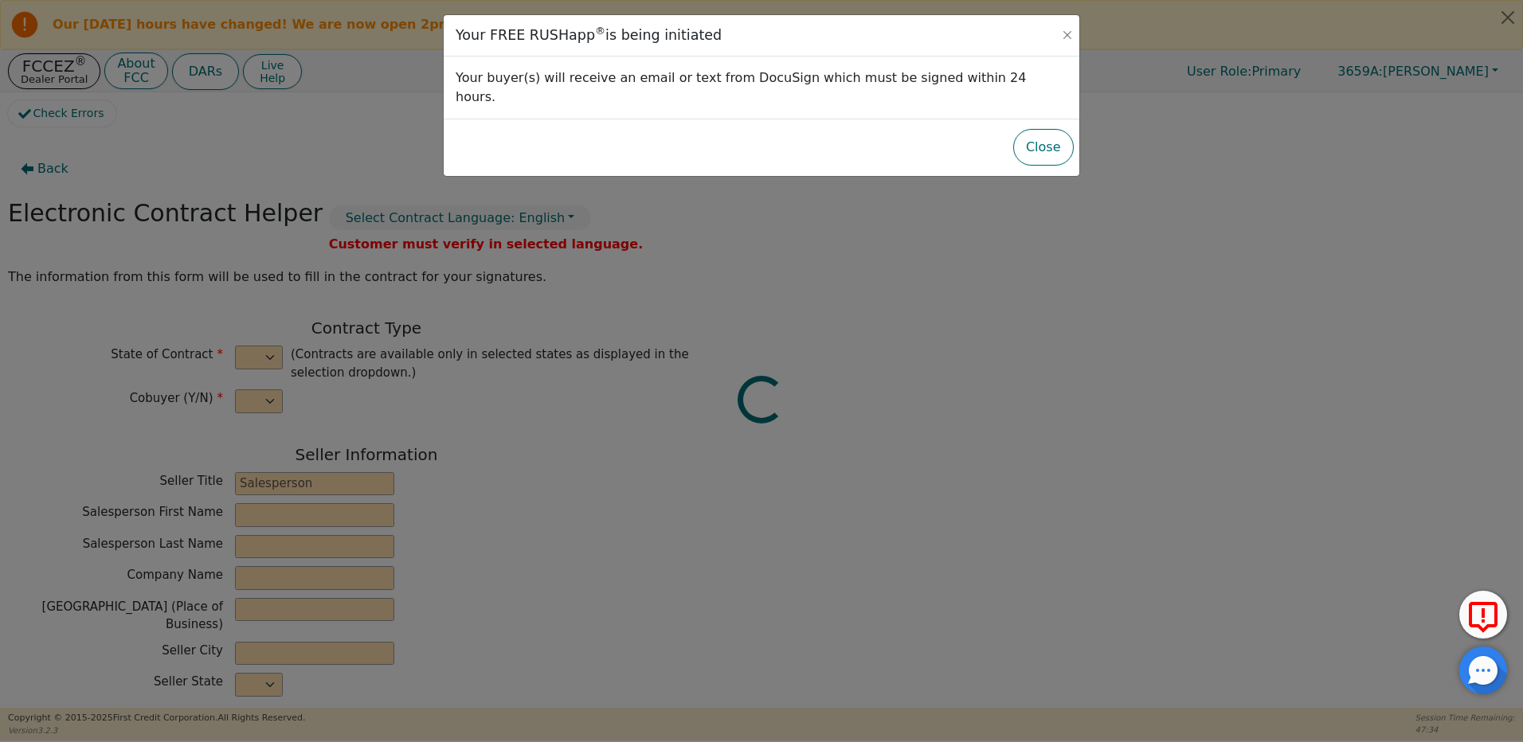
type input "6135 TAM O'SHANTER DR STE 9"
type input "STOCKTON"
select select "CA"
type input "95210"
type input "Asha"
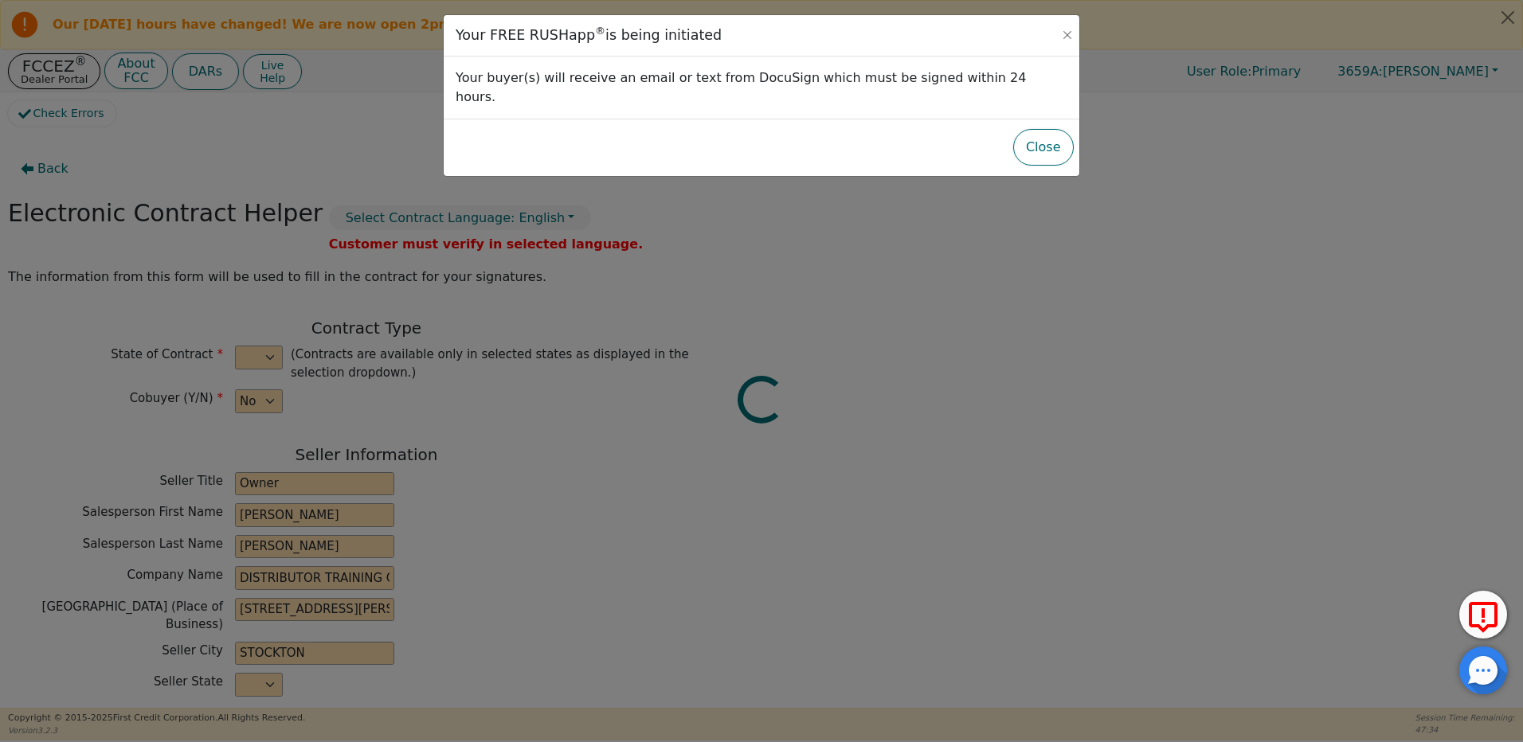
type input "Charan"
type input "ashacharam@gmail.com"
type input "8644 Delahye Cir"
type input "Sacramento"
select select "CA"
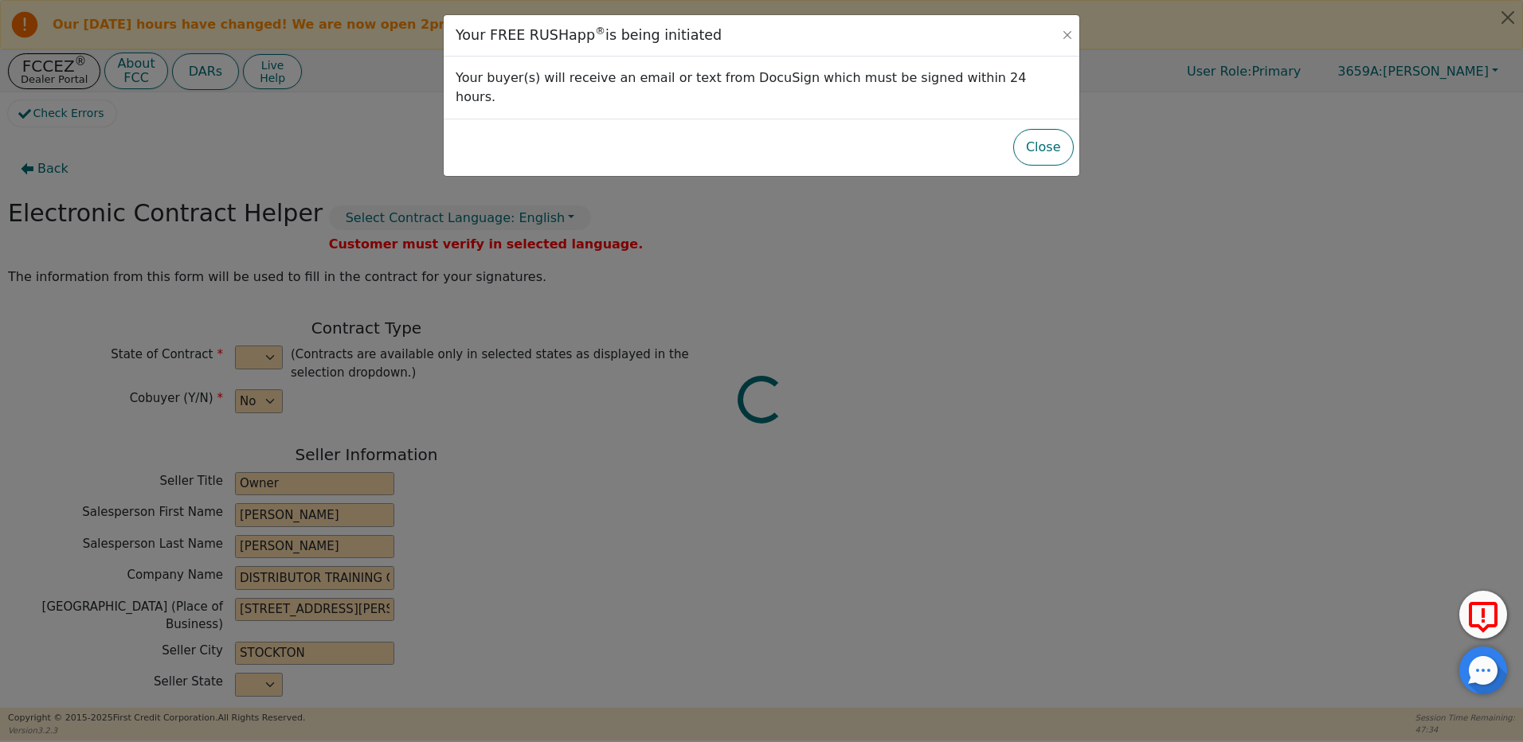
type input "95828"
type input "2025-09-30"
type input "21.98"
type input "2026-01-01"
type input "48"
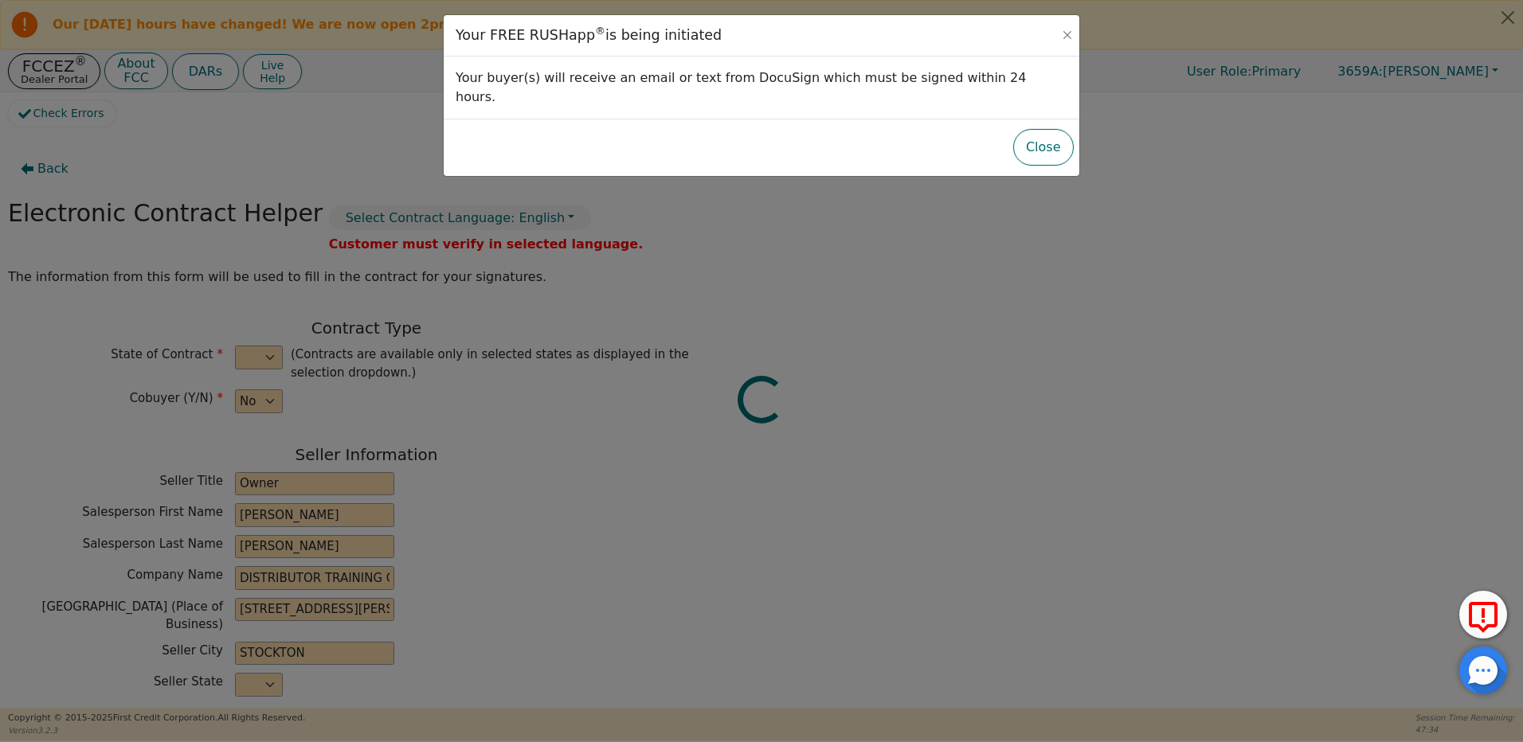
type input "0"
type input "2500.00"
type input "100.00"
type input "2400.00"
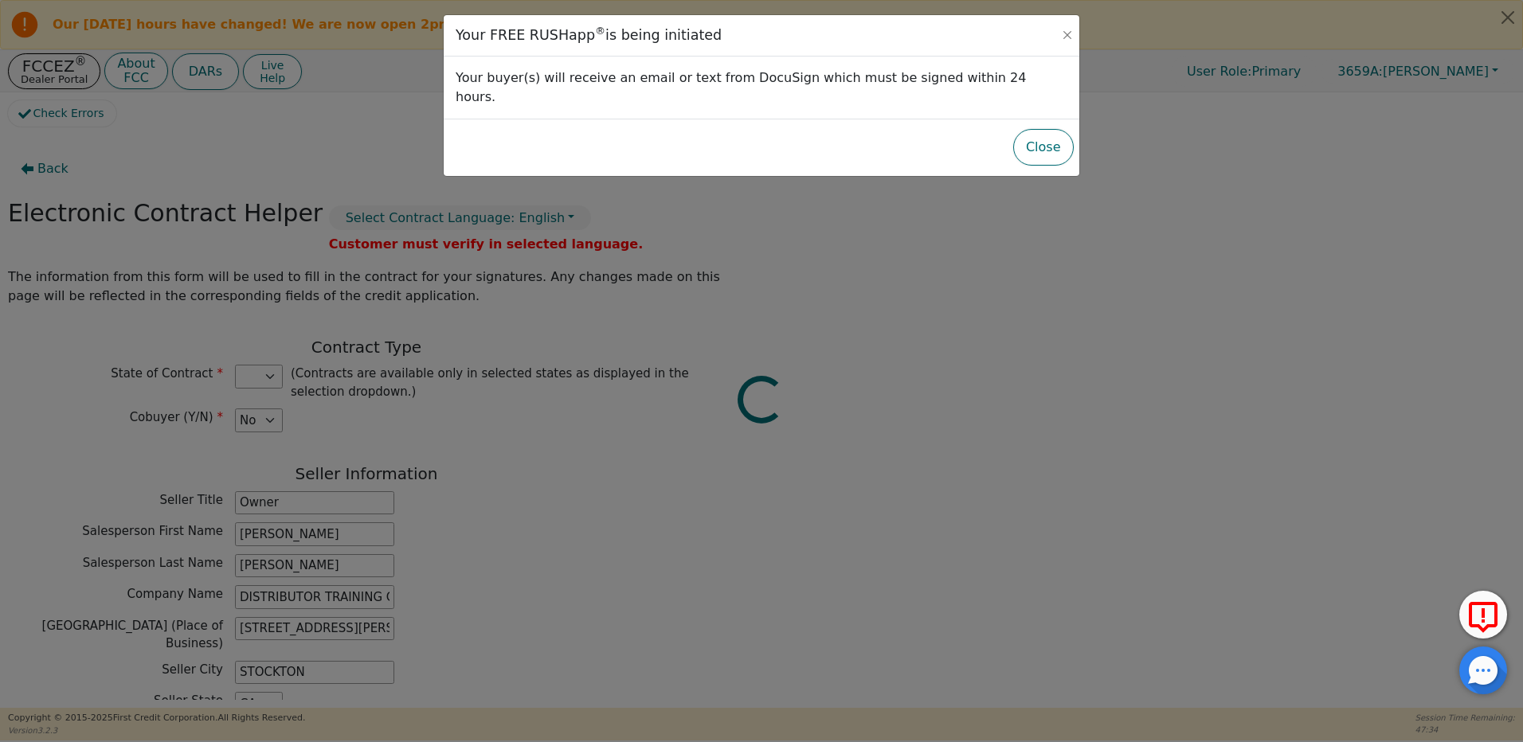
select select "CA"
click at [1051, 131] on button "Close" at bounding box center [1043, 147] width 61 height 37
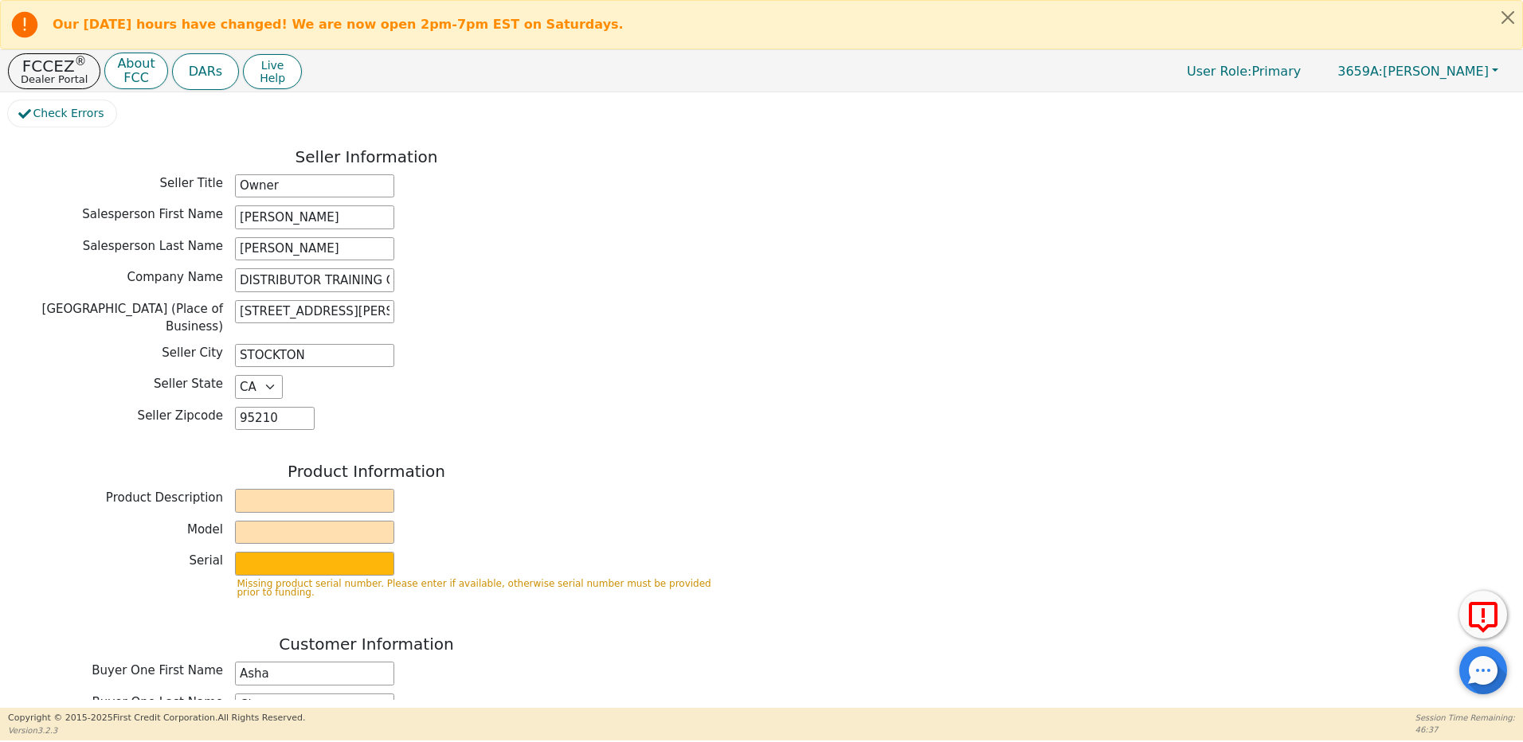
scroll to position [319, 0]
click at [279, 490] on input "text" at bounding box center [314, 500] width 159 height 24
type input "kirby"
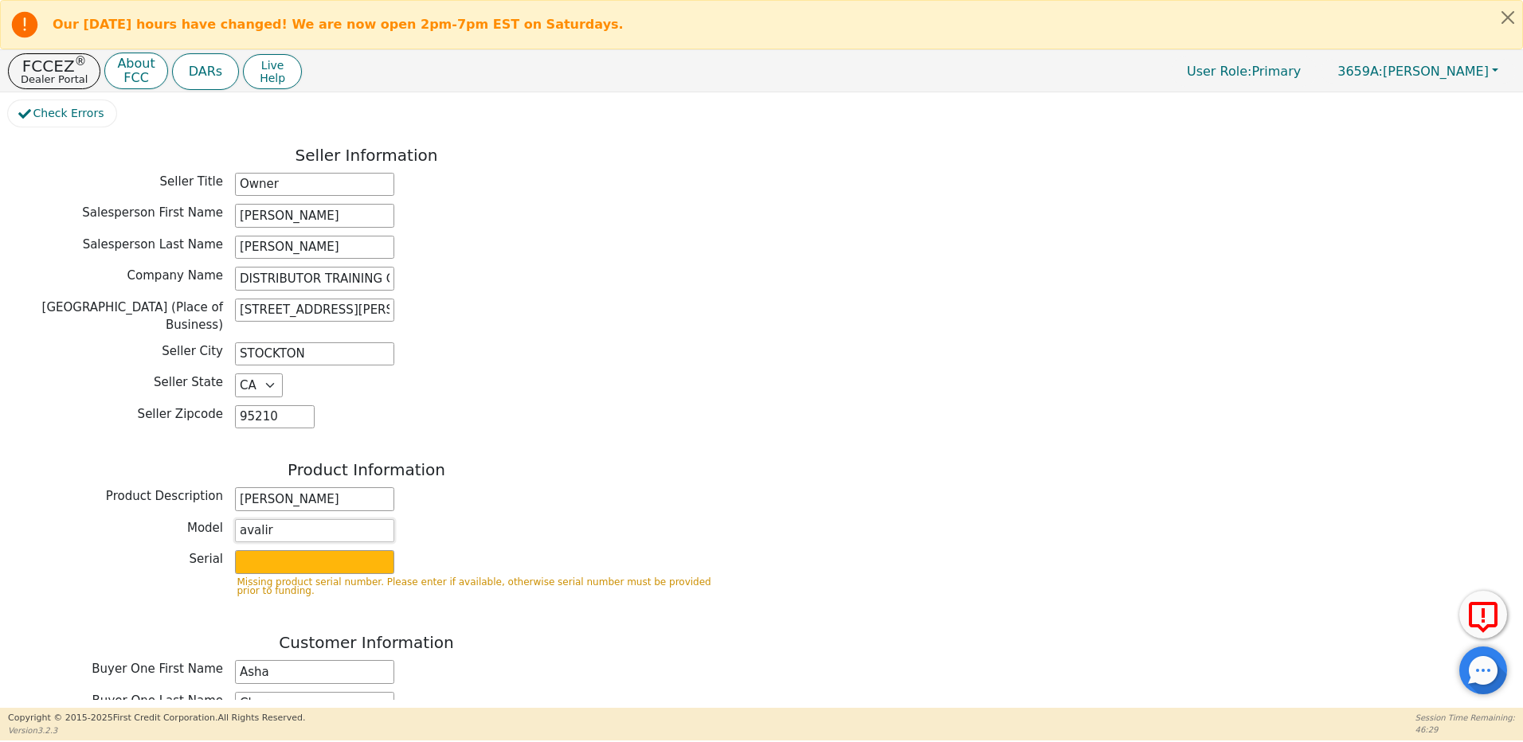
type input "avalir"
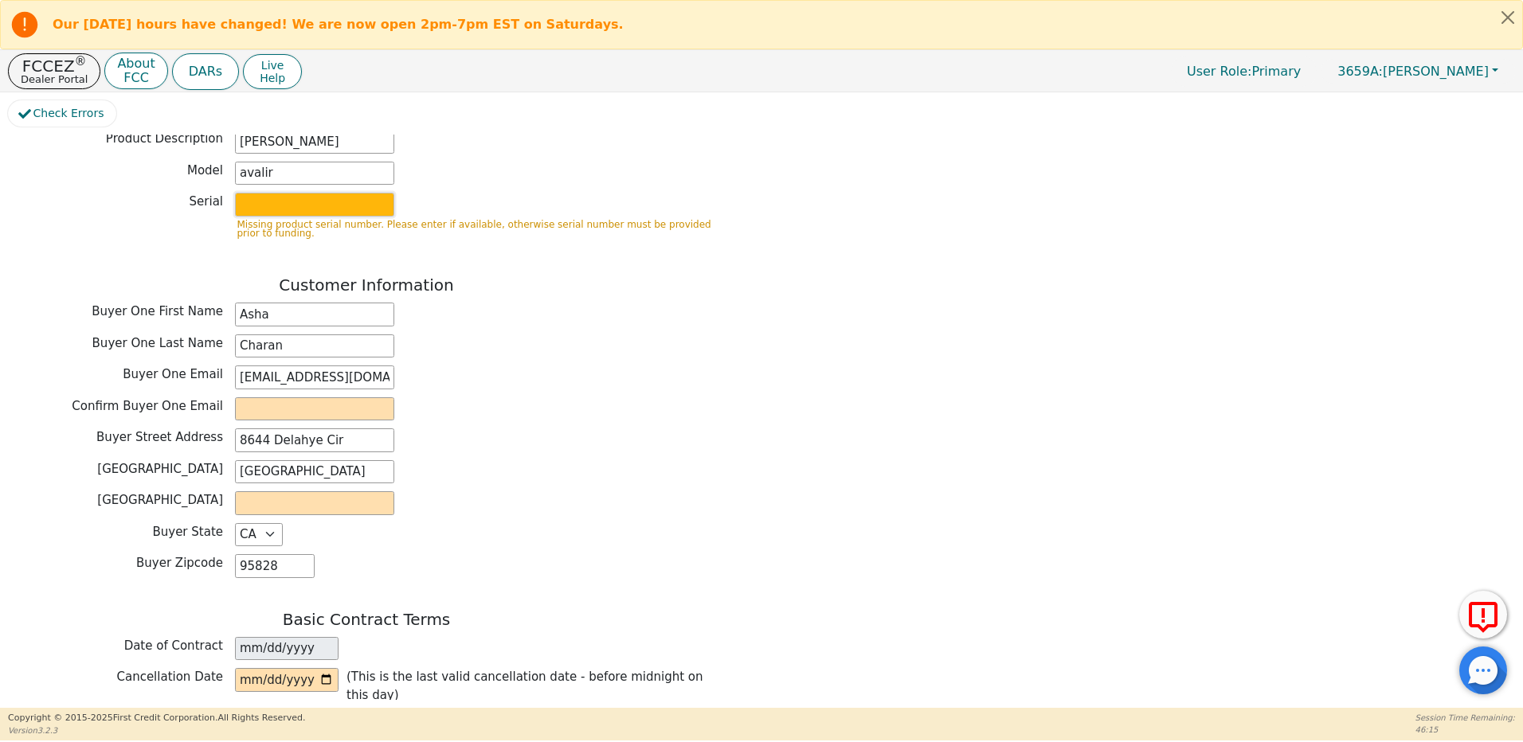
scroll to position [717, 0]
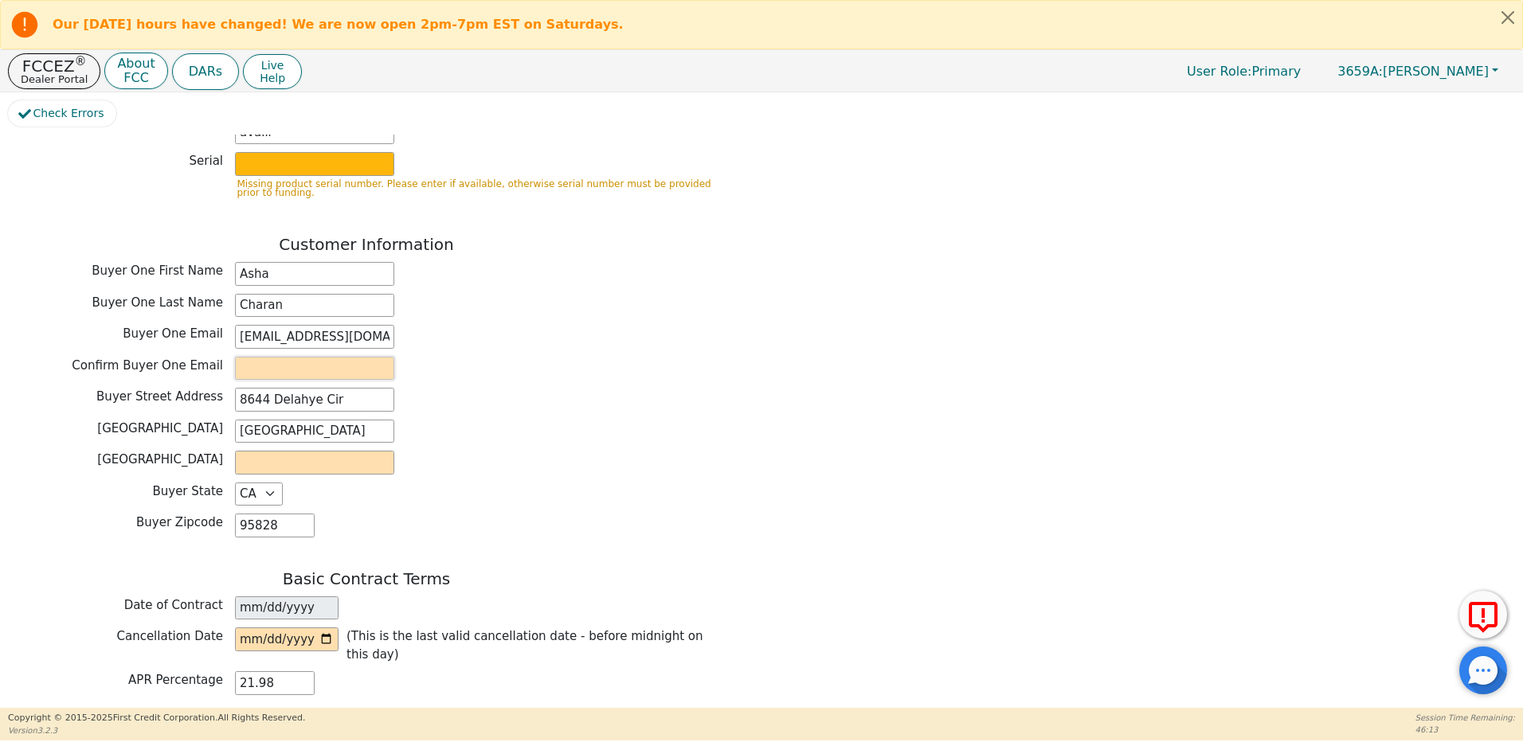
click at [288, 357] on input "email" at bounding box center [314, 369] width 159 height 24
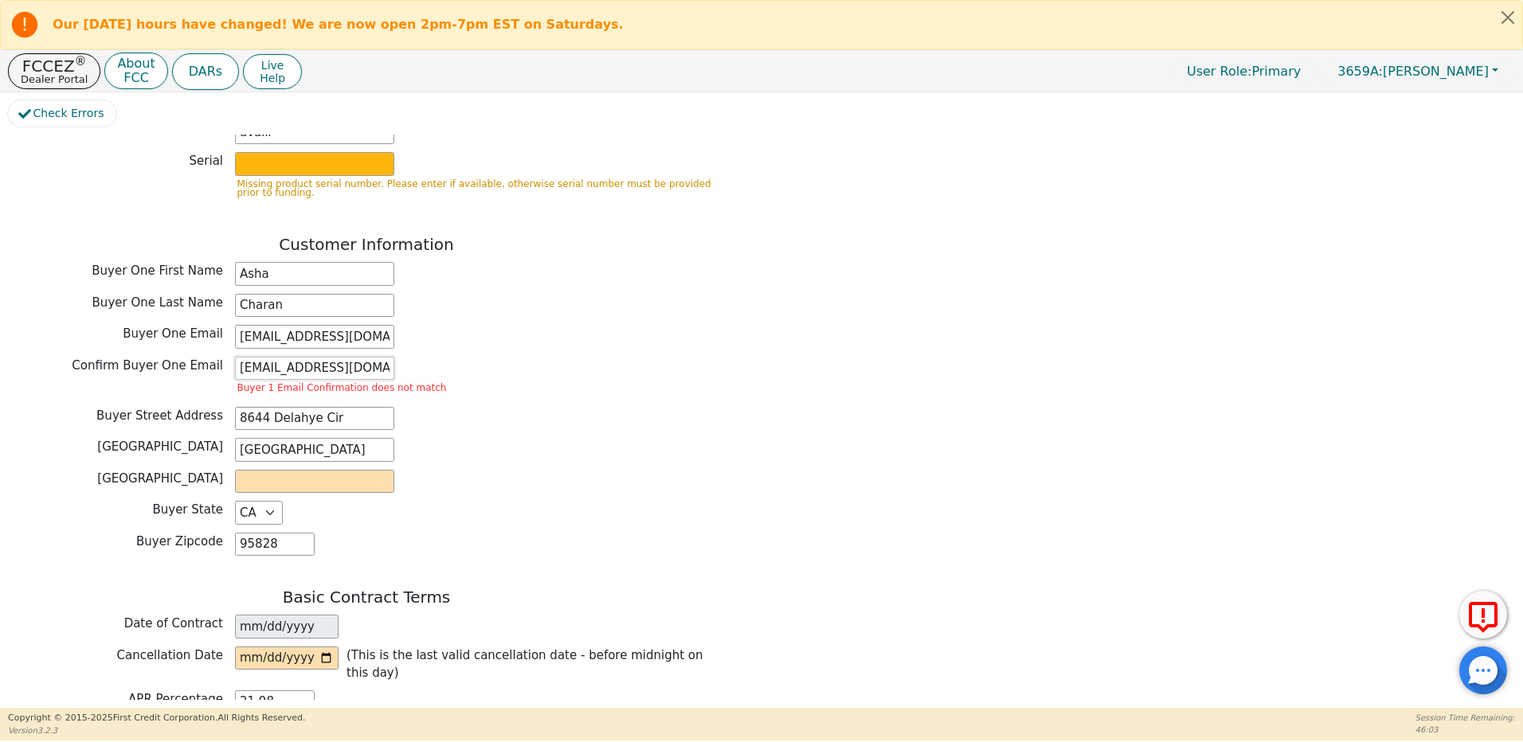
type input "ashacharan@gmail.com"
type input "Sacramento"
click at [320, 647] on input "date" at bounding box center [287, 659] width 104 height 24
click at [323, 647] on input "date" at bounding box center [287, 659] width 104 height 24
type input "2025-10-03"
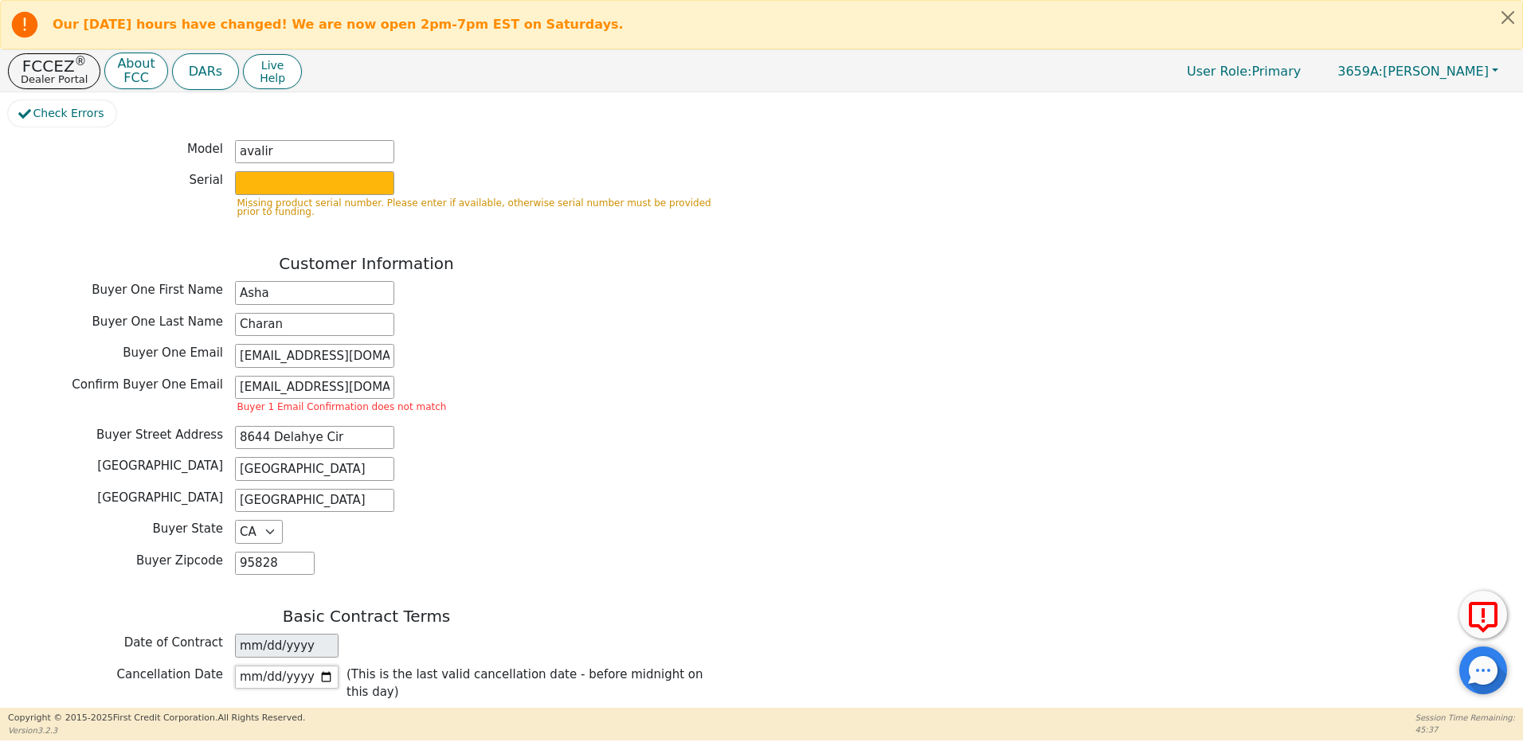
scroll to position [637, 0]
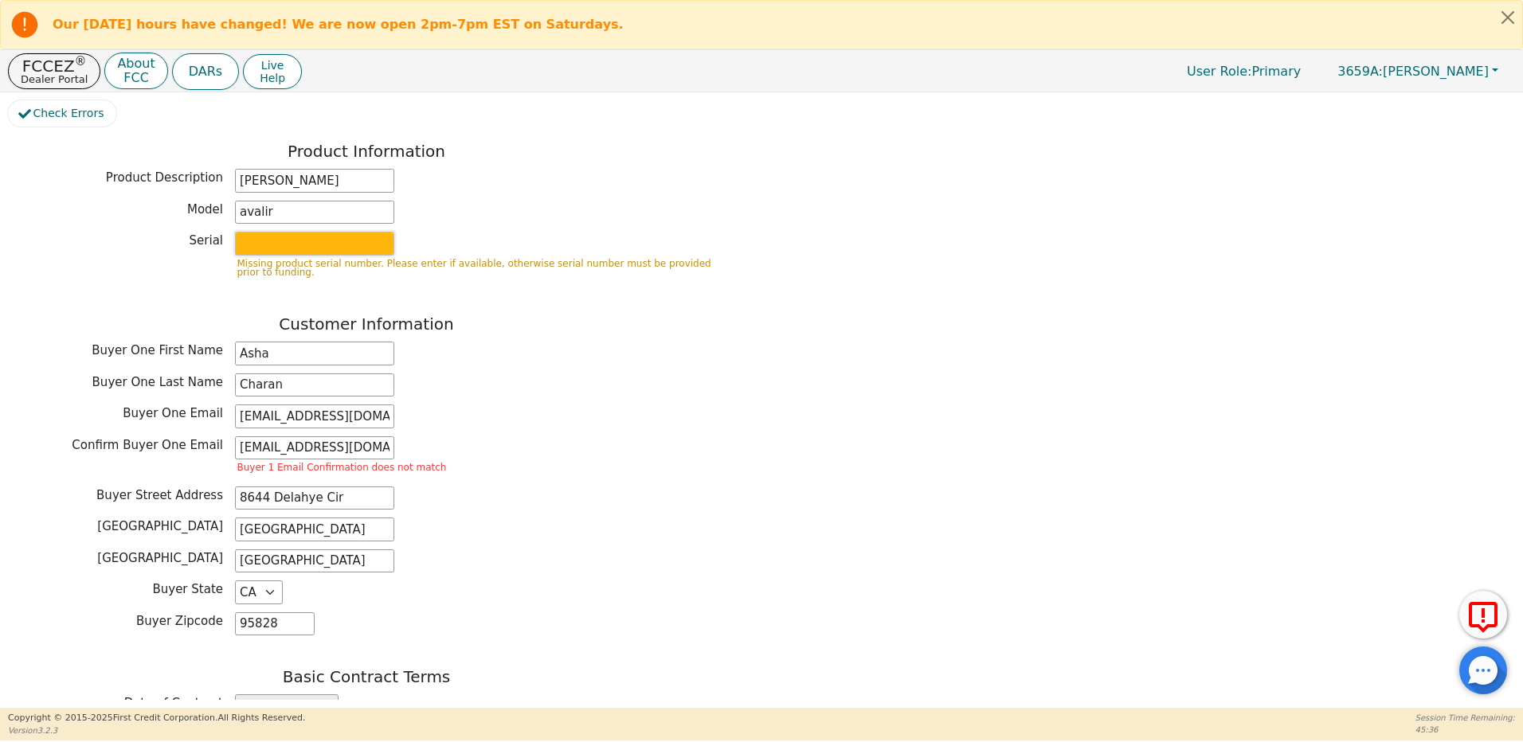
click at [276, 234] on input "text" at bounding box center [314, 244] width 159 height 24
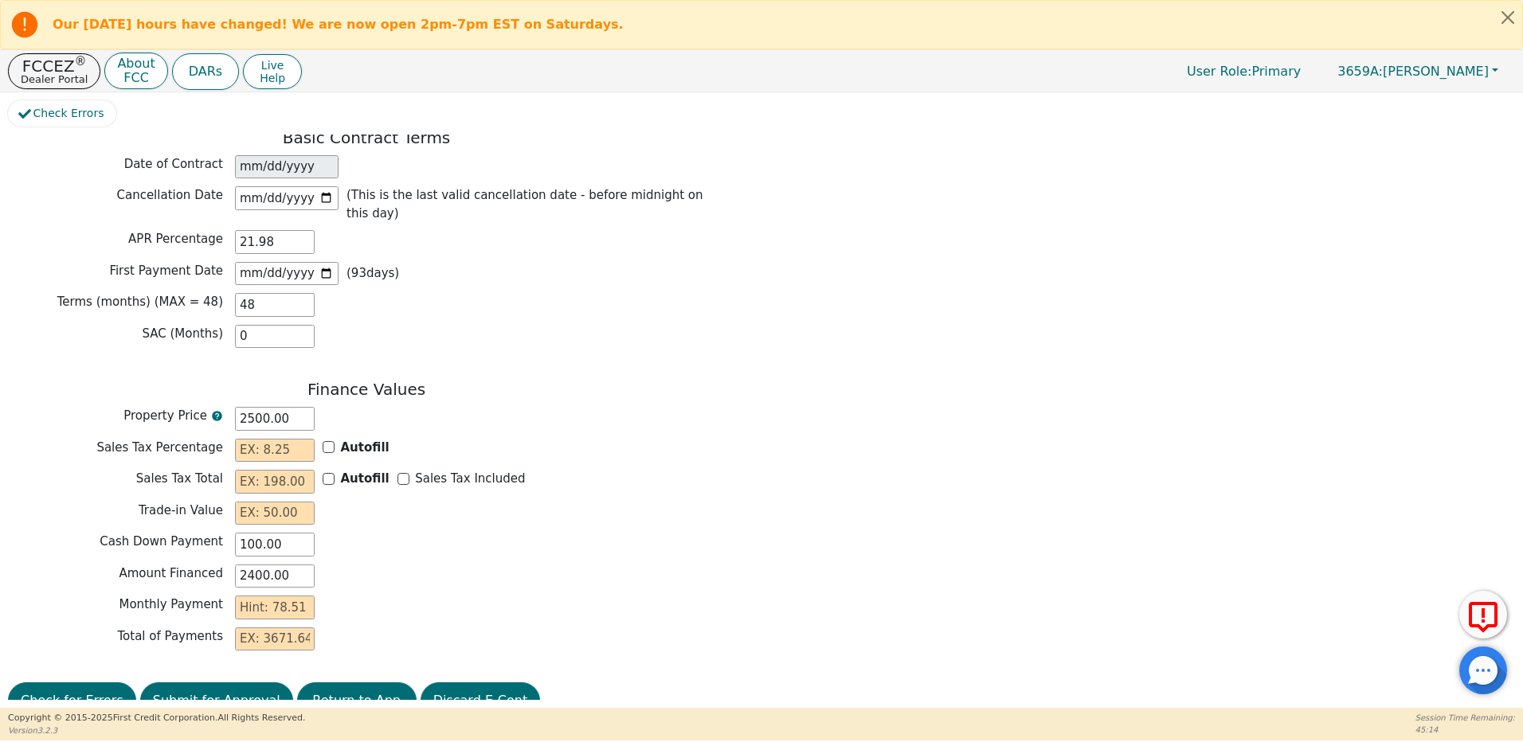
scroll to position [1156, 0]
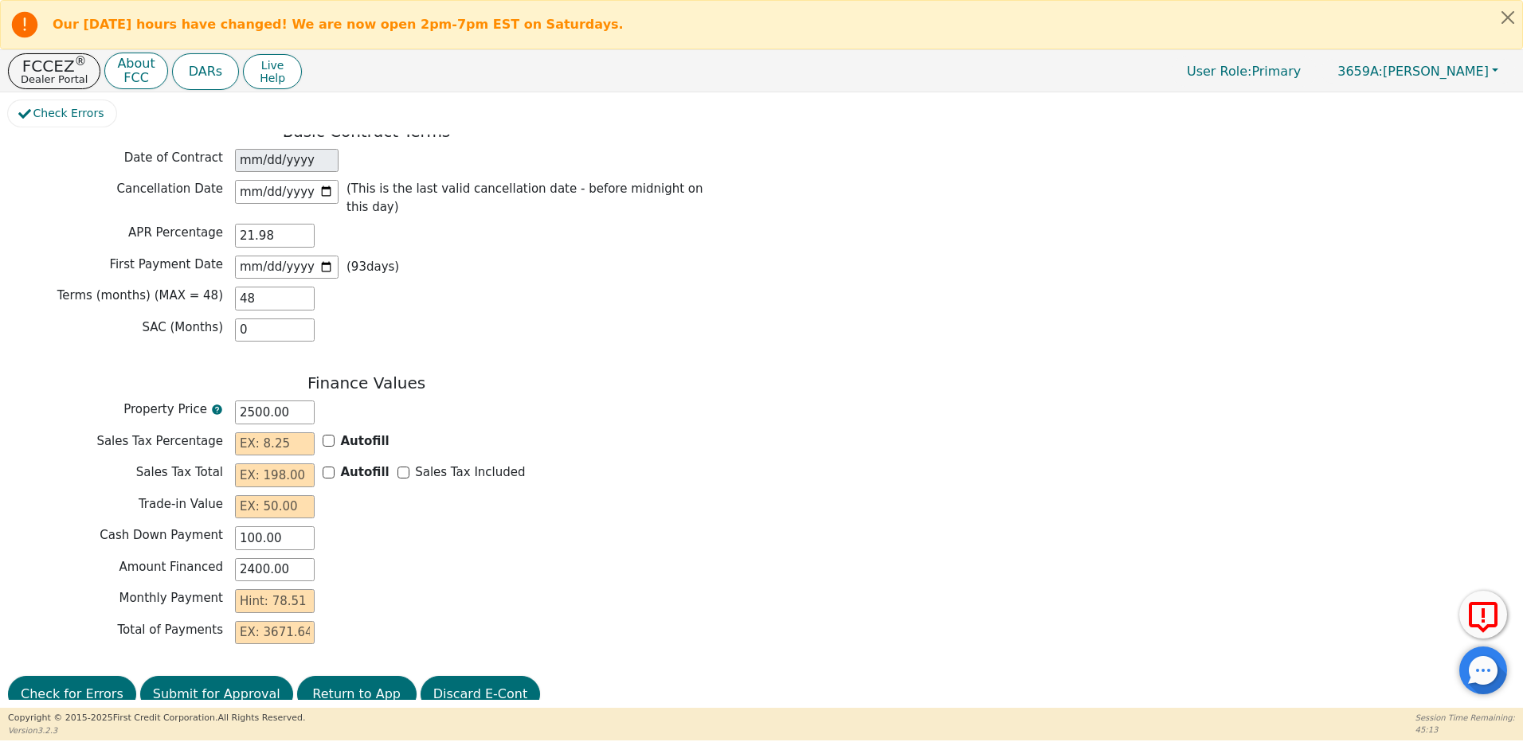
type input "6250200079"
click at [327, 435] on input "Autofill" at bounding box center [329, 441] width 12 height 12
checkbox input "true"
type input "0.00"
click at [397, 467] on input "Sales Tax Included" at bounding box center [403, 473] width 12 height 12
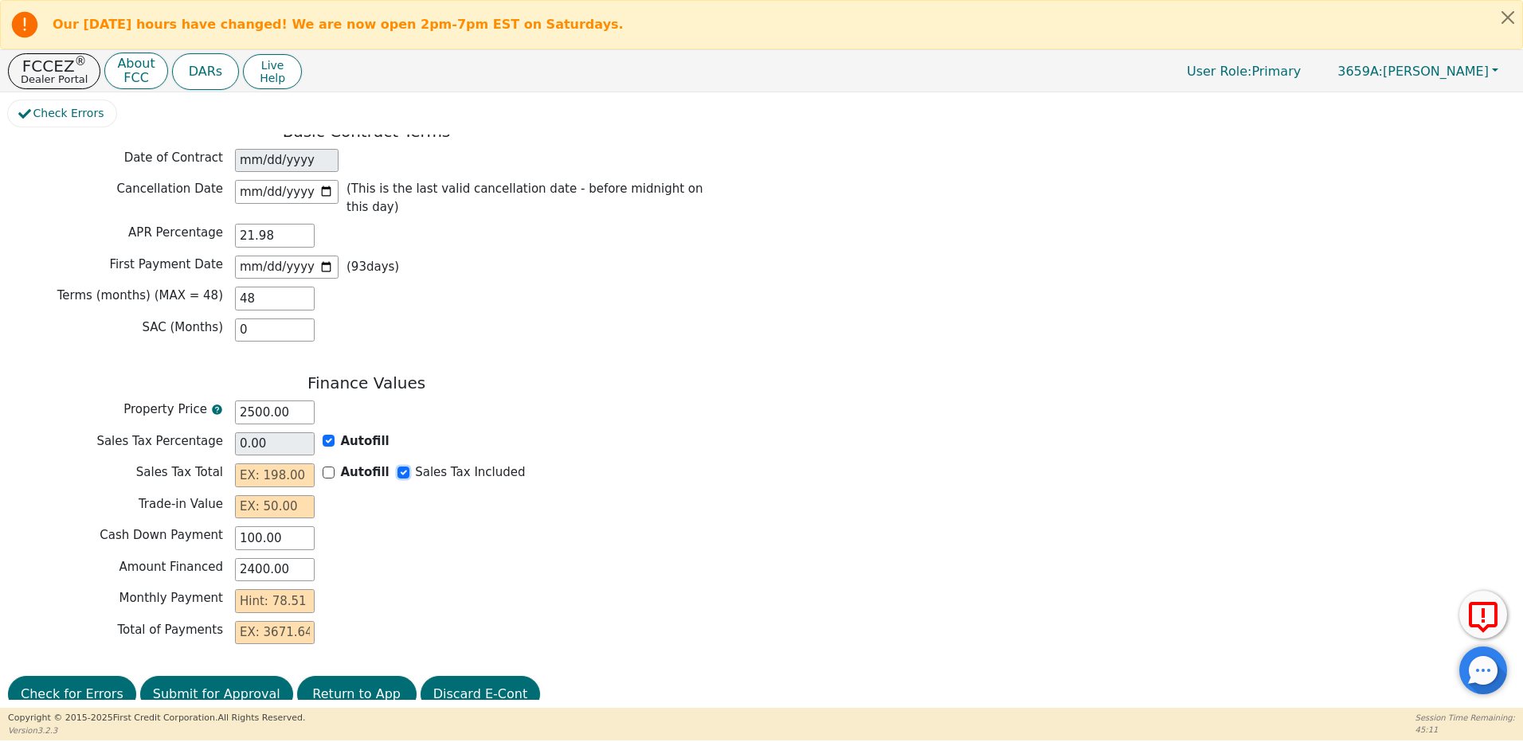
checkbox input "true"
type input "0.00"
click at [290, 495] on input "text" at bounding box center [275, 507] width 80 height 24
type input "0.00"
click at [303, 589] on input "text" at bounding box center [275, 601] width 80 height 24
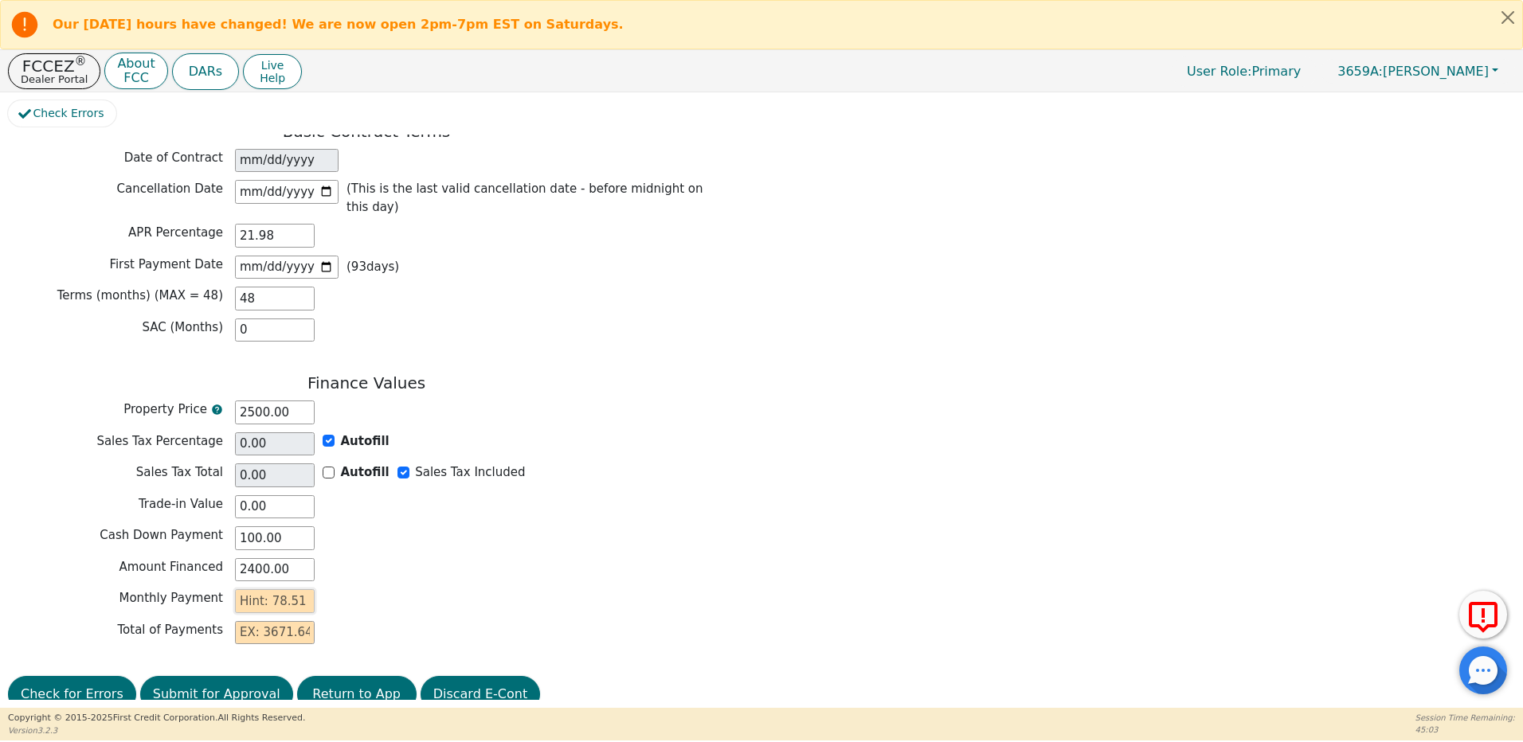
type input "7"
type input "336.00"
type input "78"
type input "3744.00"
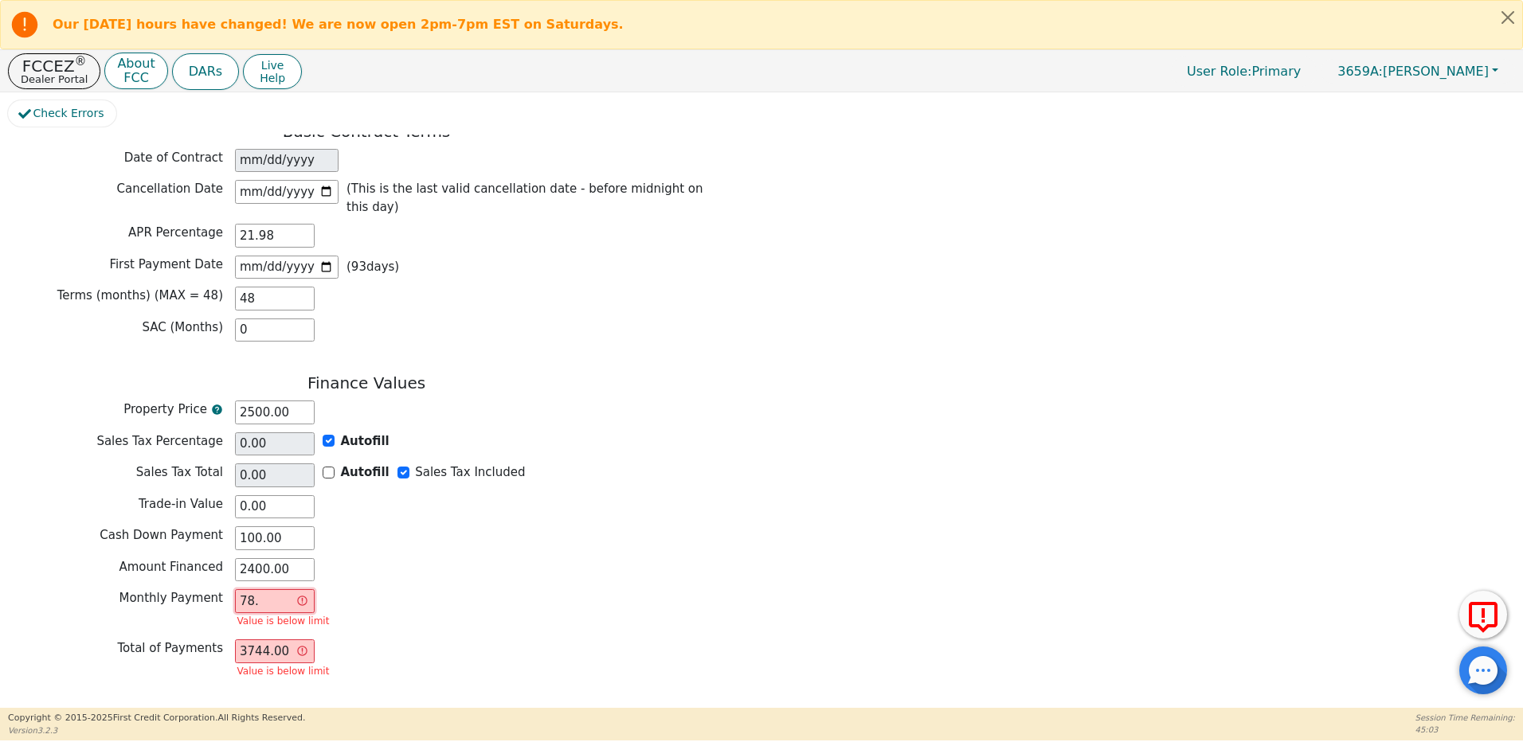
type input "78.5"
type input "3768.00"
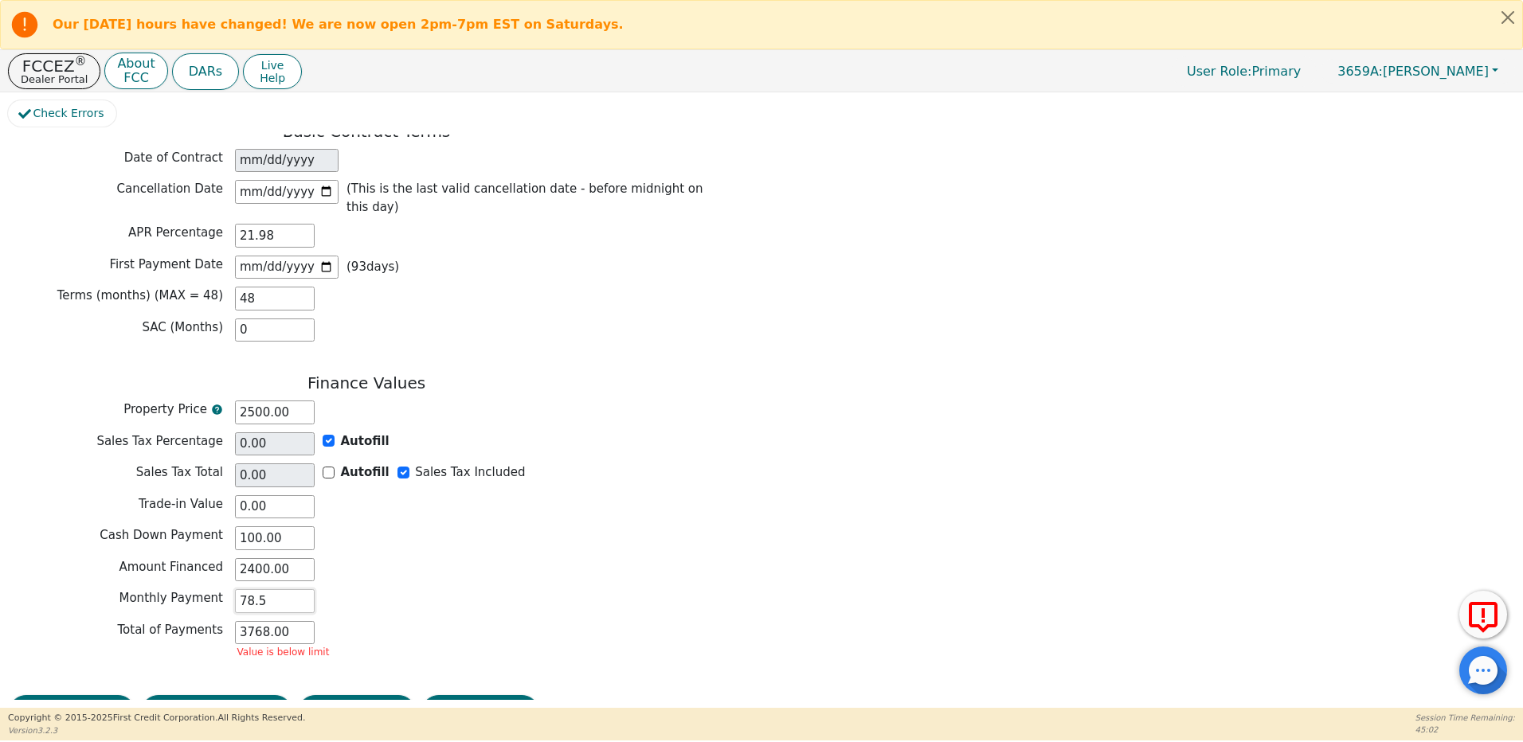
type input "78.51"
type input "3768.48"
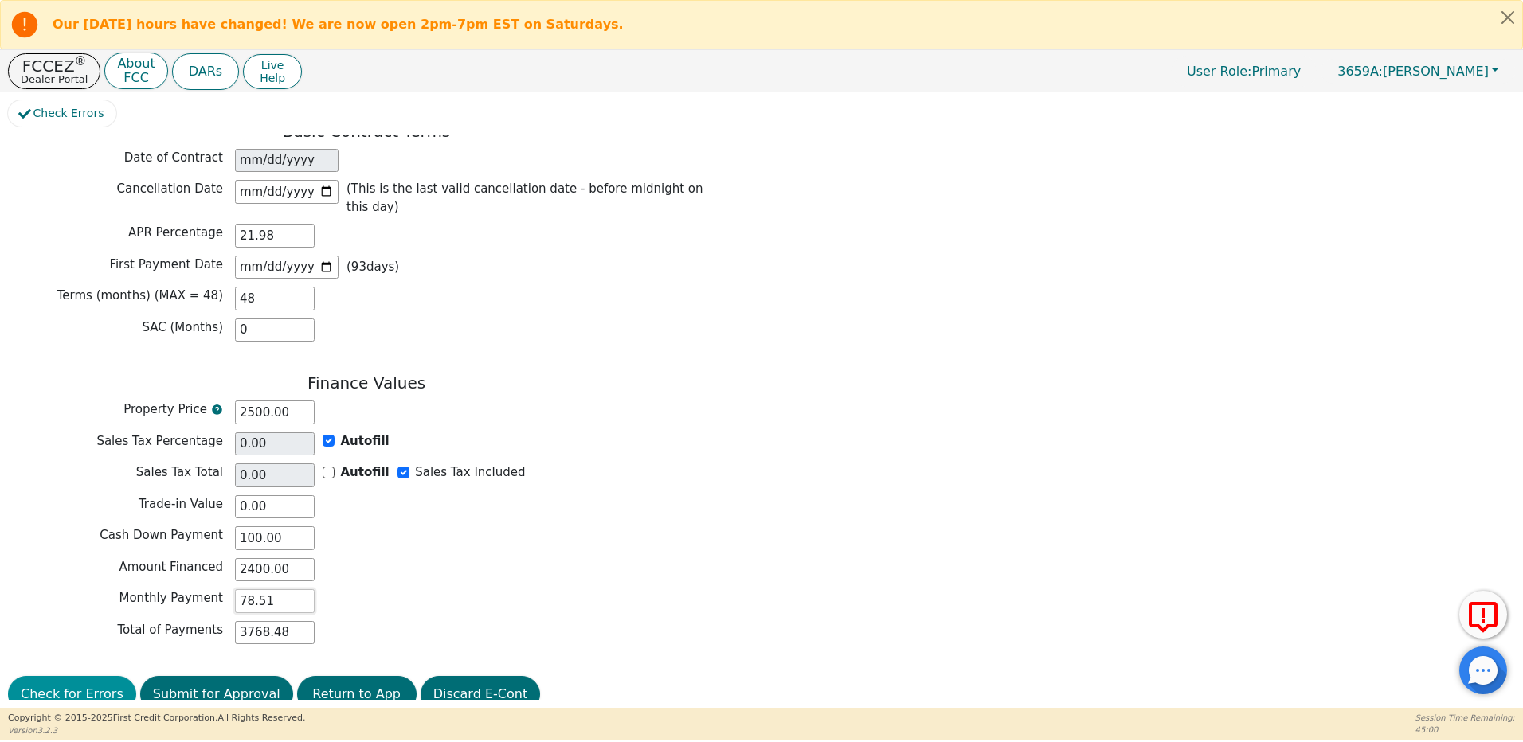
type input "78.51"
click at [80, 676] on button "Check for Errors" at bounding box center [72, 694] width 128 height 37
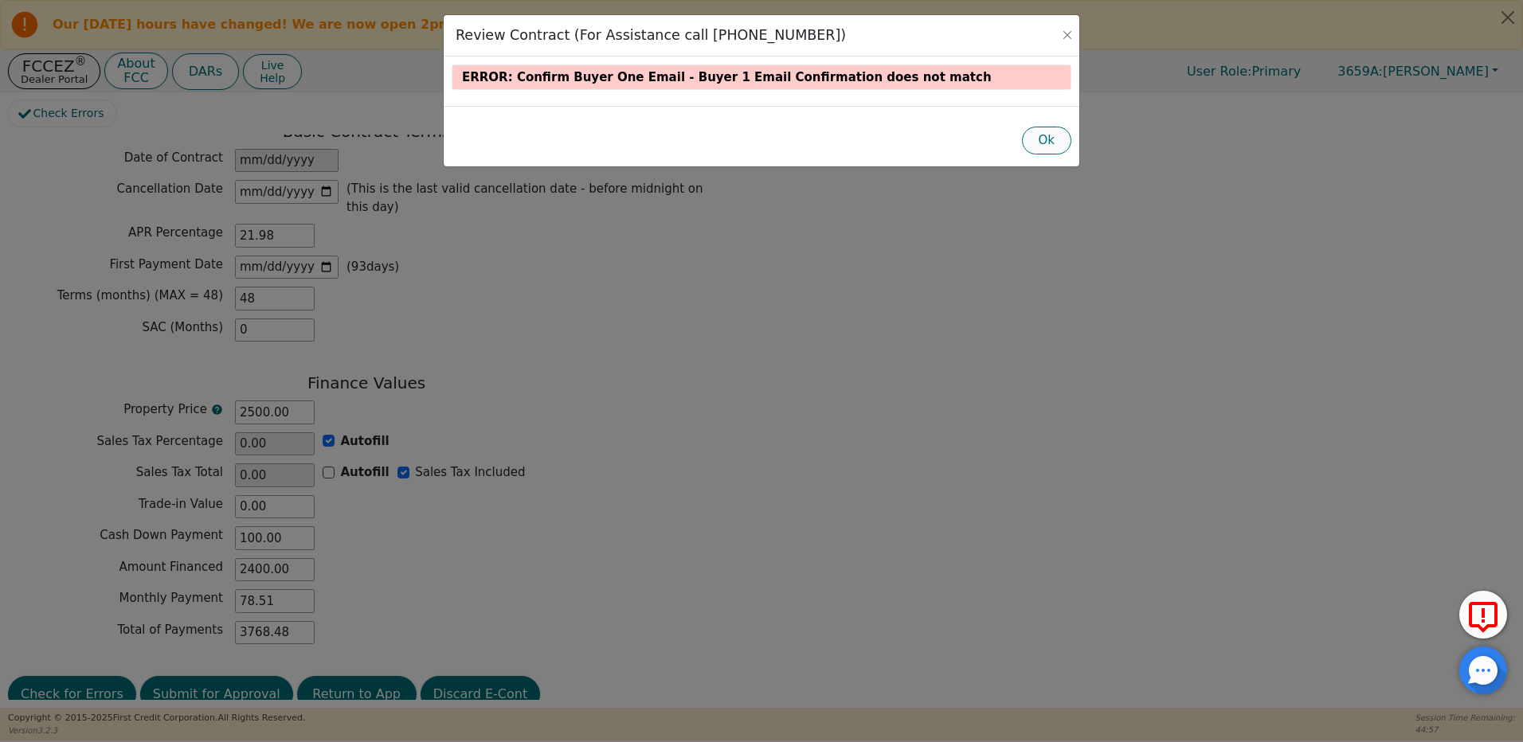
click at [1051, 142] on button "Ok" at bounding box center [1047, 141] width 50 height 28
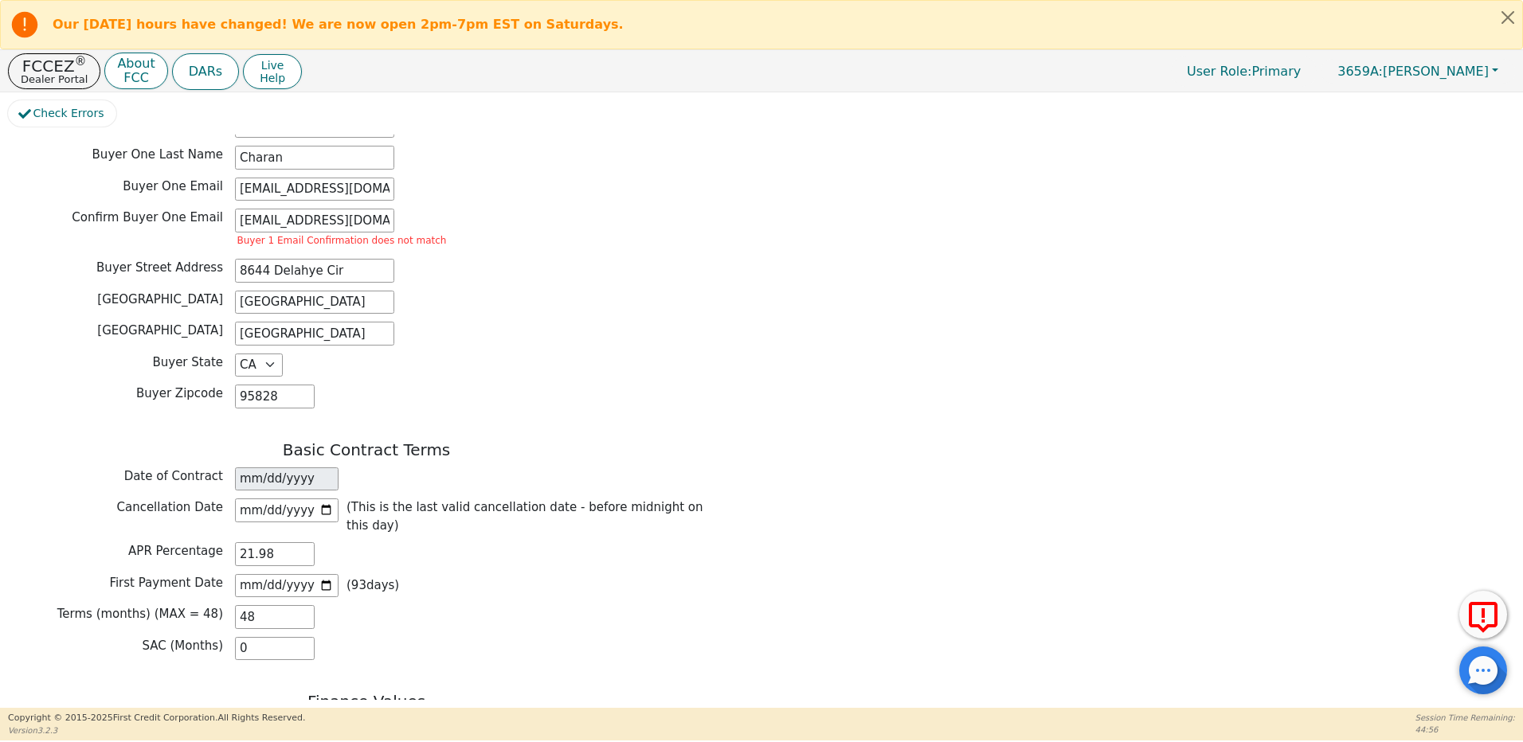
scroll to position [678, 0]
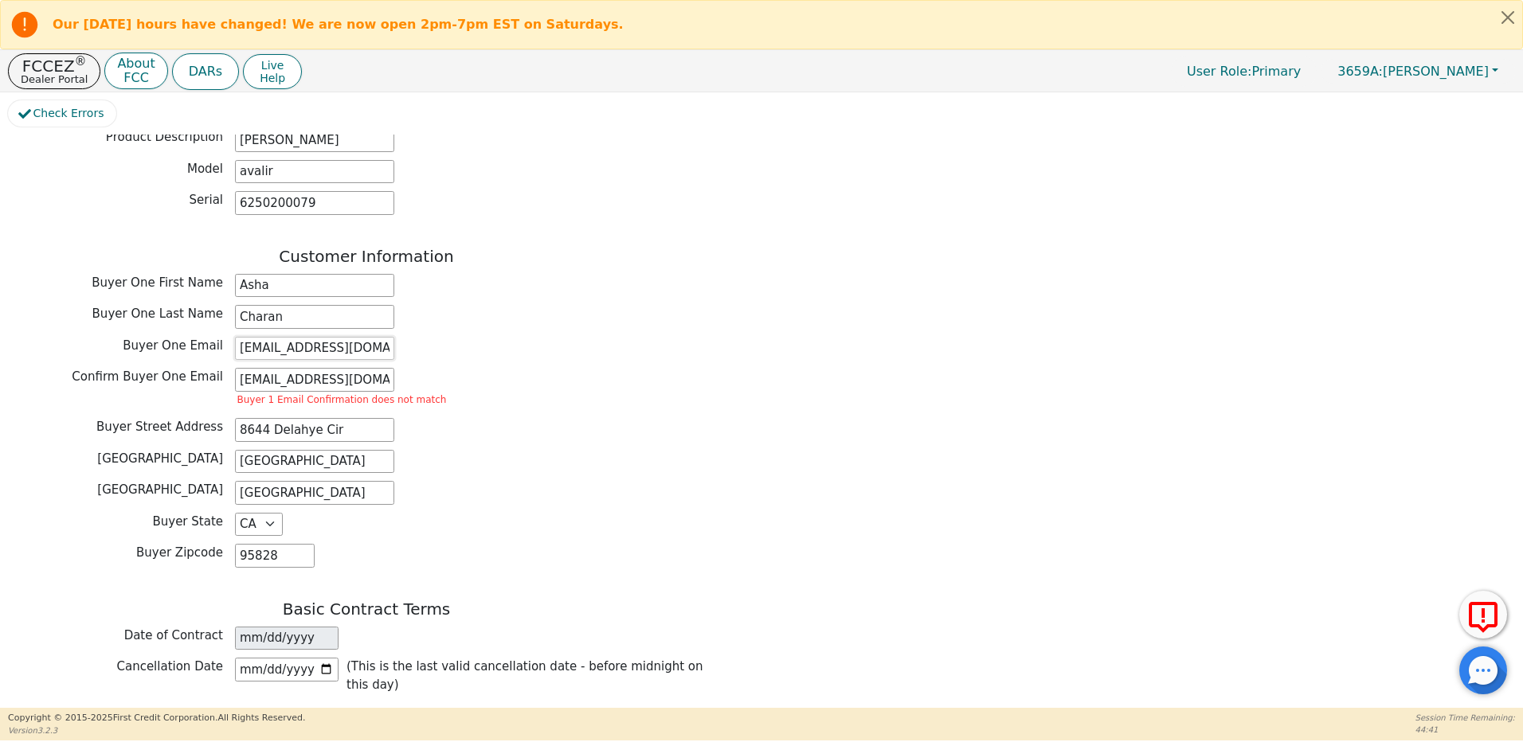
click at [301, 337] on input "ashacharam@gmail.com" at bounding box center [314, 349] width 159 height 24
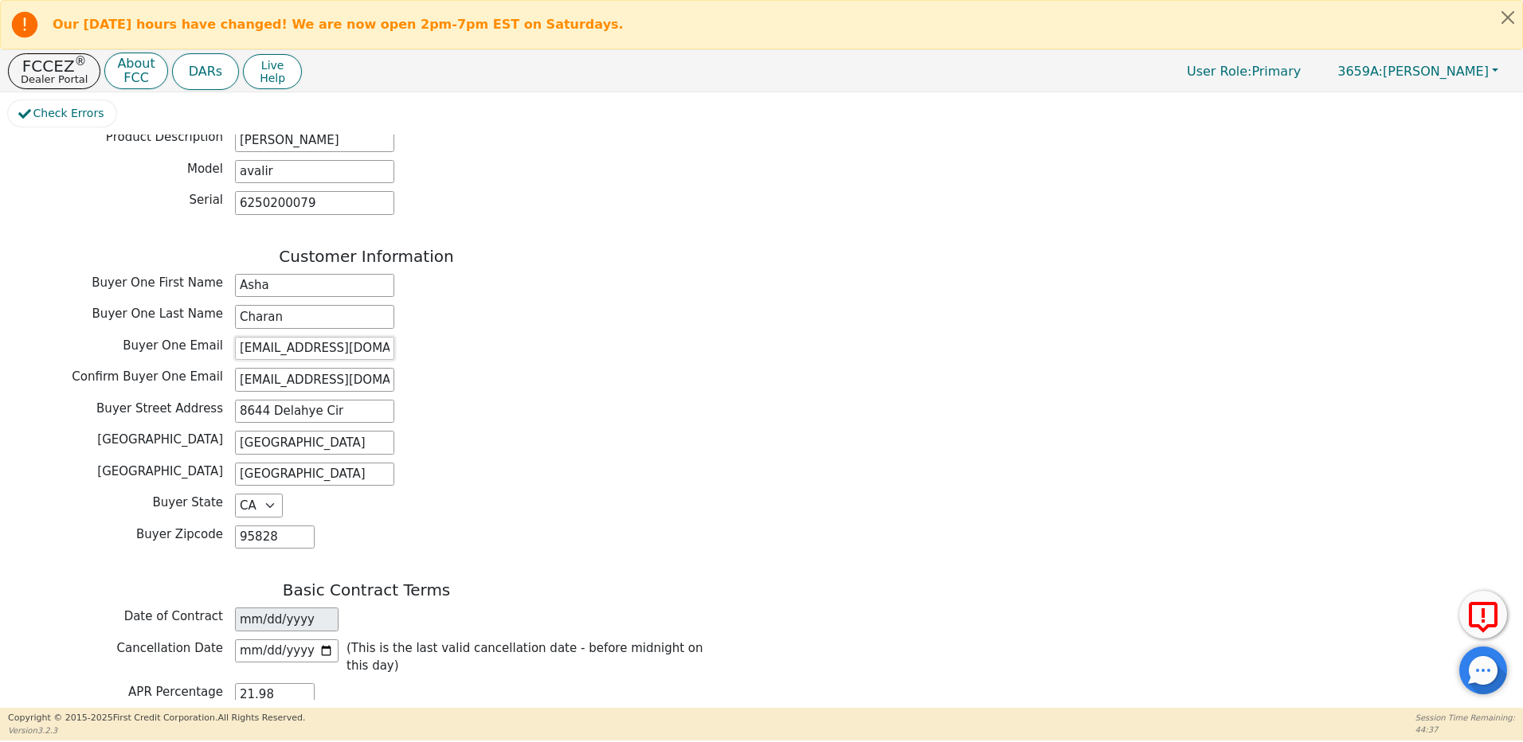
type input "ashacharan@gmail.com"
click at [486, 400] on div "Buyer Street Address 8644 Delahye Cir" at bounding box center [366, 412] width 717 height 24
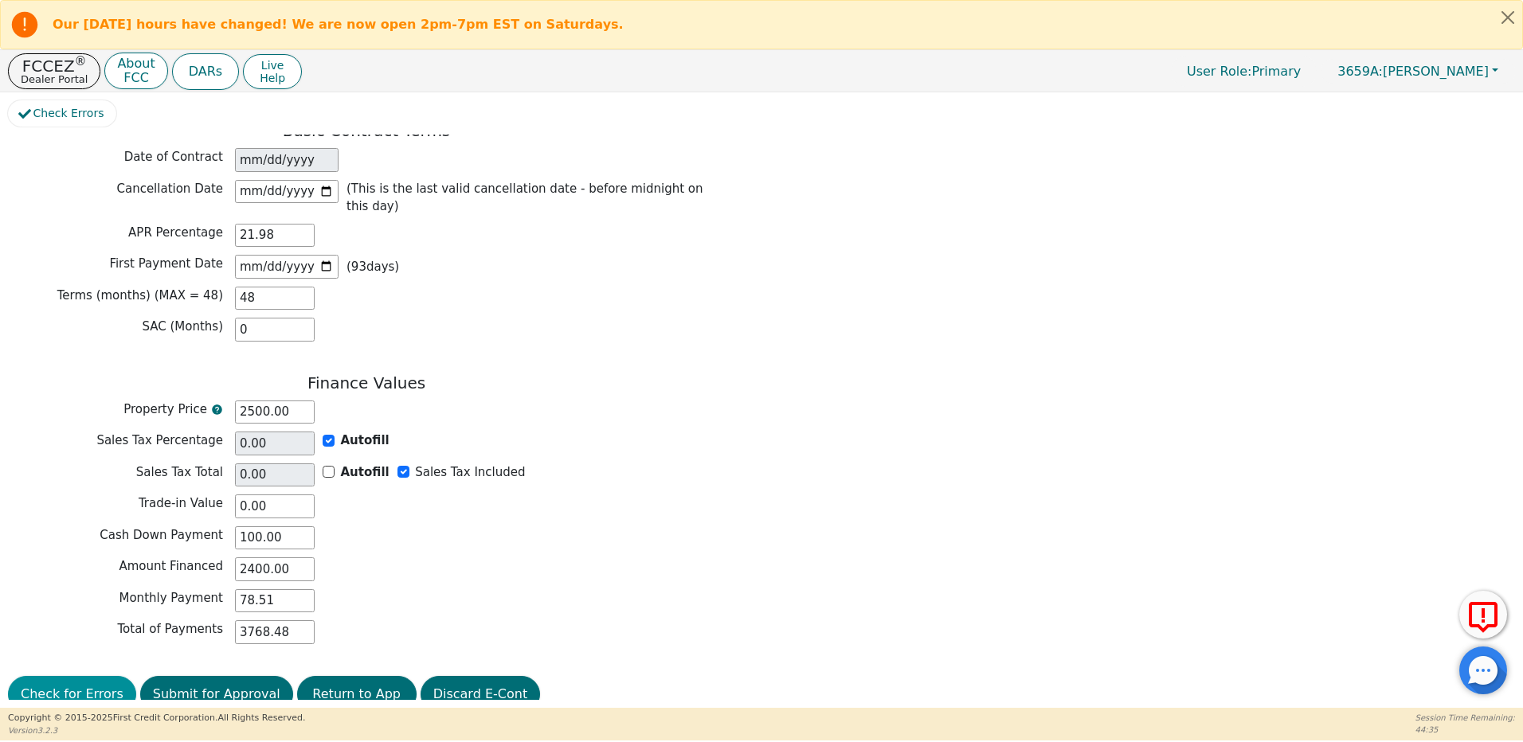
click at [76, 676] on button "Check for Errors" at bounding box center [72, 694] width 128 height 37
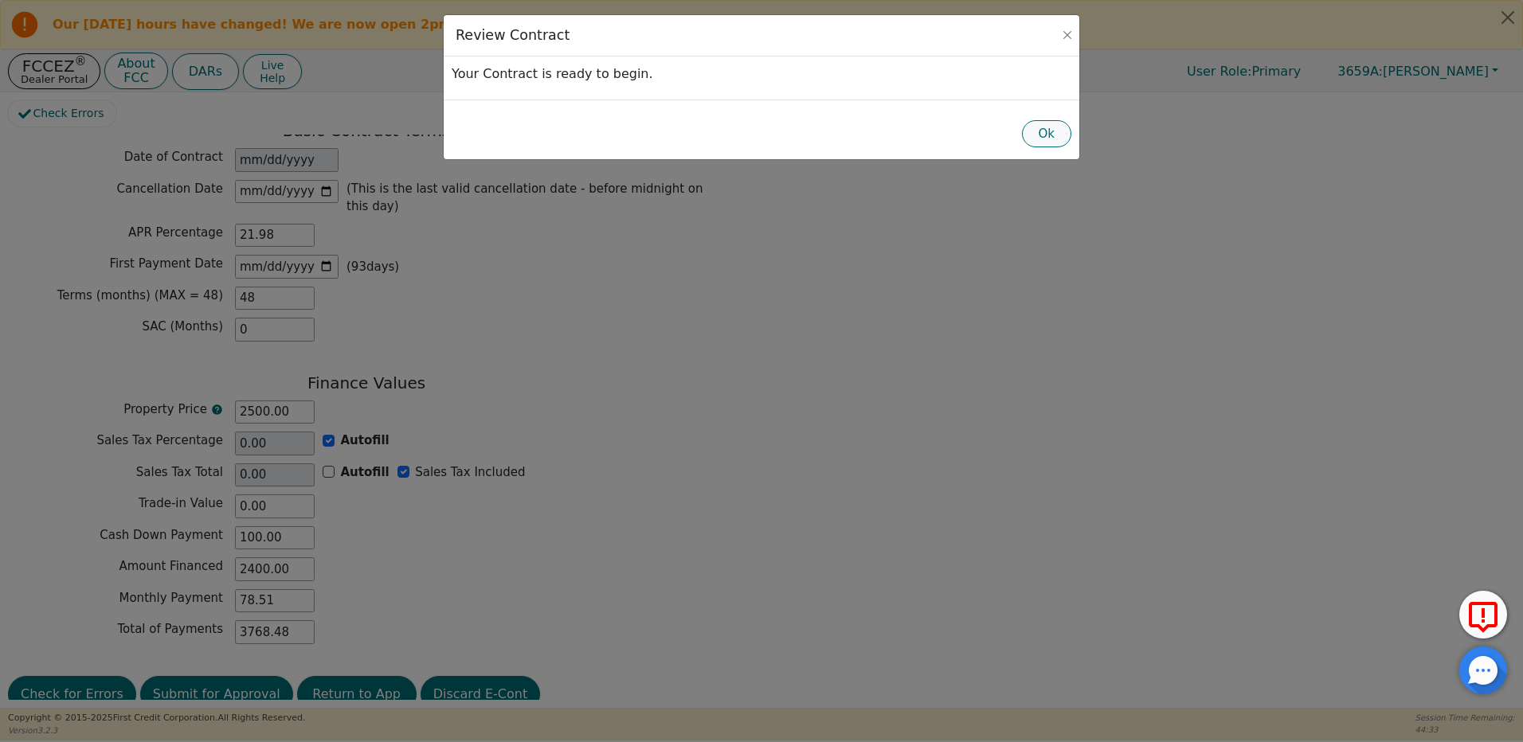
click at [1041, 136] on button "Ok" at bounding box center [1047, 134] width 50 height 28
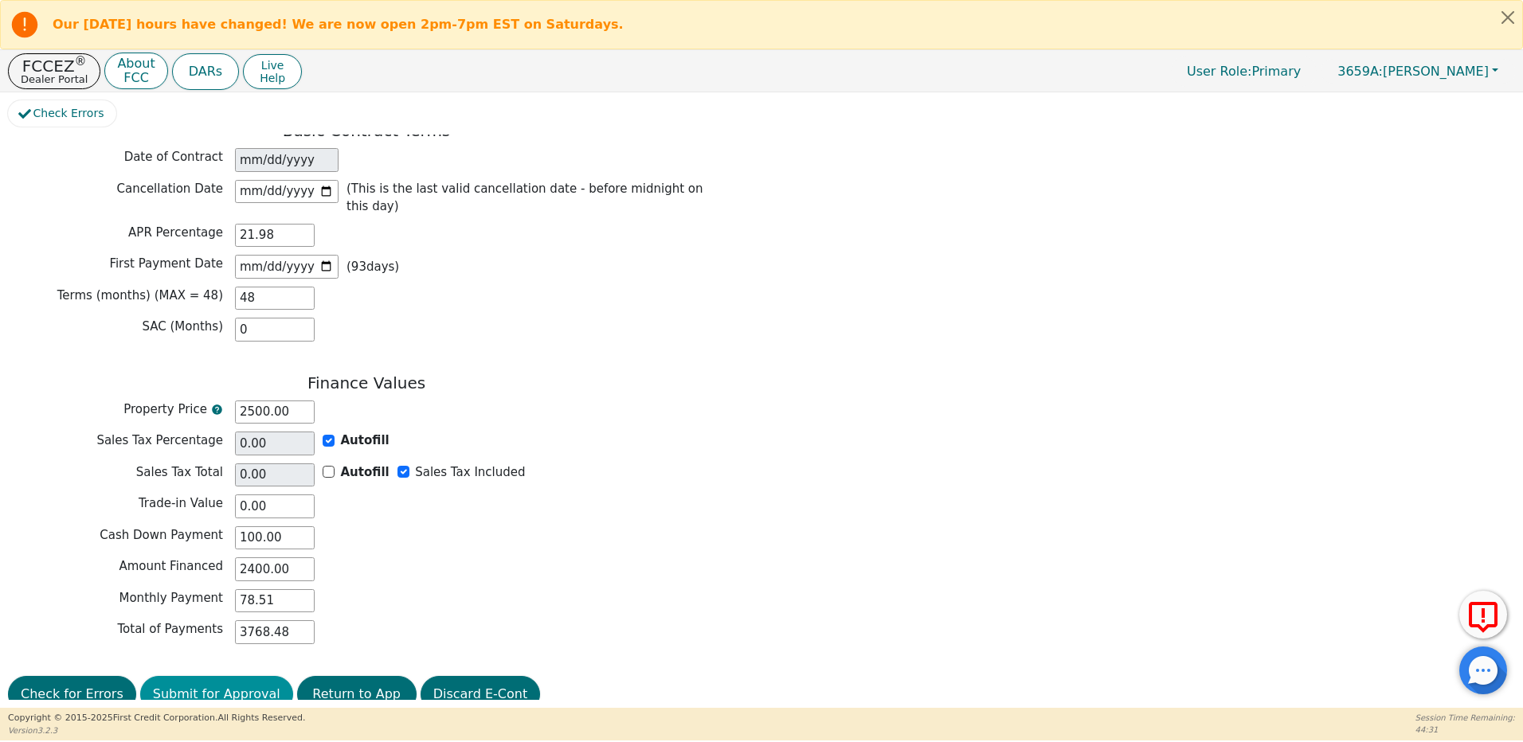
click at [206, 676] on button "Submit for Approval" at bounding box center [216, 694] width 153 height 37
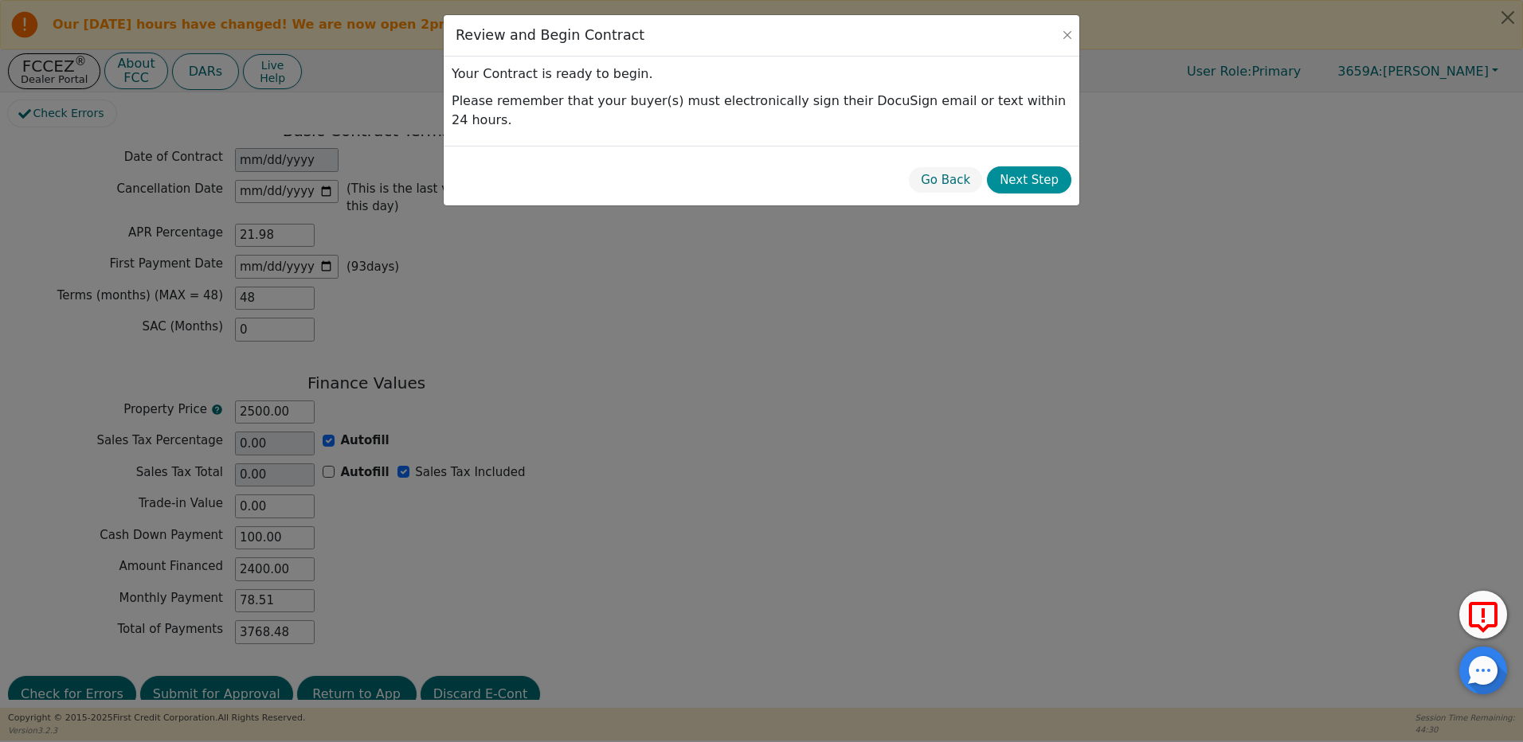
click at [1048, 166] on button "Next Step" at bounding box center [1029, 180] width 84 height 28
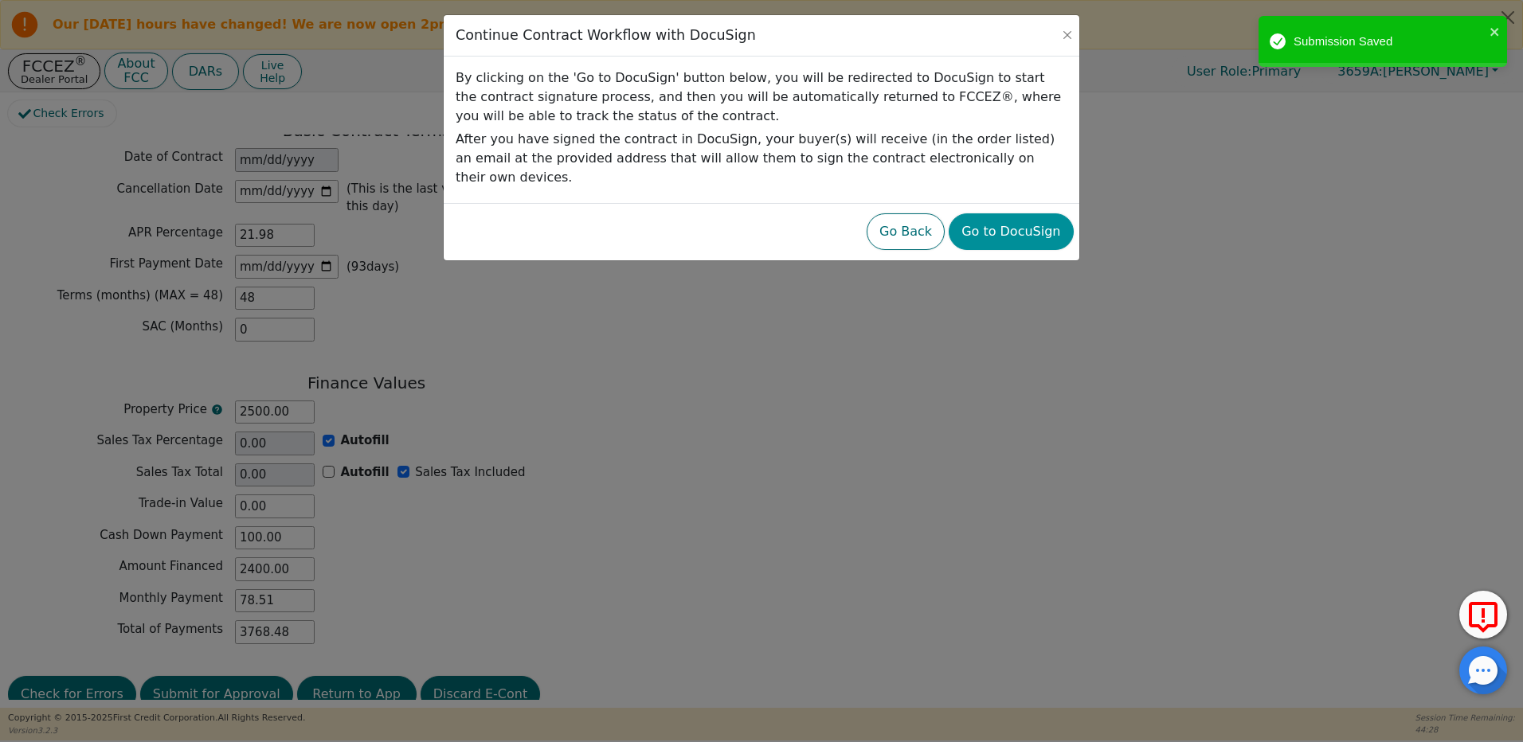
click at [1039, 213] on button "Go to DocuSign" at bounding box center [1011, 231] width 124 height 37
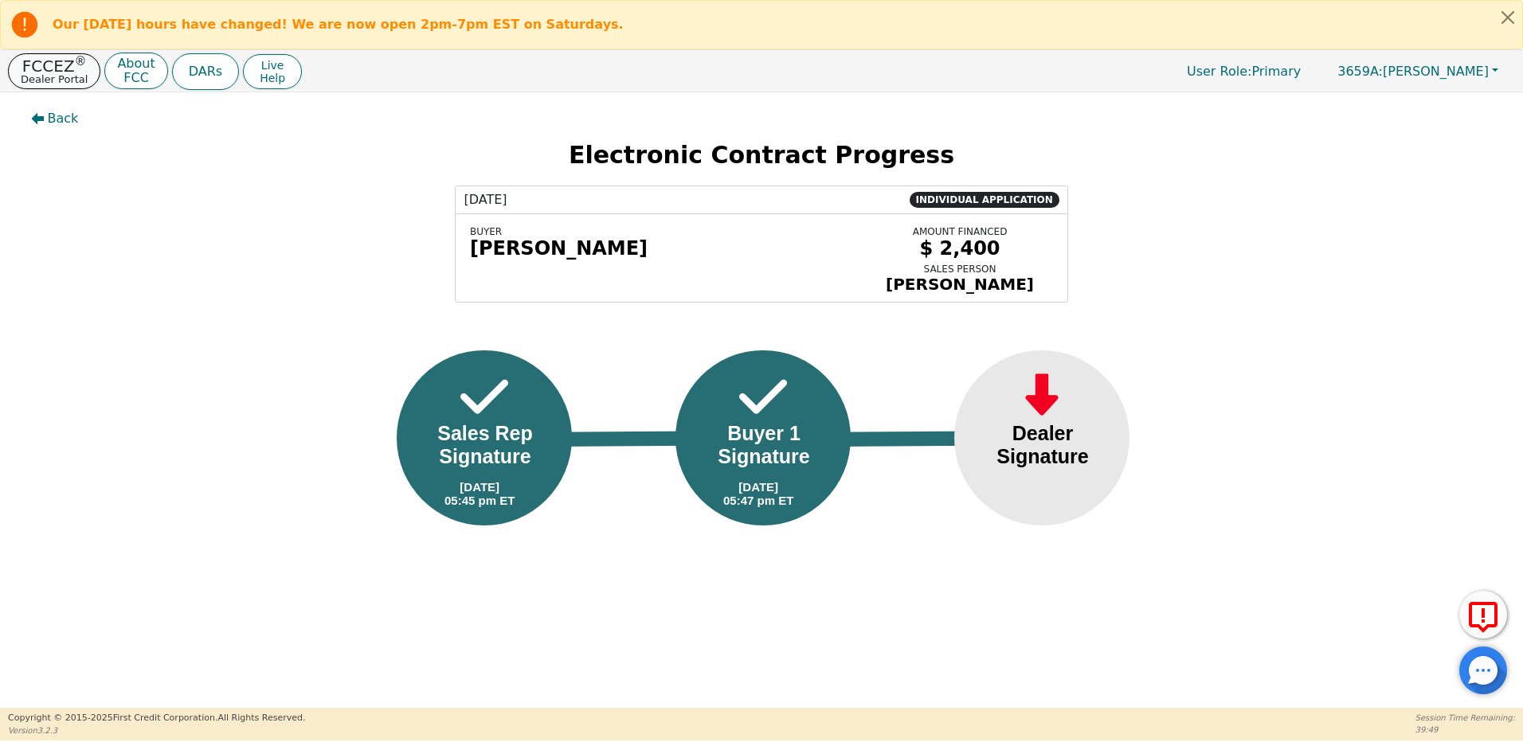
click at [60, 68] on p "FCCEZ ®" at bounding box center [54, 66] width 67 height 16
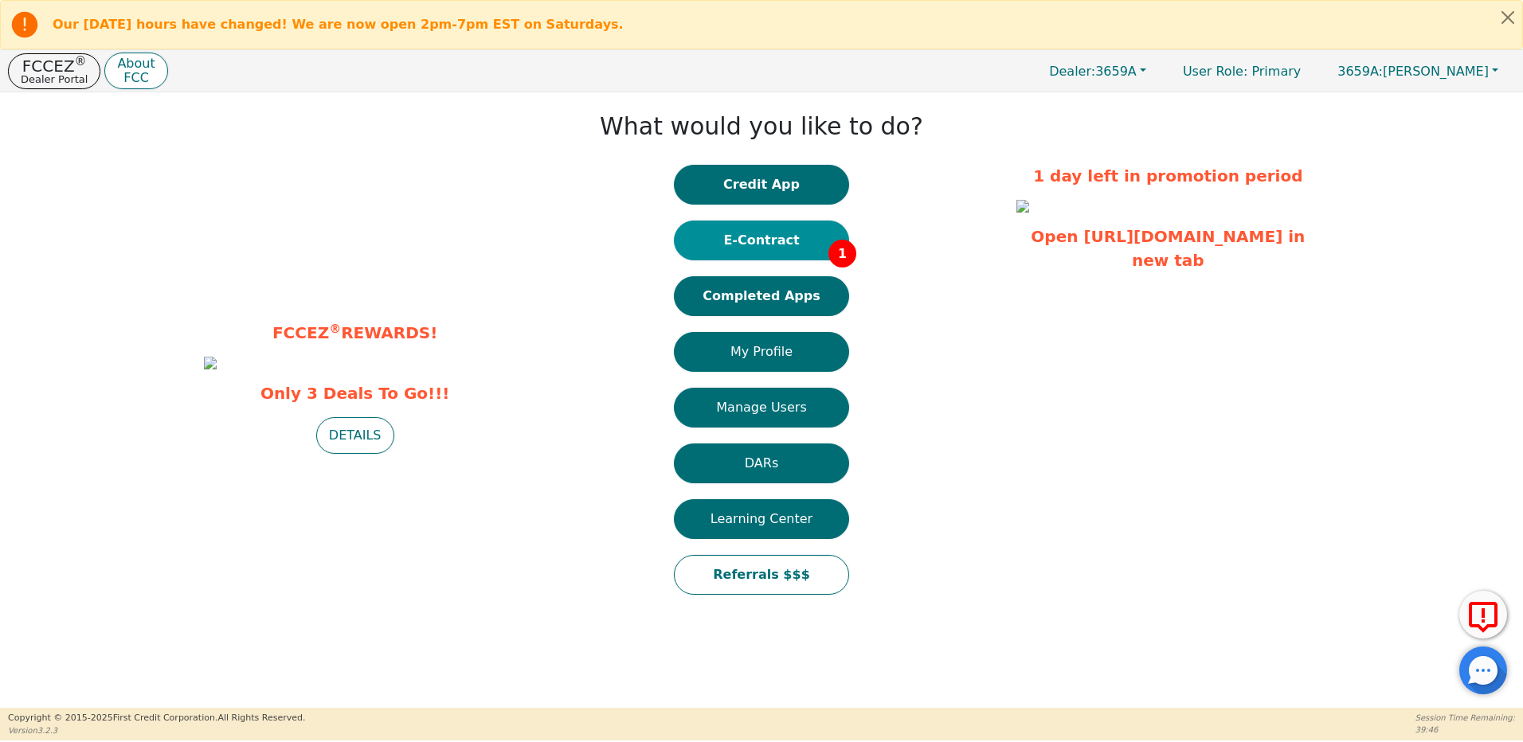
click at [795, 237] on button "E-Contract 1" at bounding box center [761, 241] width 175 height 40
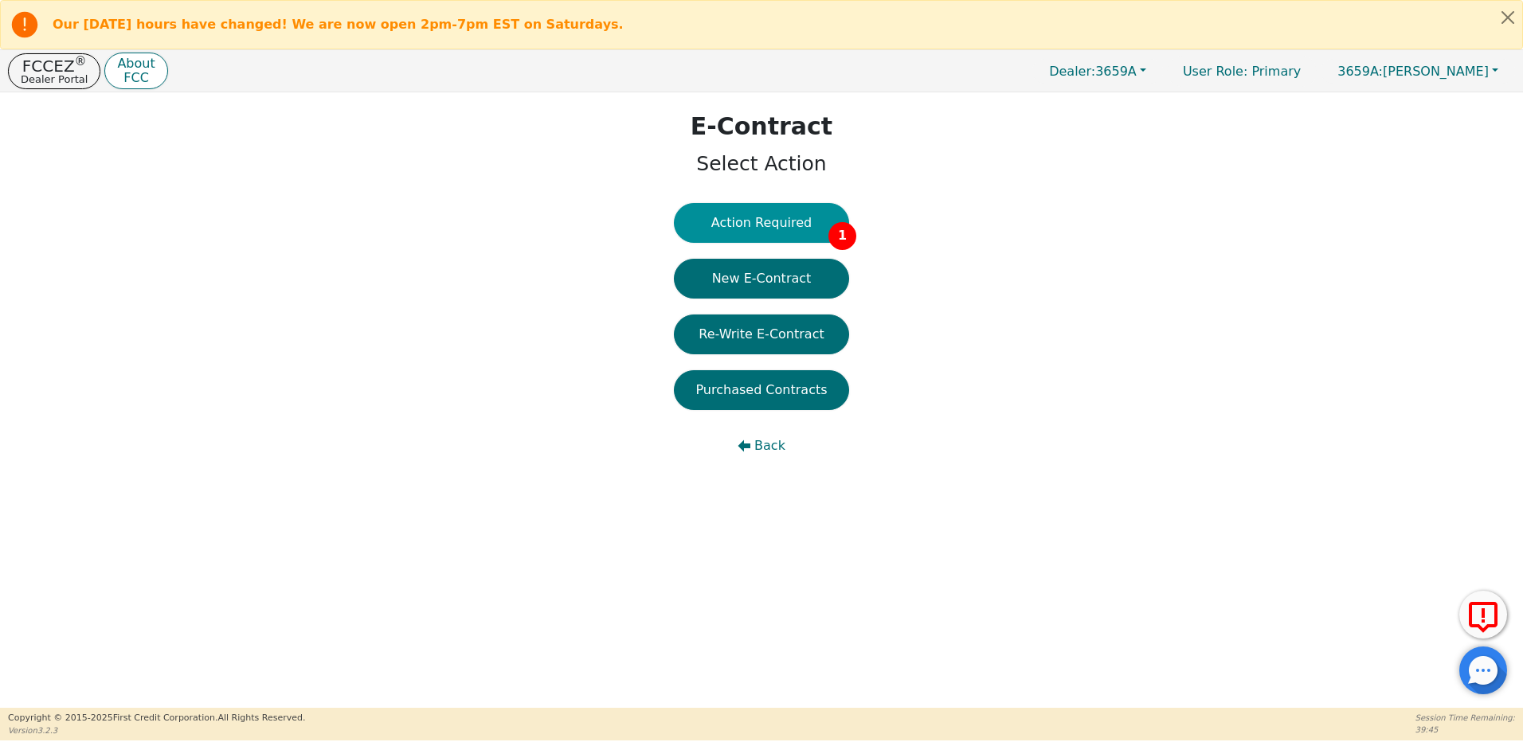
click at [792, 225] on button "Action Required 1" at bounding box center [761, 223] width 175 height 40
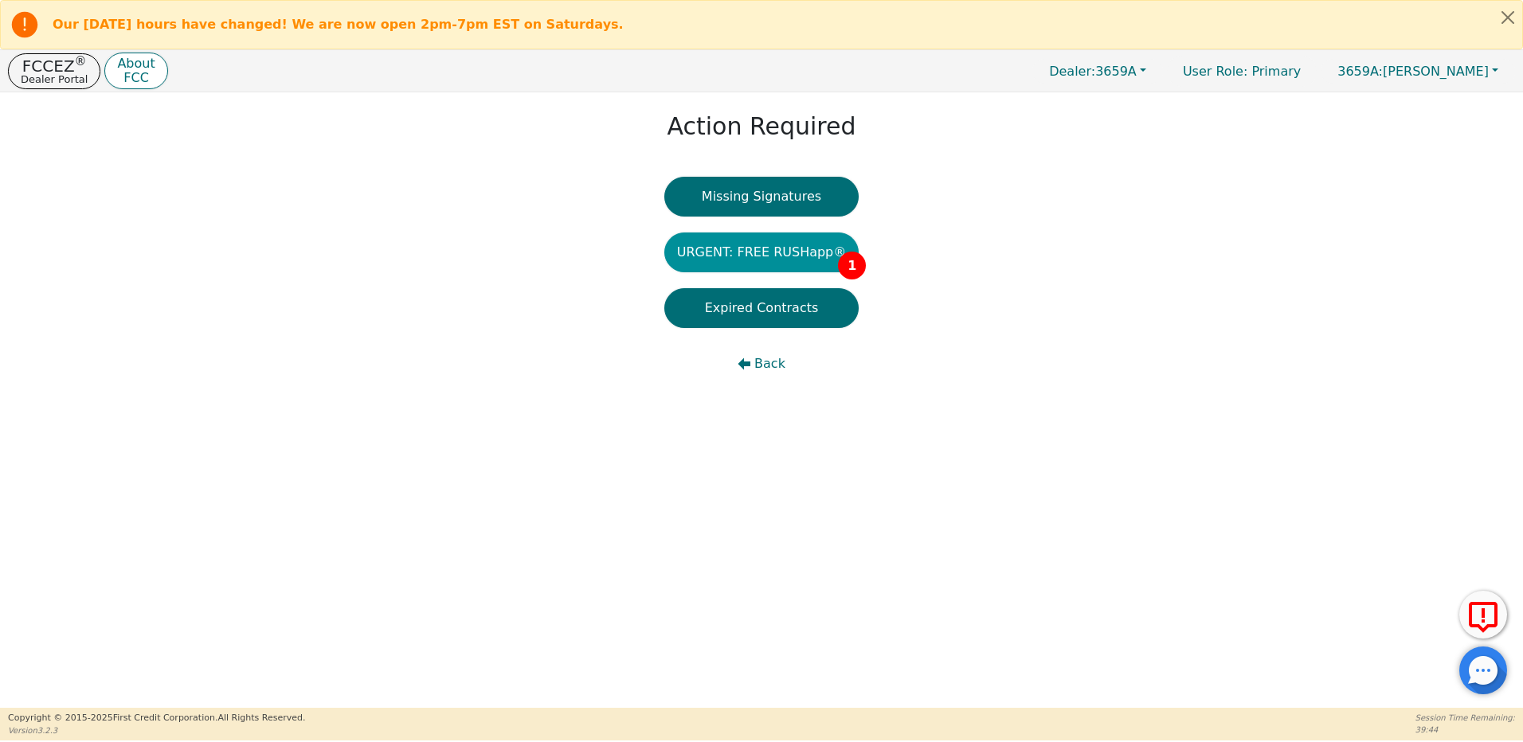
click at [793, 251] on button "URGENT: FREE RUSHapp® 1" at bounding box center [761, 253] width 195 height 40
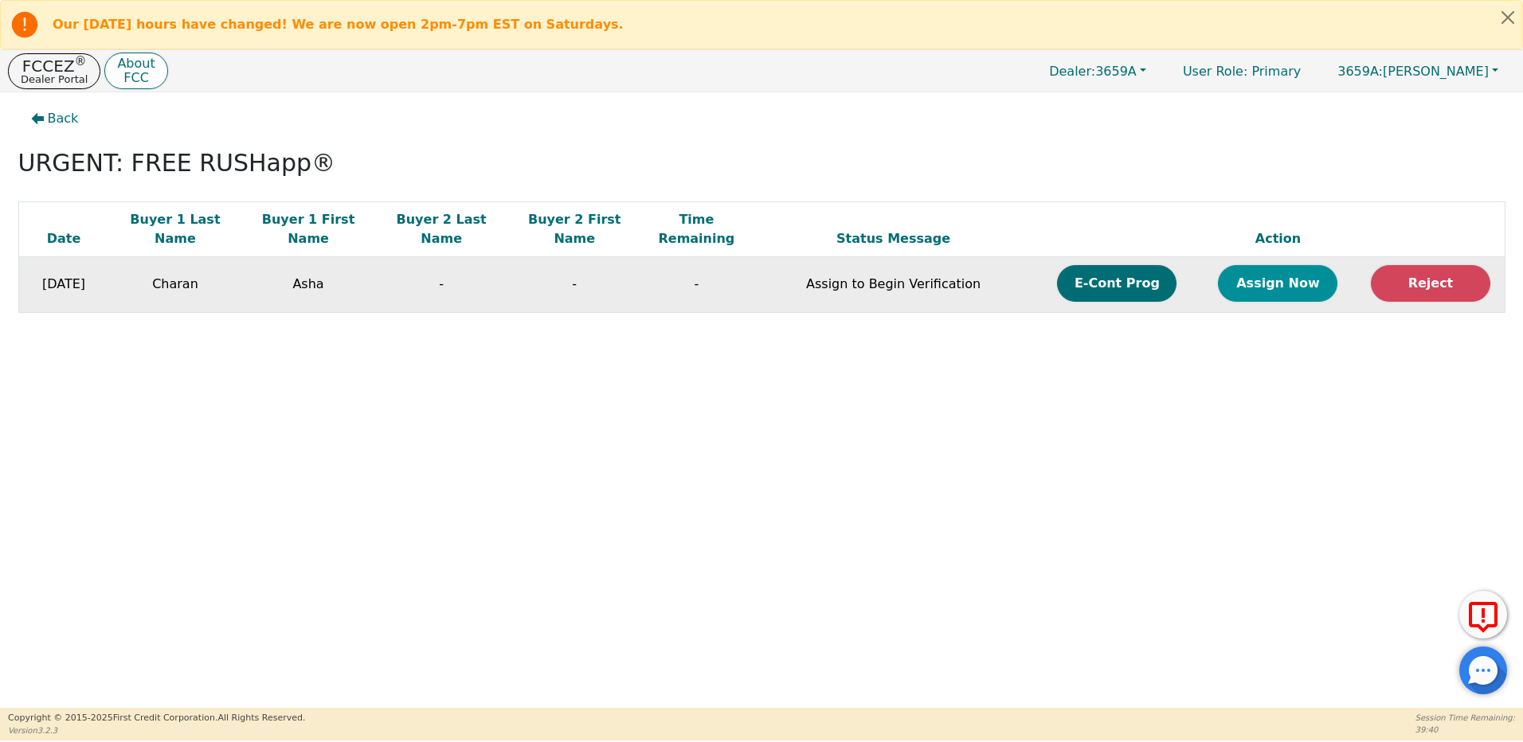
click at [1275, 267] on button "Assign Now" at bounding box center [1277, 283] width 119 height 37
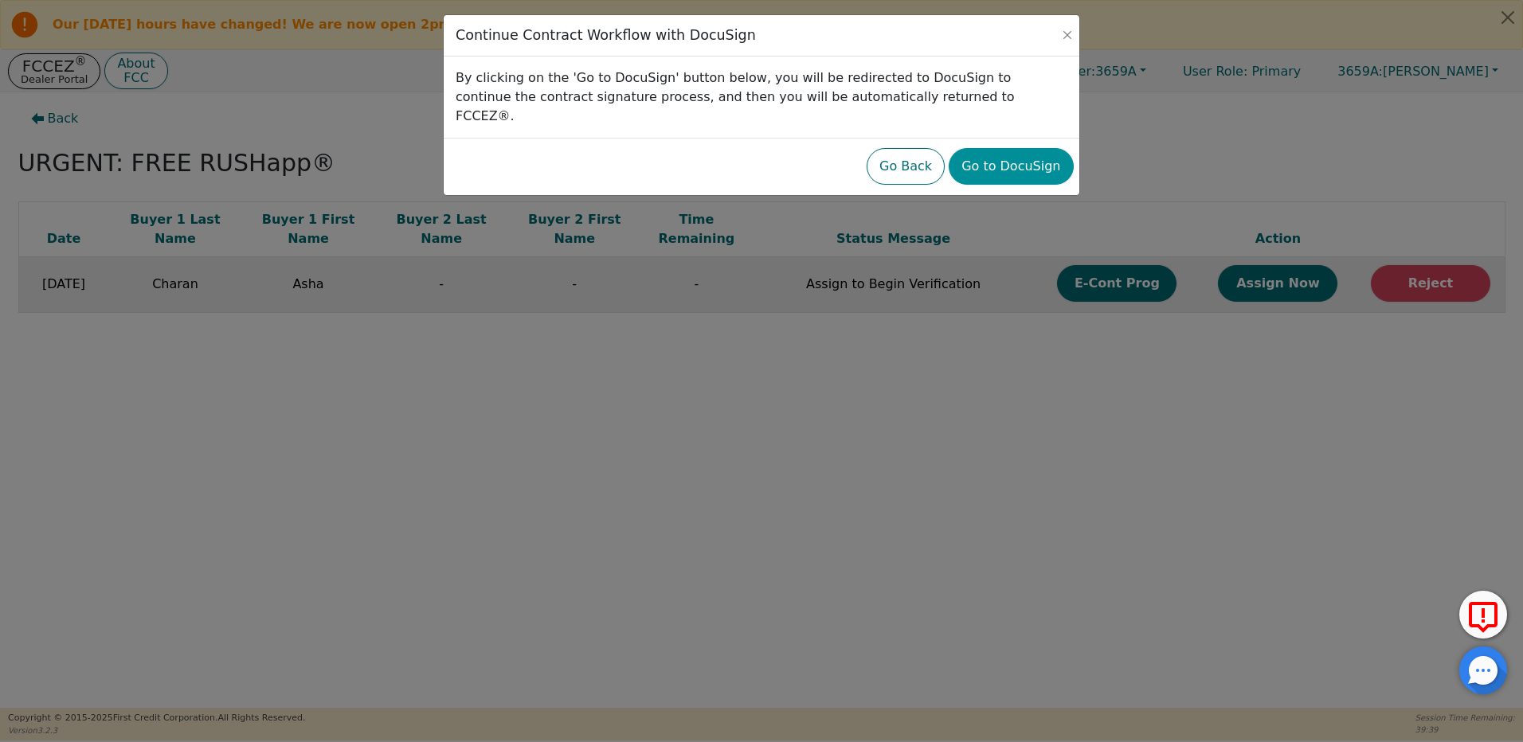
click at [1015, 148] on button "Go to DocuSign" at bounding box center [1011, 166] width 124 height 37
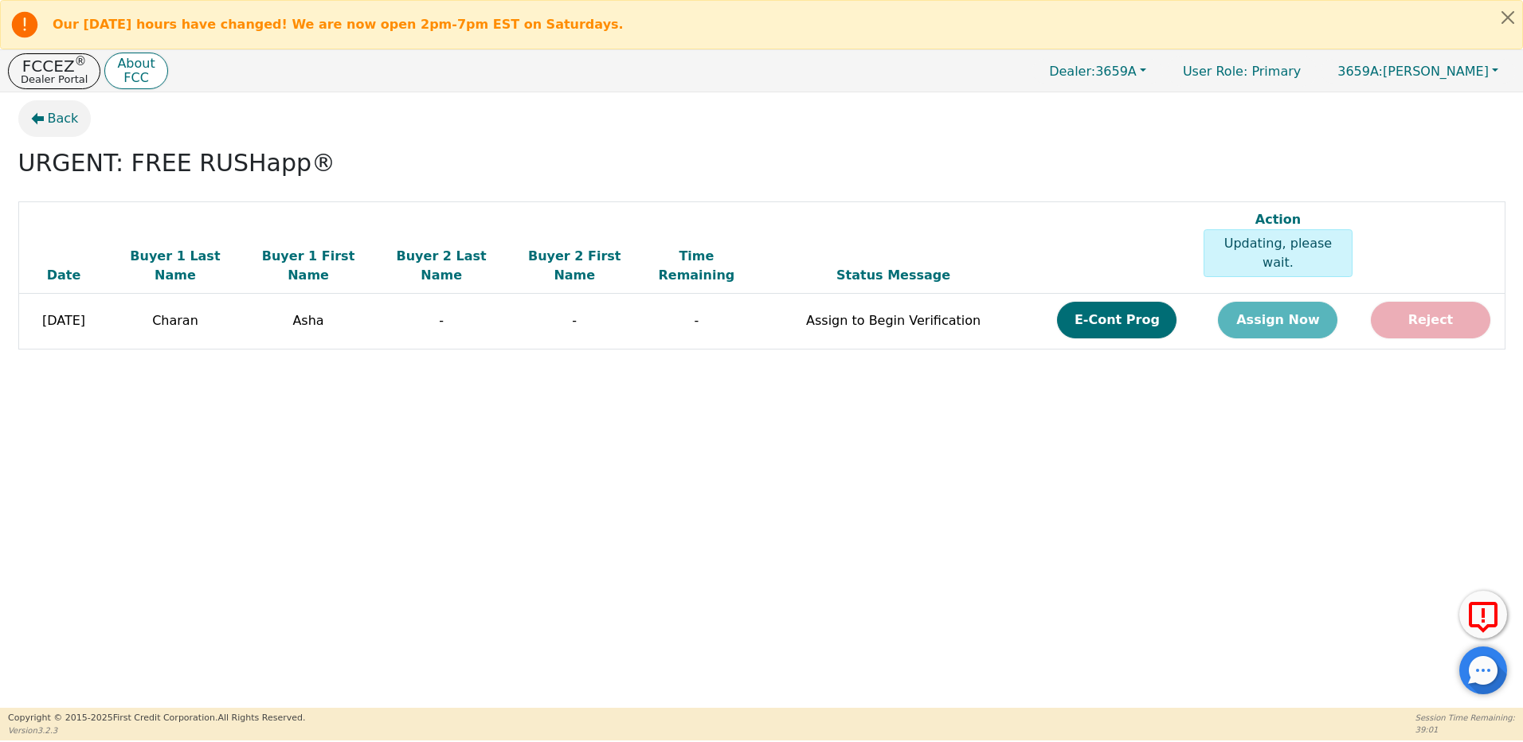
click at [64, 119] on span "Back" at bounding box center [63, 118] width 31 height 19
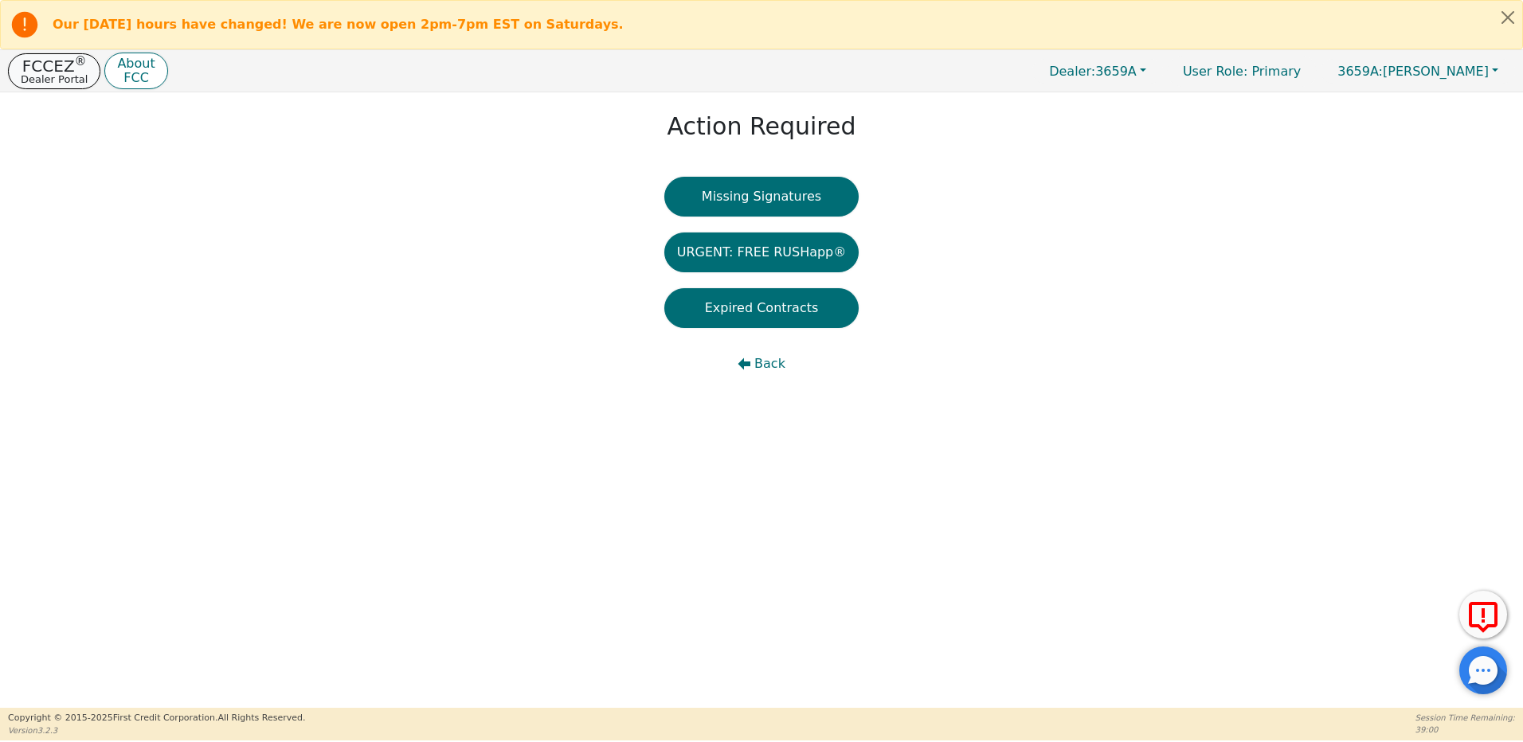
click at [35, 74] on p "Dealer Portal" at bounding box center [54, 79] width 67 height 10
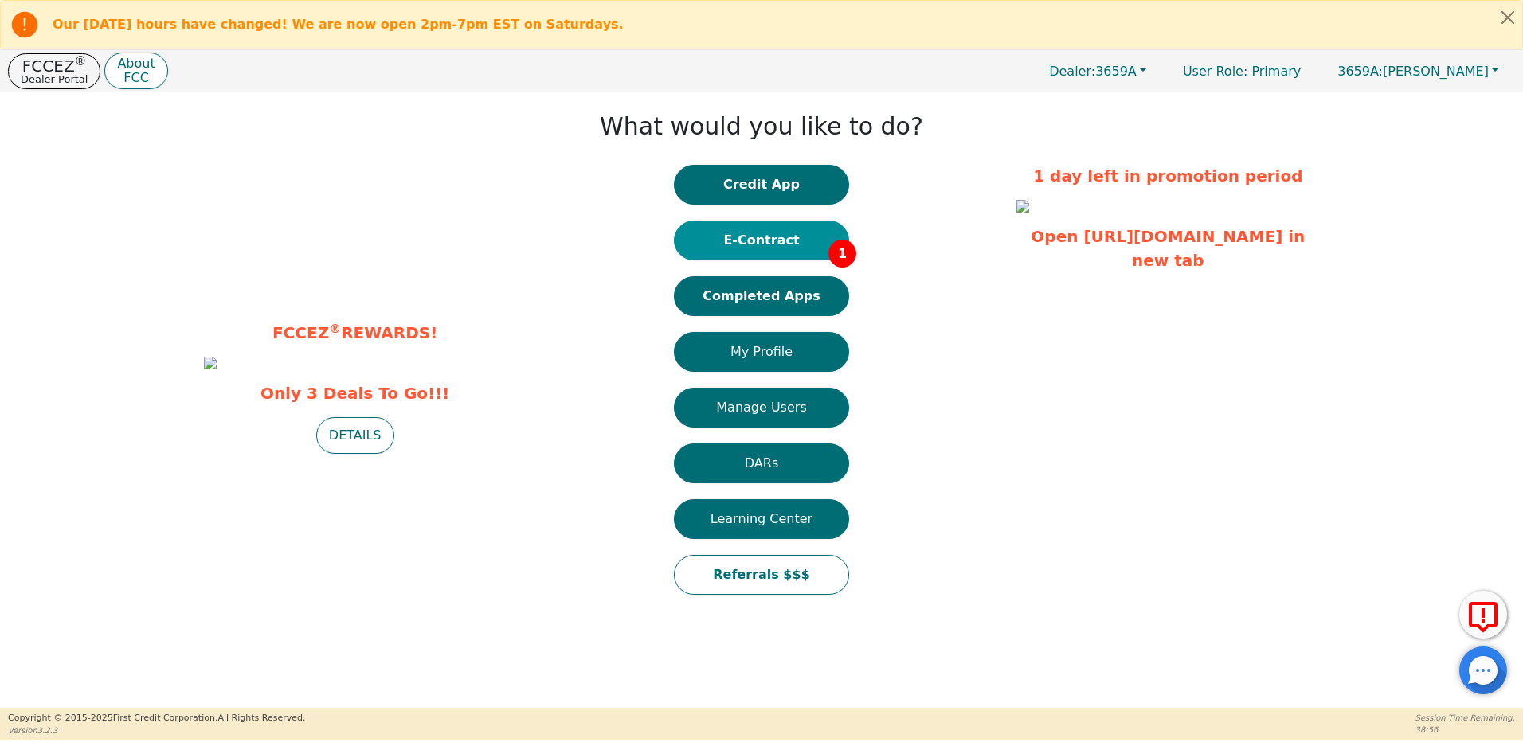
click at [773, 251] on button "E-Contract 1" at bounding box center [761, 241] width 175 height 40
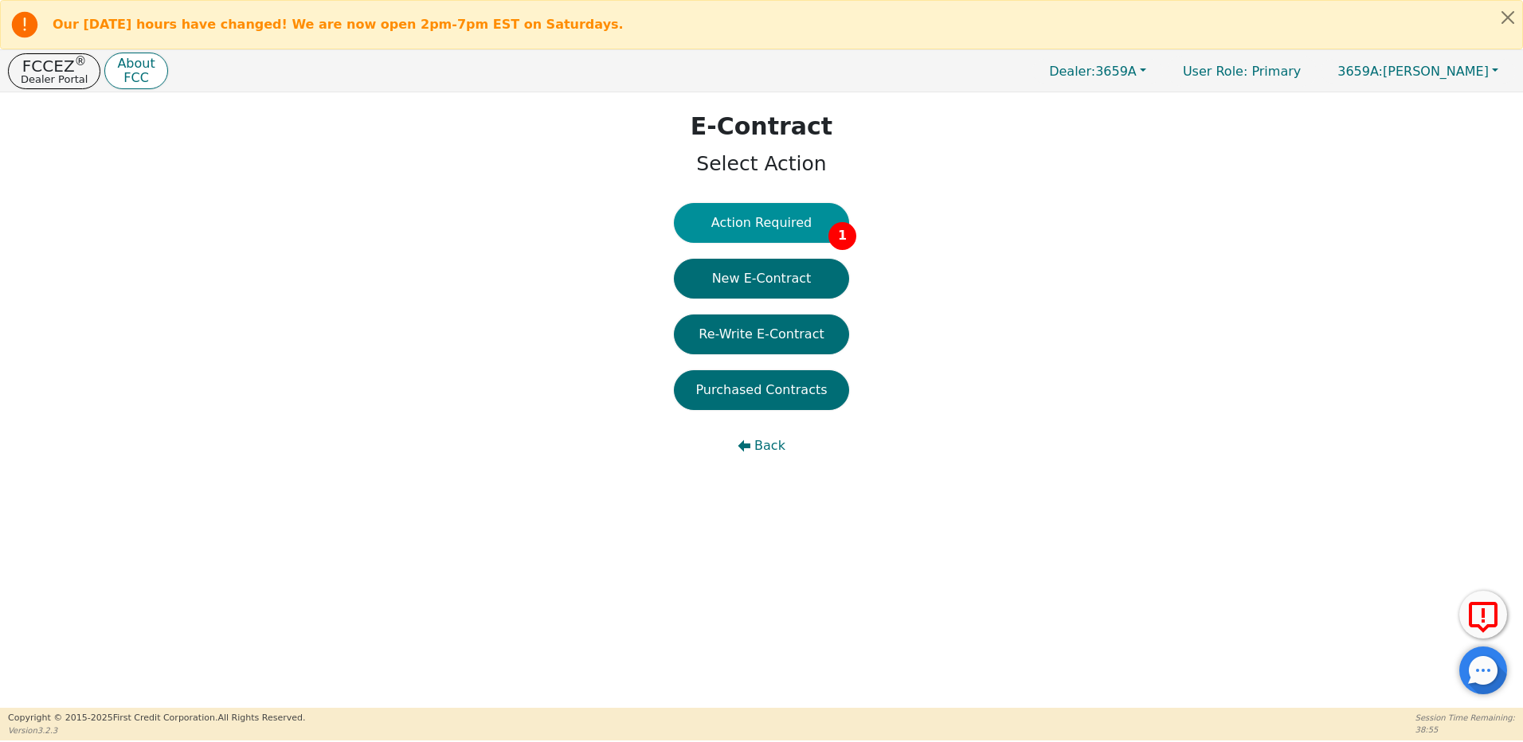
click at [770, 229] on button "Action Required 1" at bounding box center [761, 223] width 175 height 40
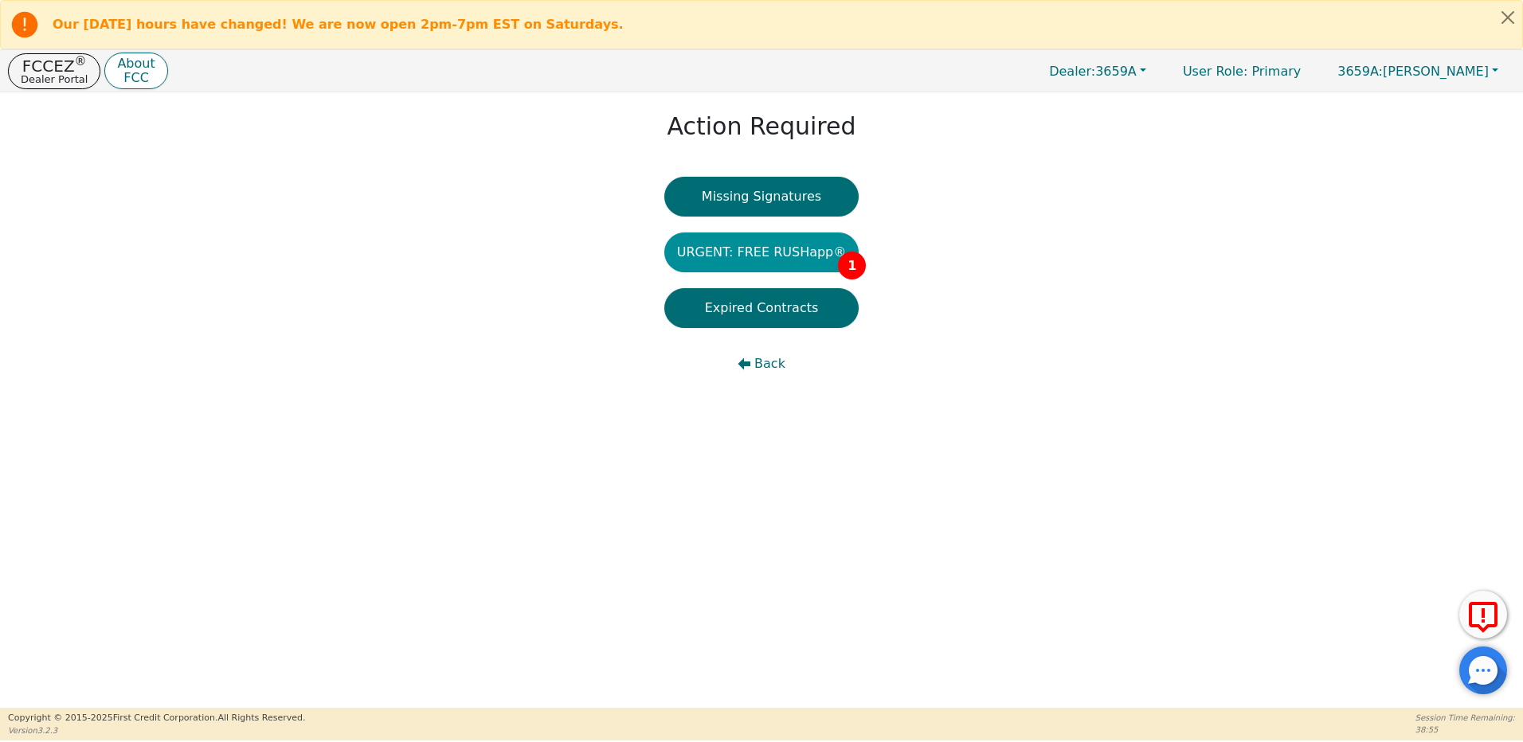
click at [810, 257] on button "URGENT: FREE RUSHapp® 1" at bounding box center [761, 253] width 195 height 40
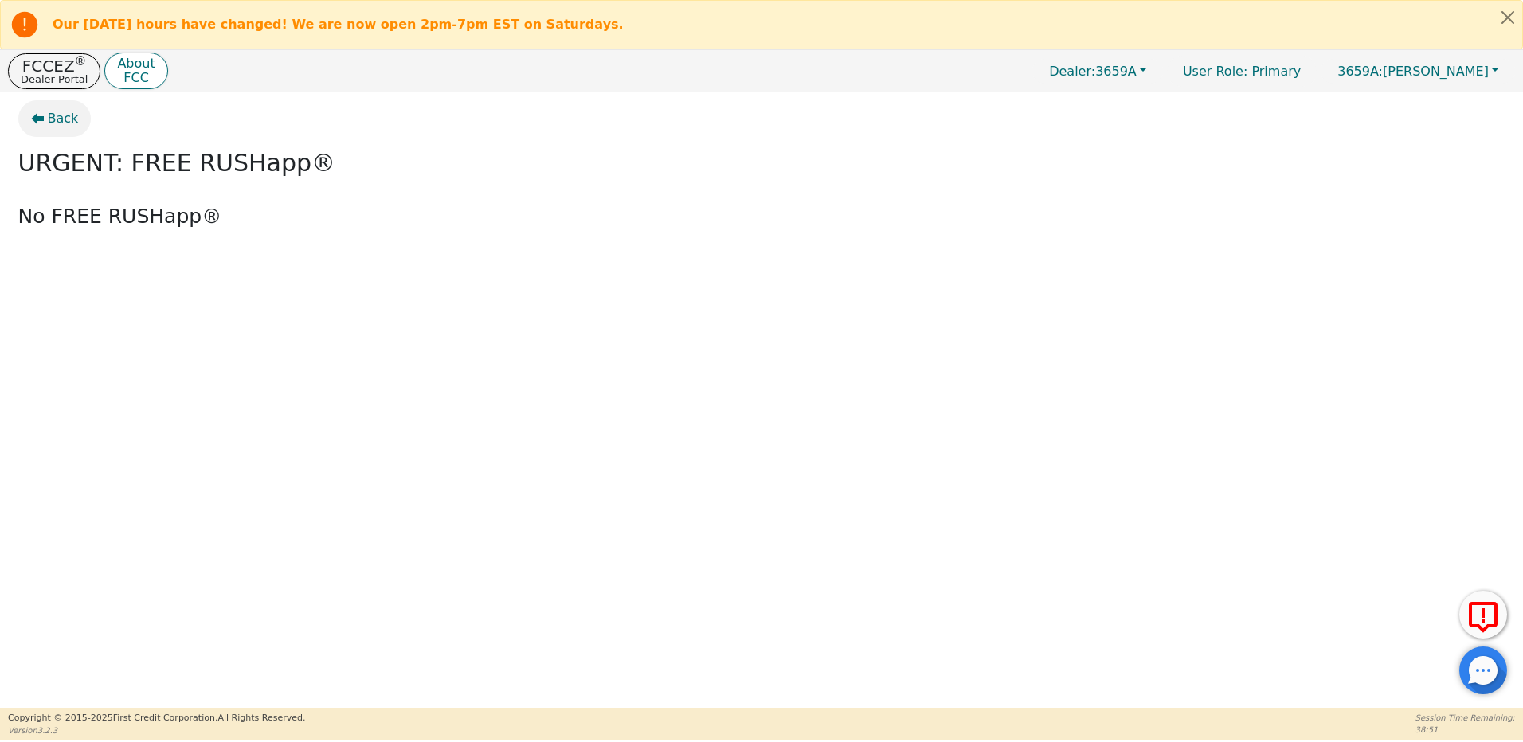
click at [66, 119] on span "Back" at bounding box center [63, 118] width 31 height 19
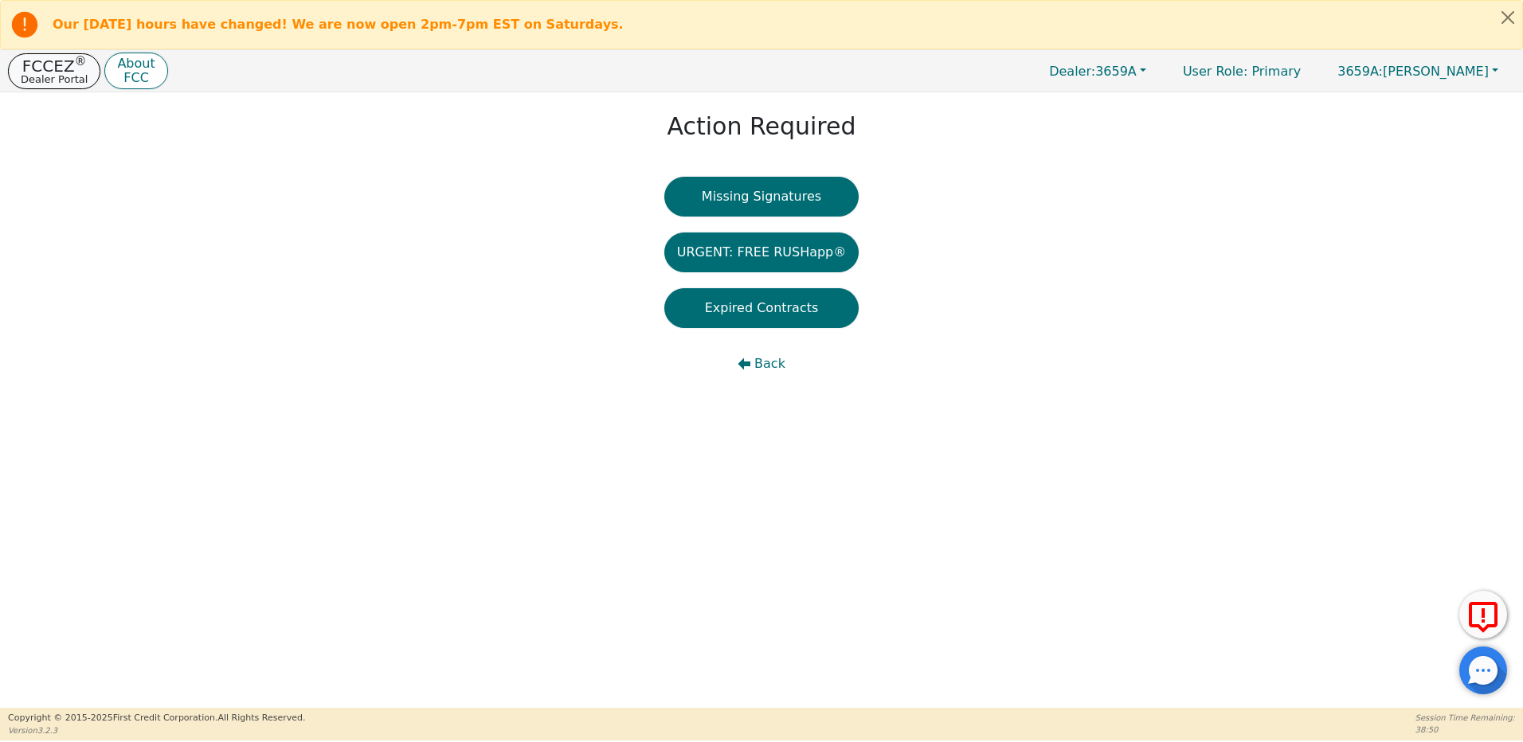
click at [57, 62] on p "FCCEZ ®" at bounding box center [54, 66] width 67 height 16
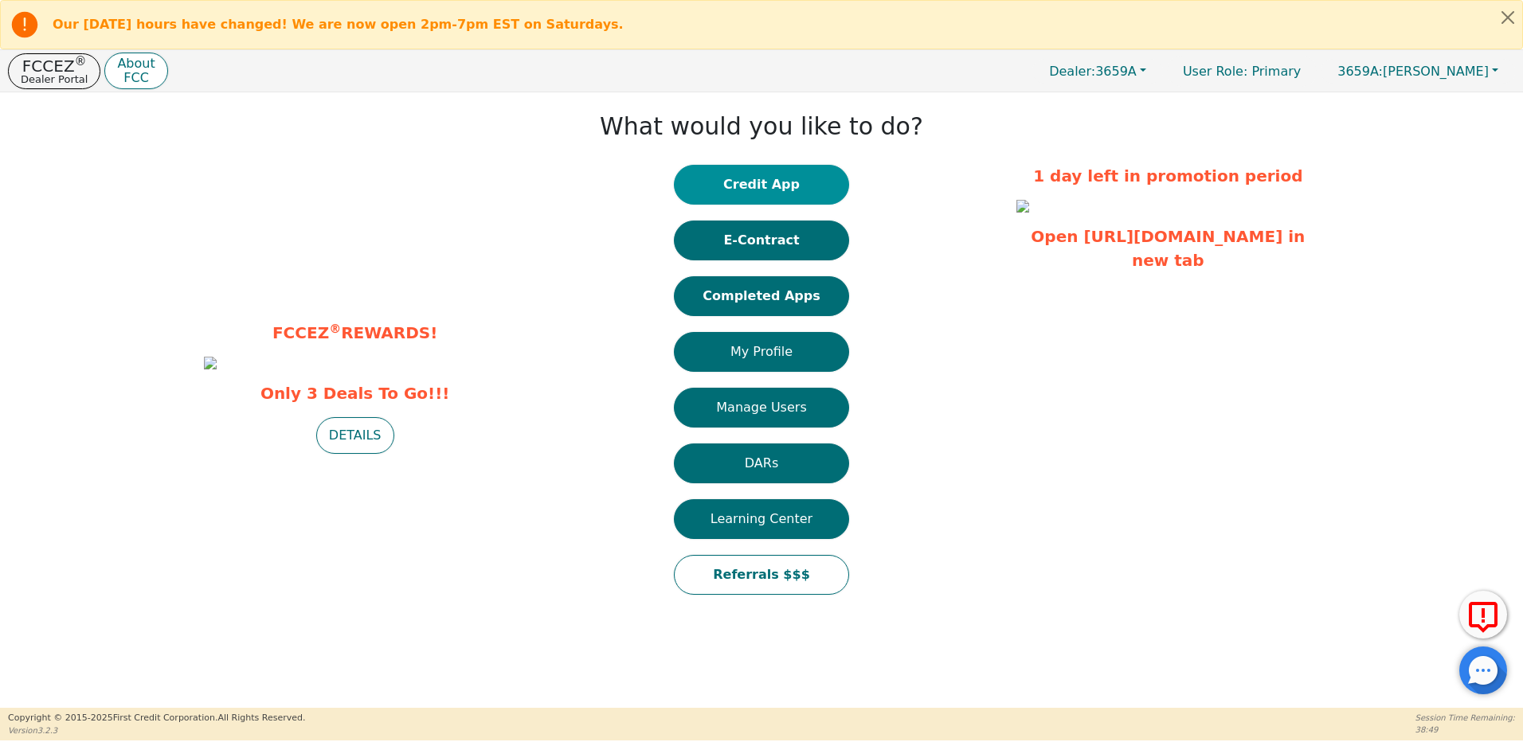
click at [804, 190] on button "Credit App" at bounding box center [761, 185] width 175 height 40
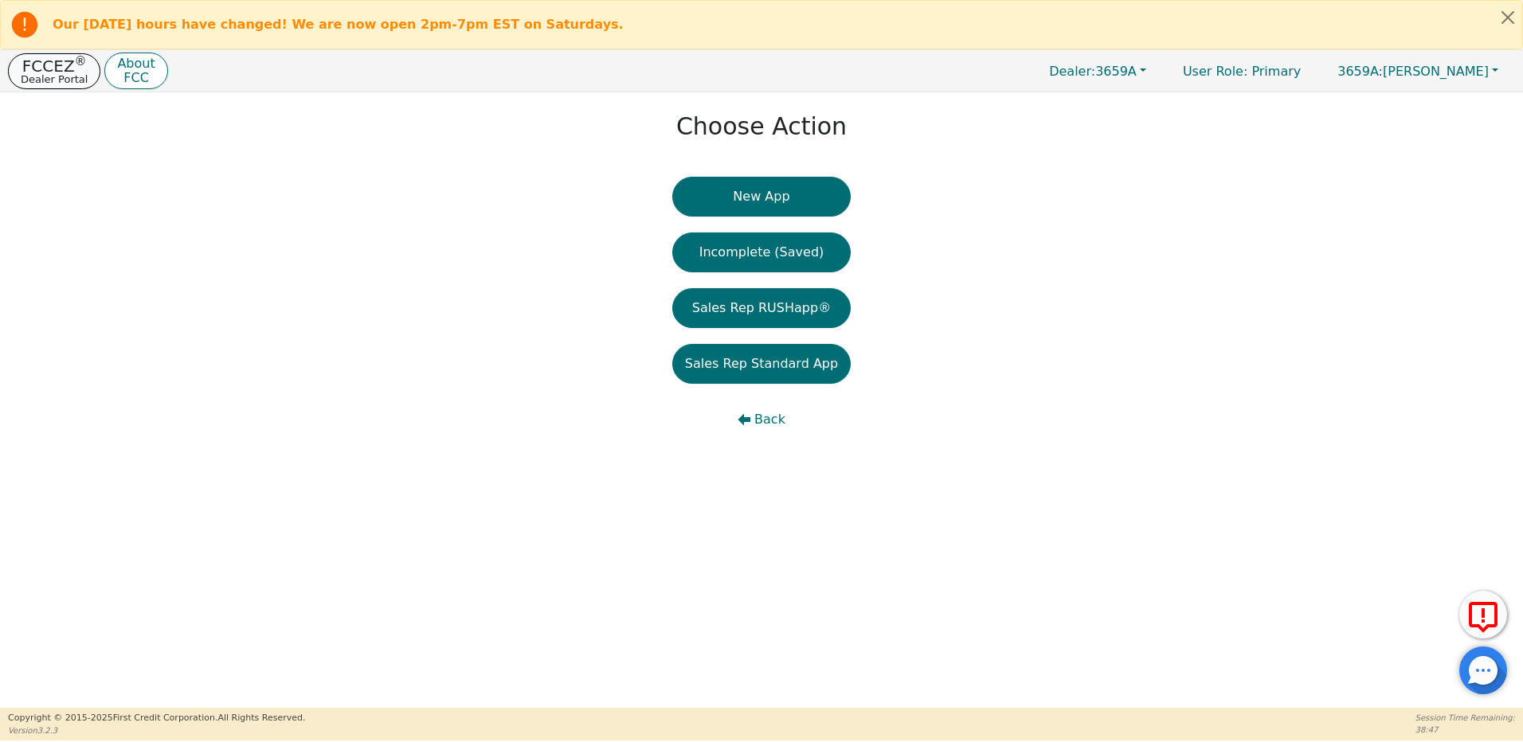
click at [31, 61] on p "FCCEZ ®" at bounding box center [54, 66] width 67 height 16
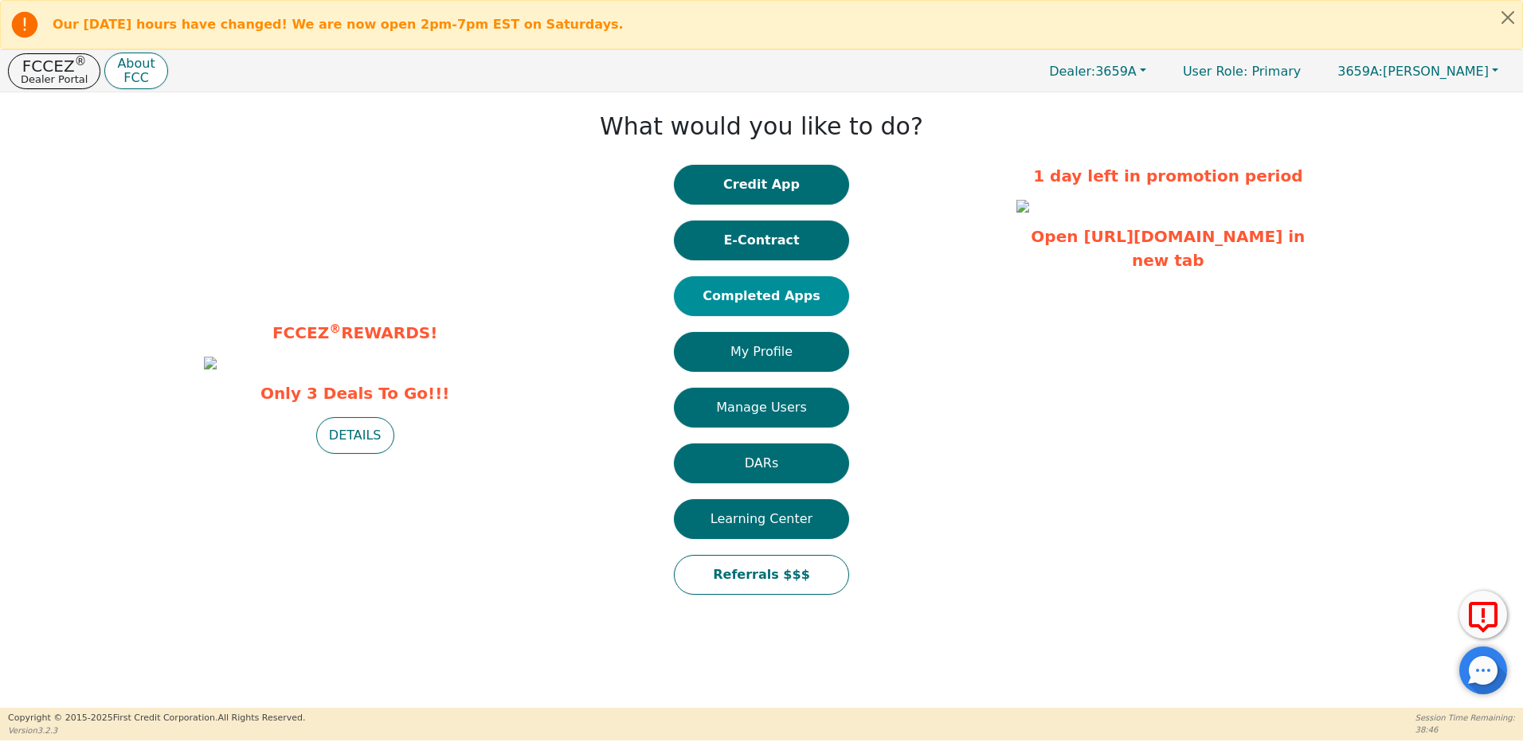
click at [737, 300] on button "Completed Apps" at bounding box center [761, 296] width 175 height 40
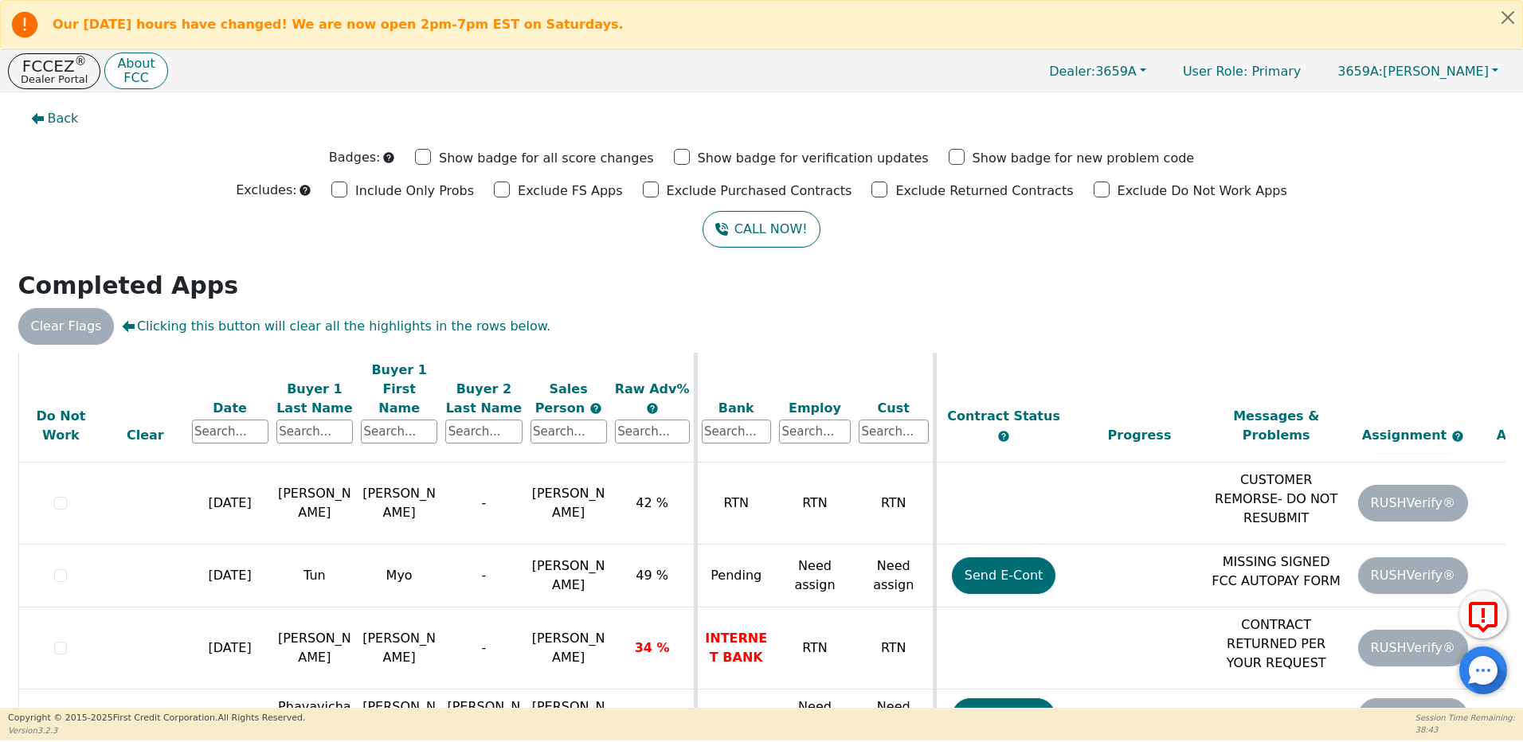
scroll to position [94, 0]
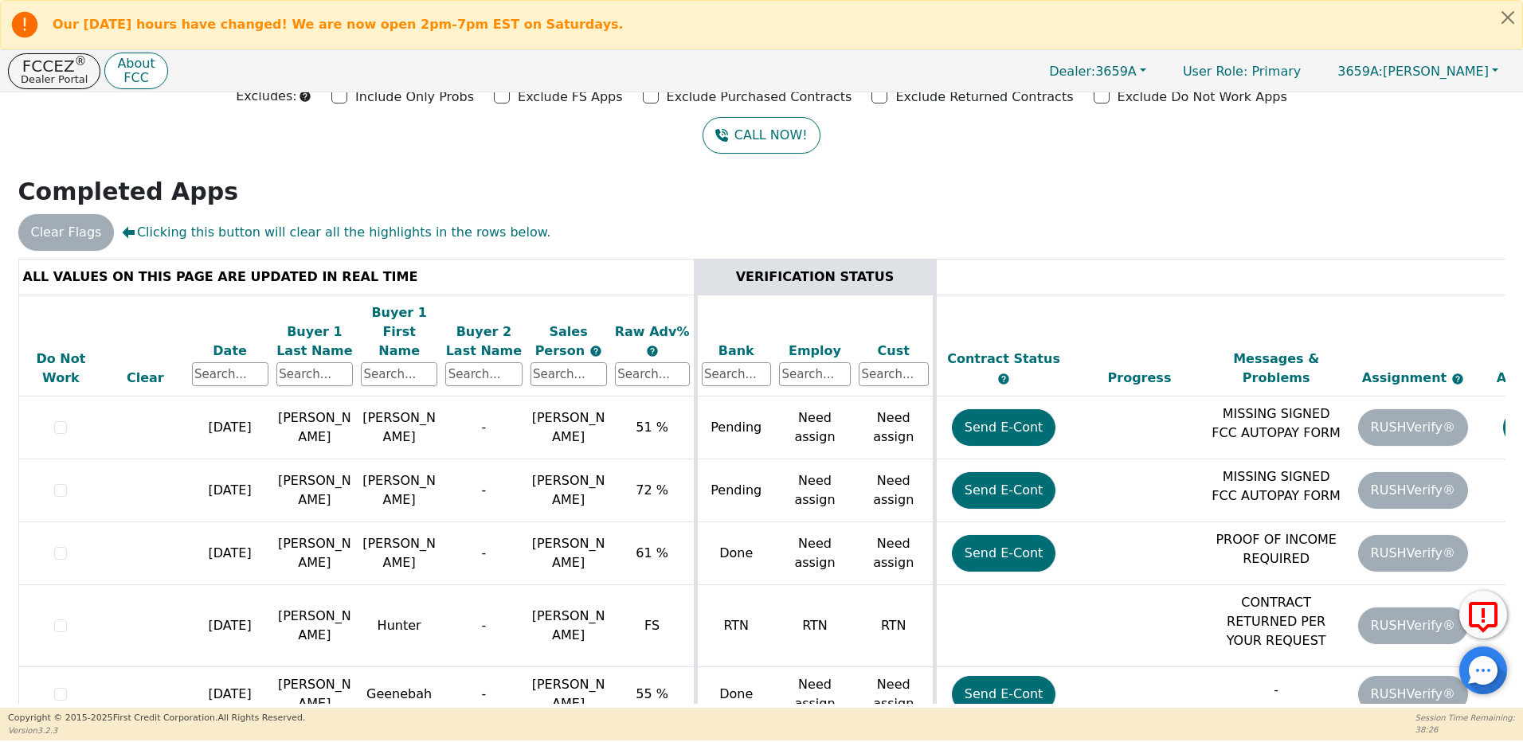
click at [42, 72] on button "FCCEZ ® Dealer Portal" at bounding box center [54, 71] width 92 height 36
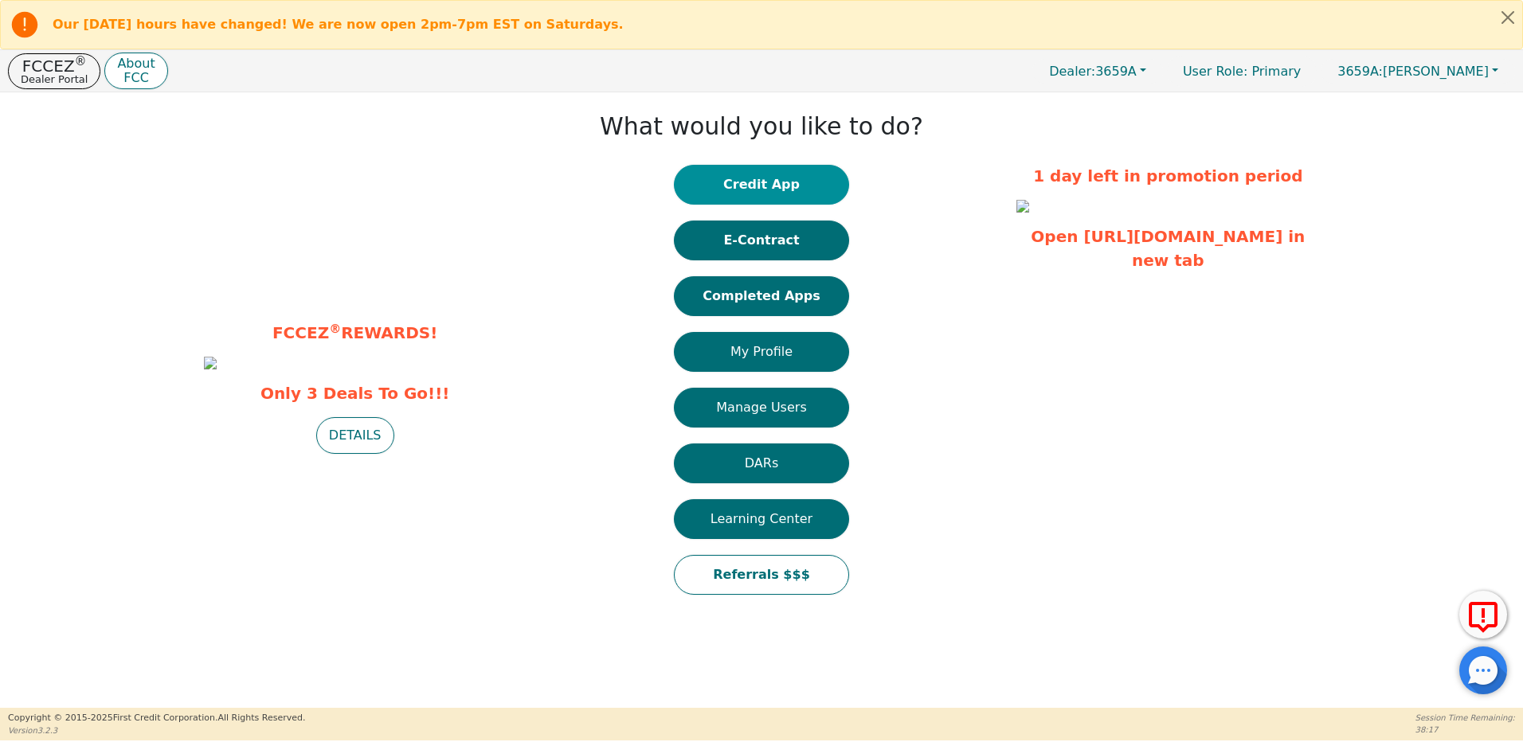
click at [784, 181] on button "Credit App" at bounding box center [761, 185] width 175 height 40
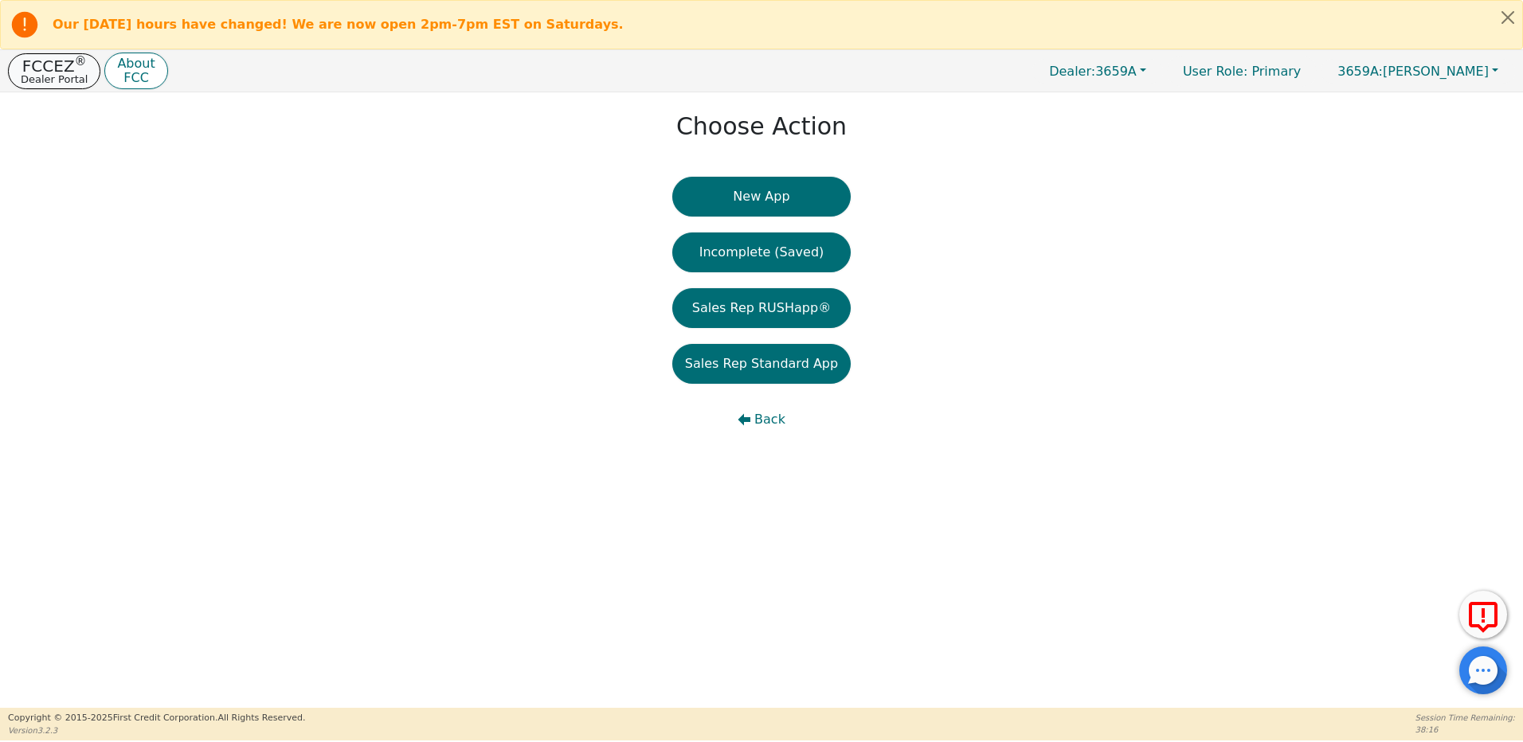
drag, startPoint x: 46, startPoint y: 68, endPoint x: 107, endPoint y: 84, distance: 62.6
click at [47, 68] on p "FCCEZ ®" at bounding box center [54, 66] width 67 height 16
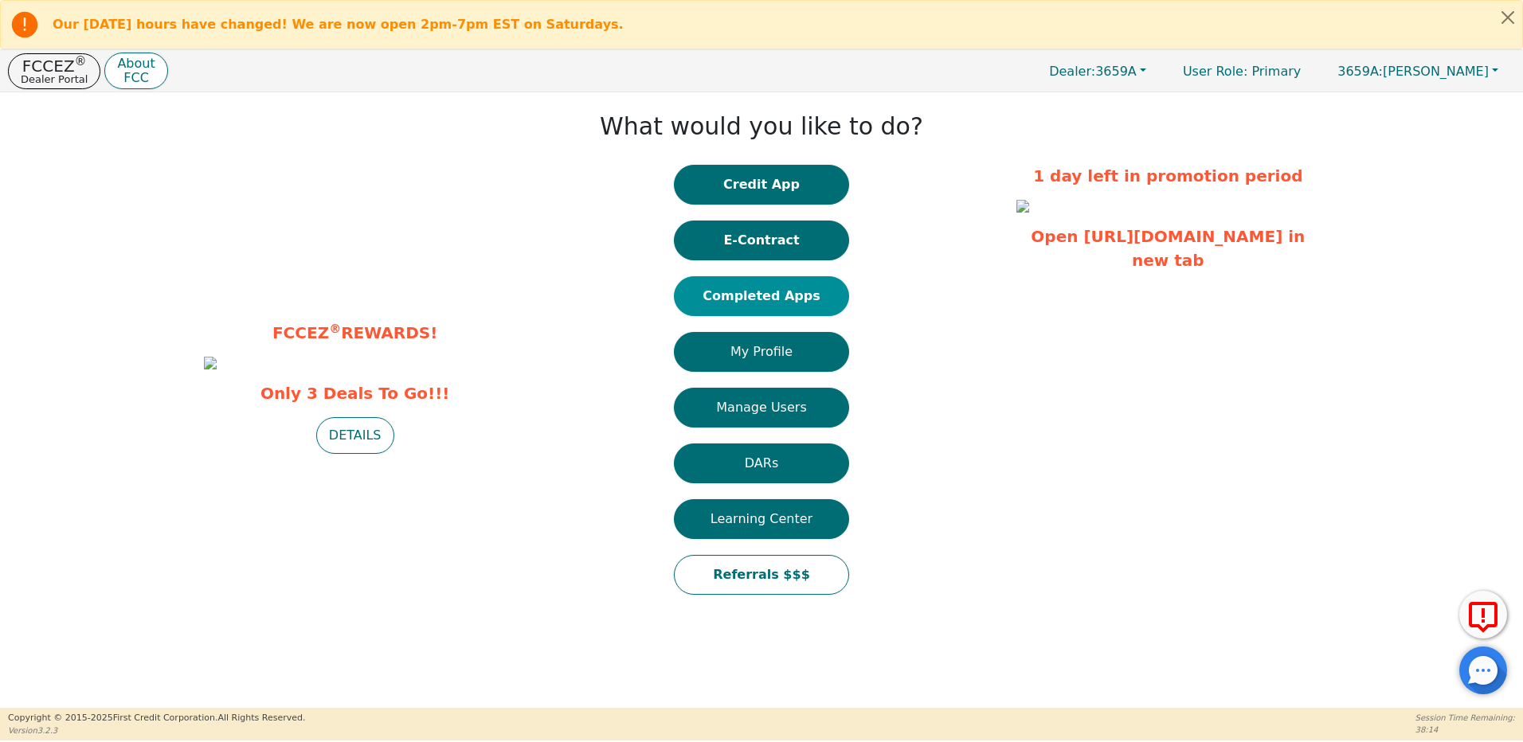
click at [781, 292] on button "Completed Apps" at bounding box center [761, 296] width 175 height 40
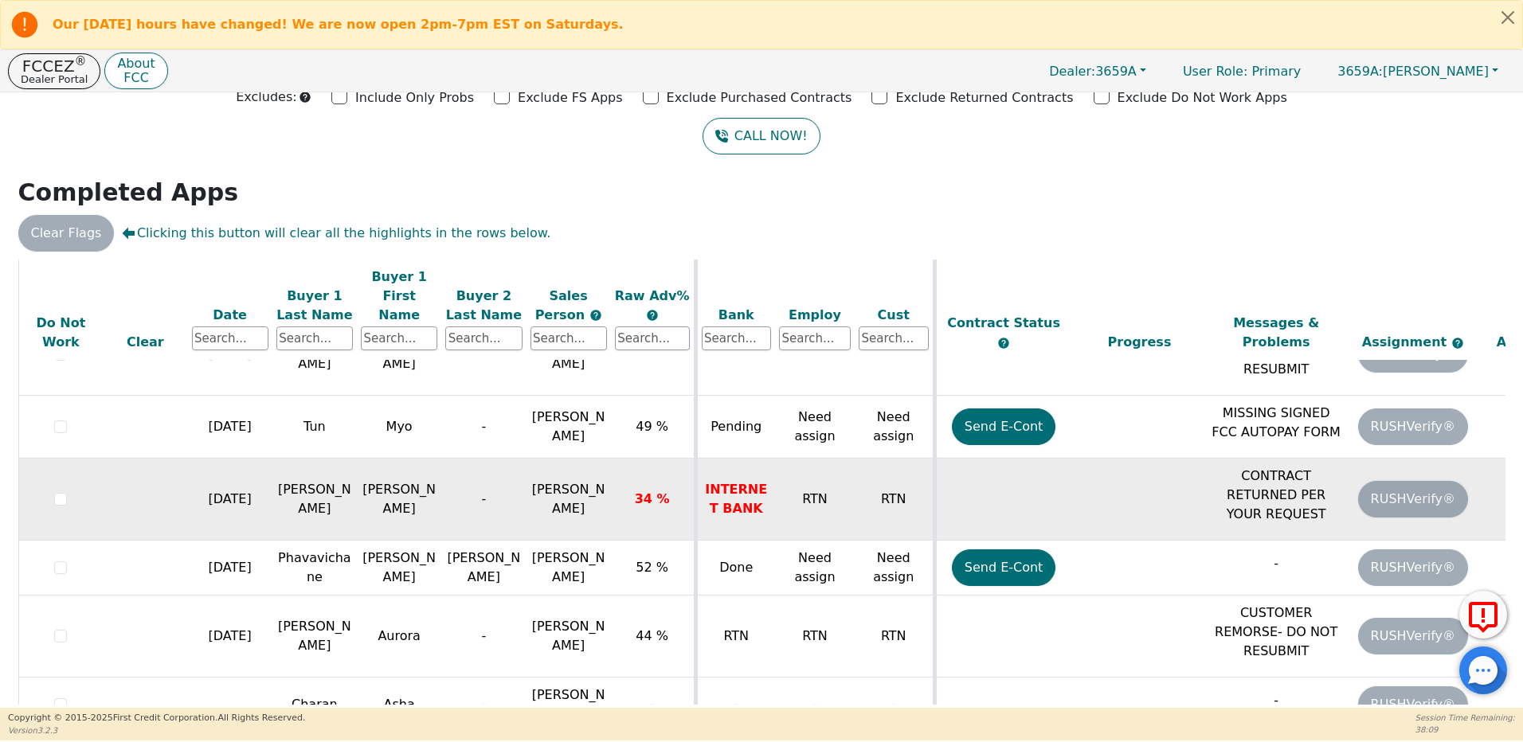
scroll to position [94, 0]
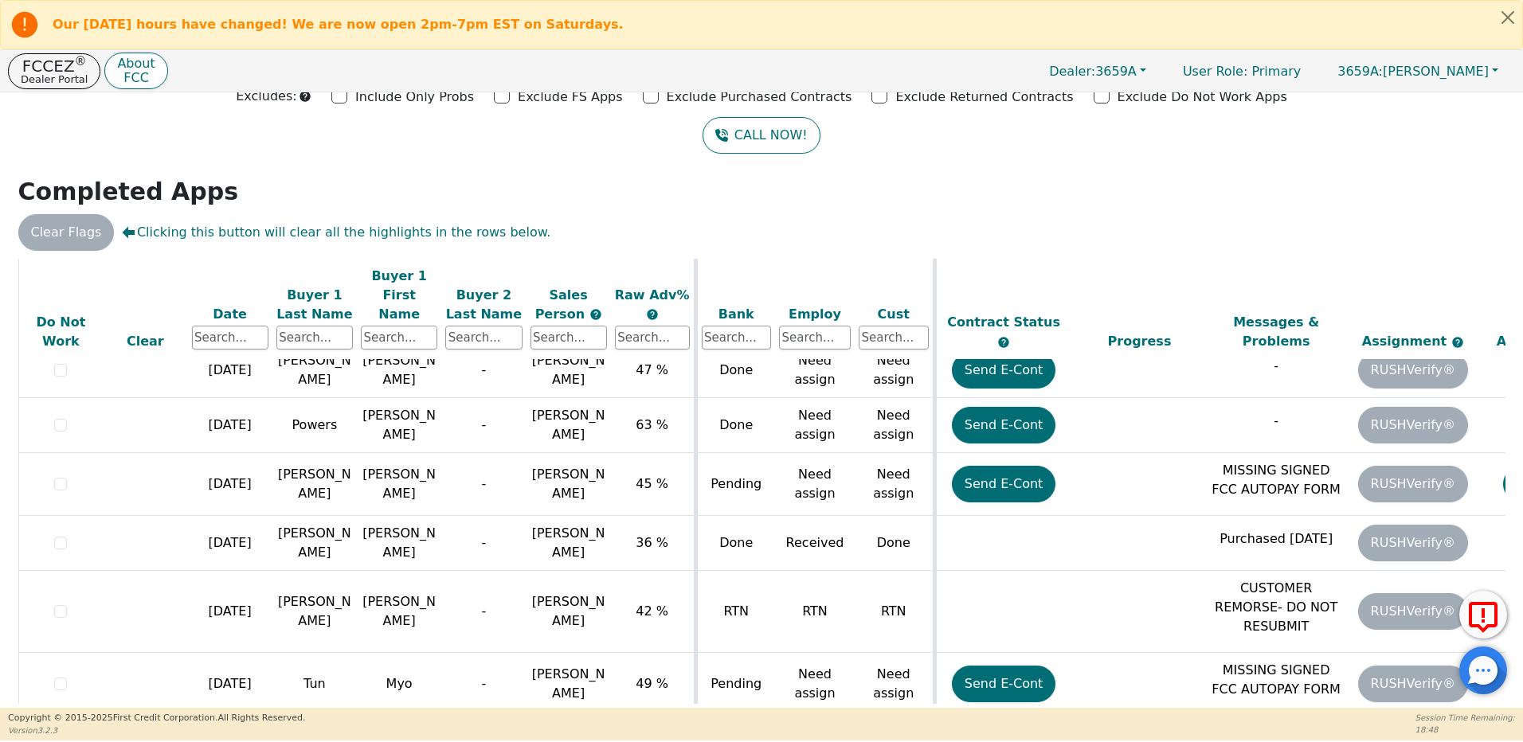
scroll to position [1692, 0]
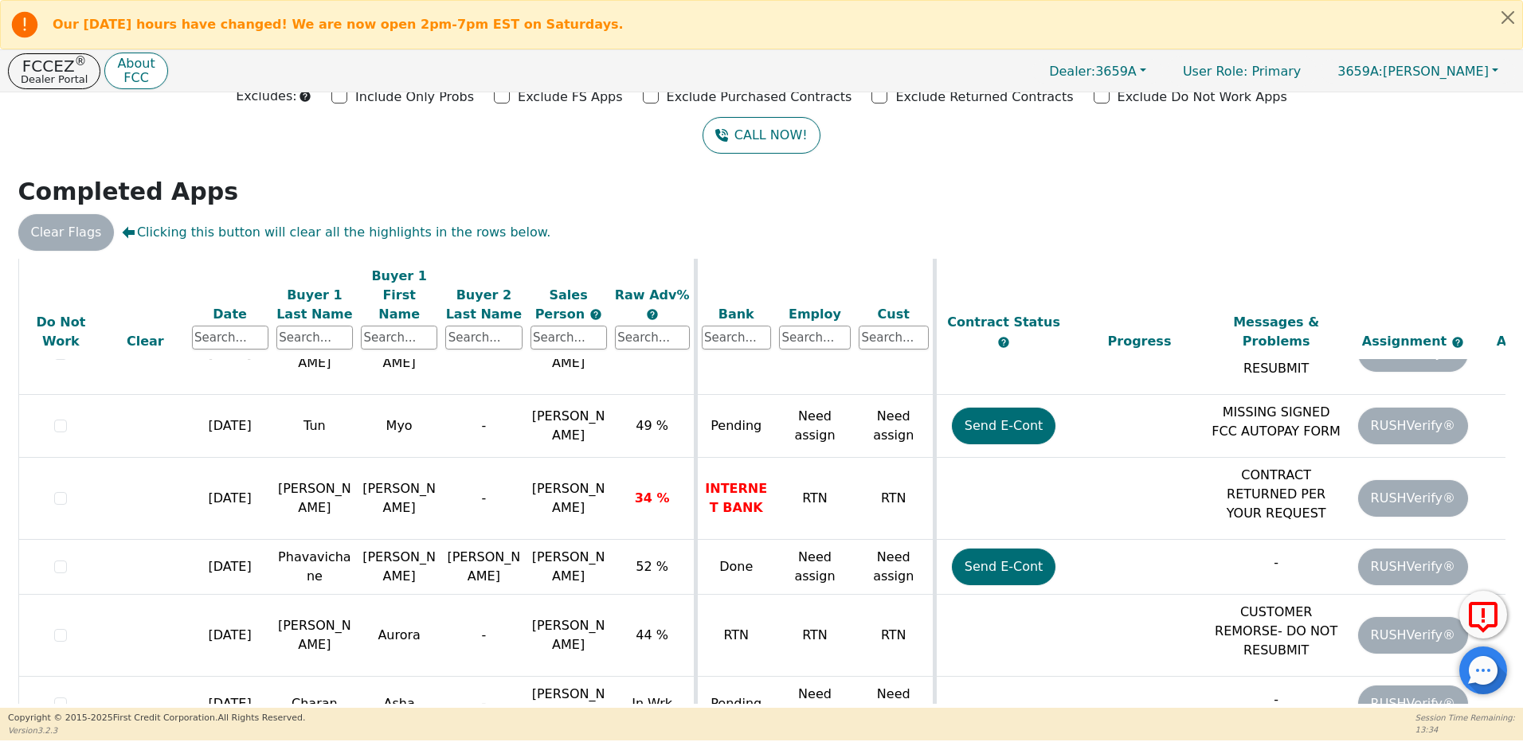
click at [1338, 139] on div "CALL NOW!" at bounding box center [761, 135] width 1499 height 37
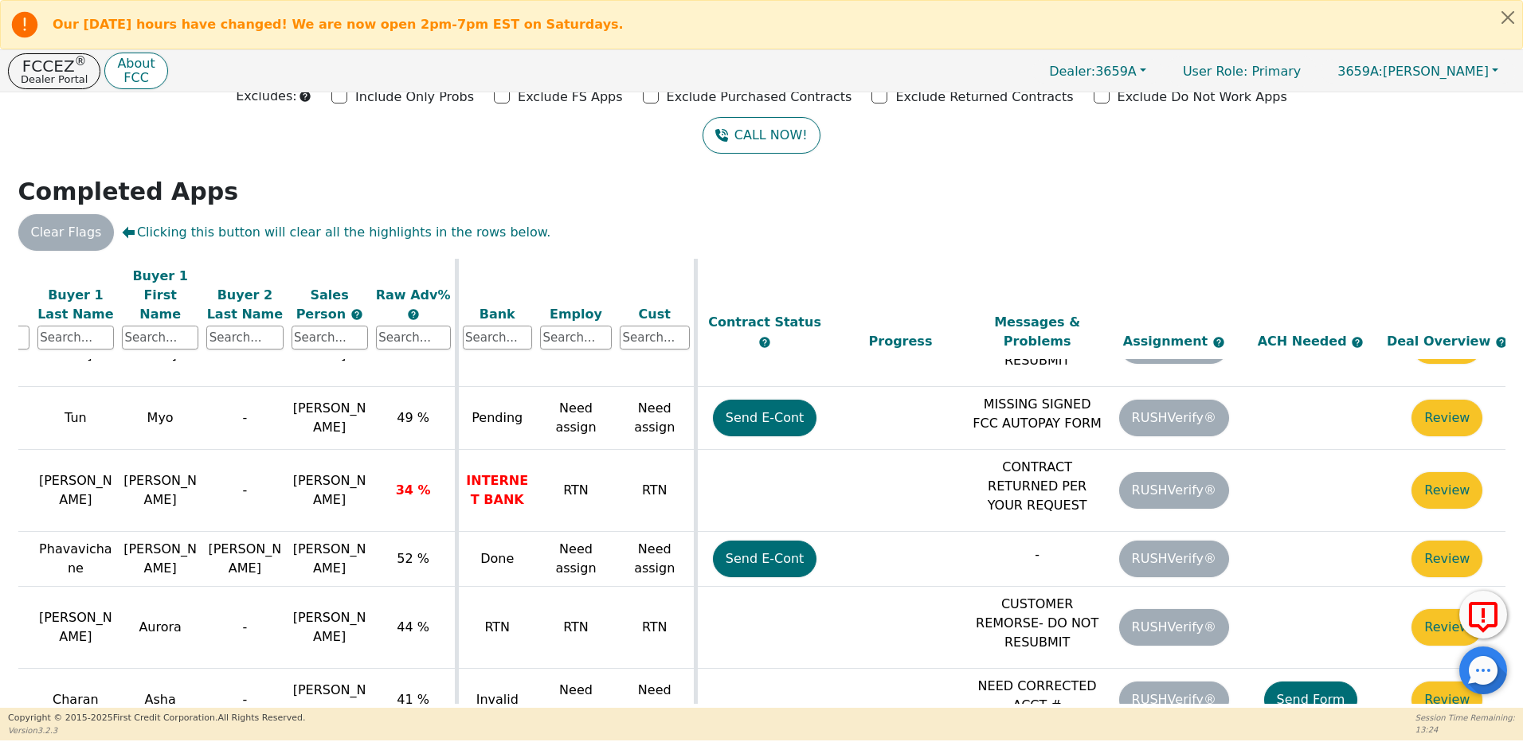
scroll to position [1700, 260]
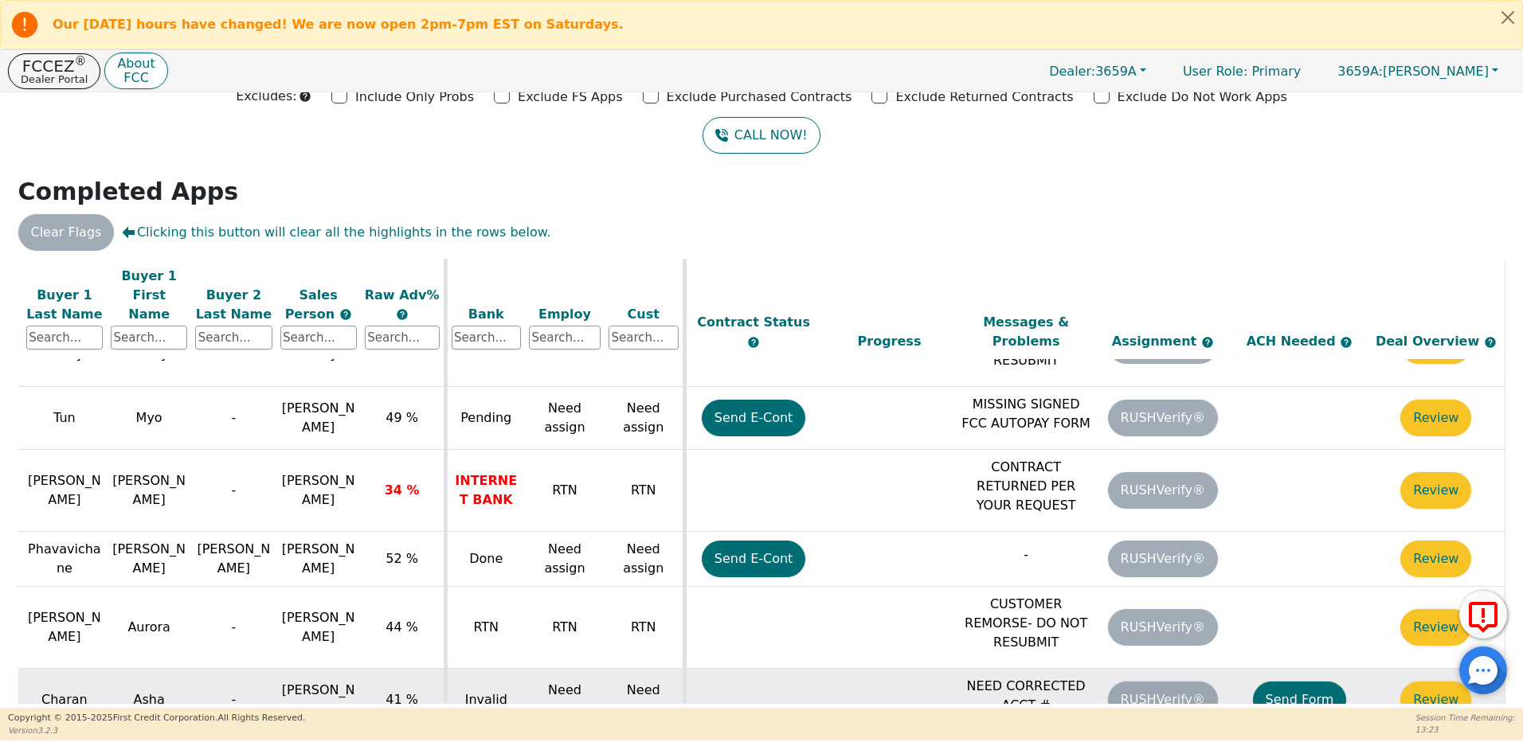
click at [1306, 682] on button "Send Form" at bounding box center [1300, 700] width 94 height 37
